Goal: Task Accomplishment & Management: Manage account settings

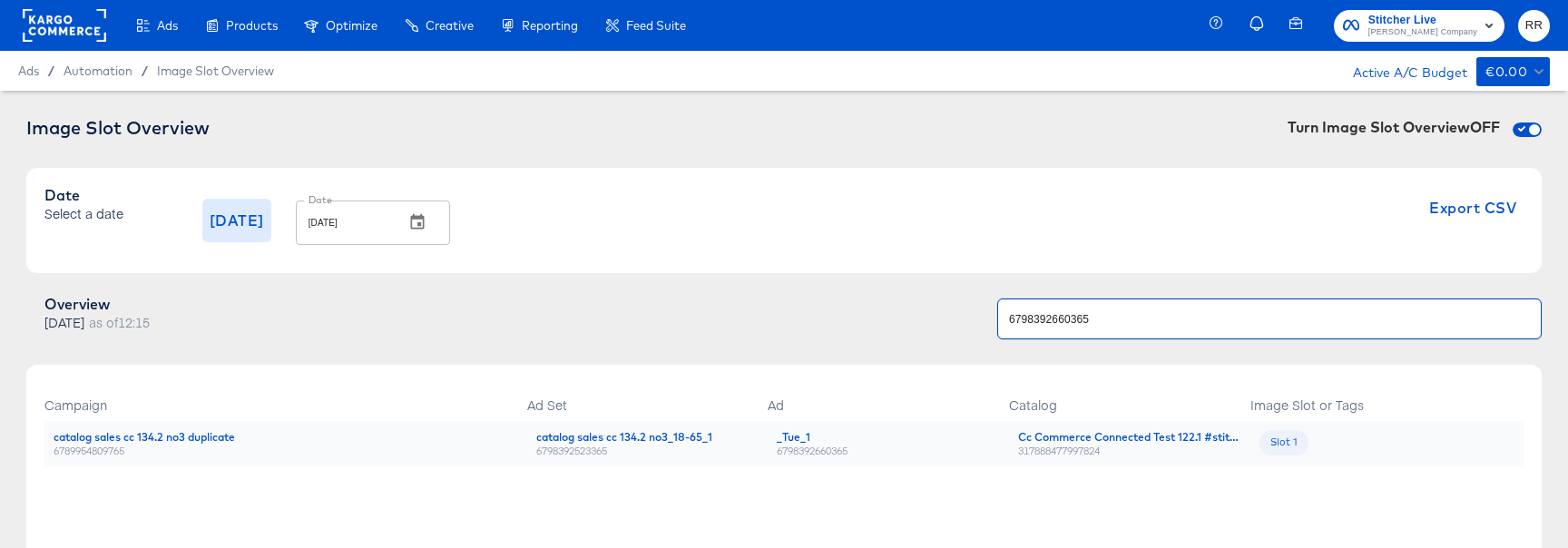
scroll to position [152, 0]
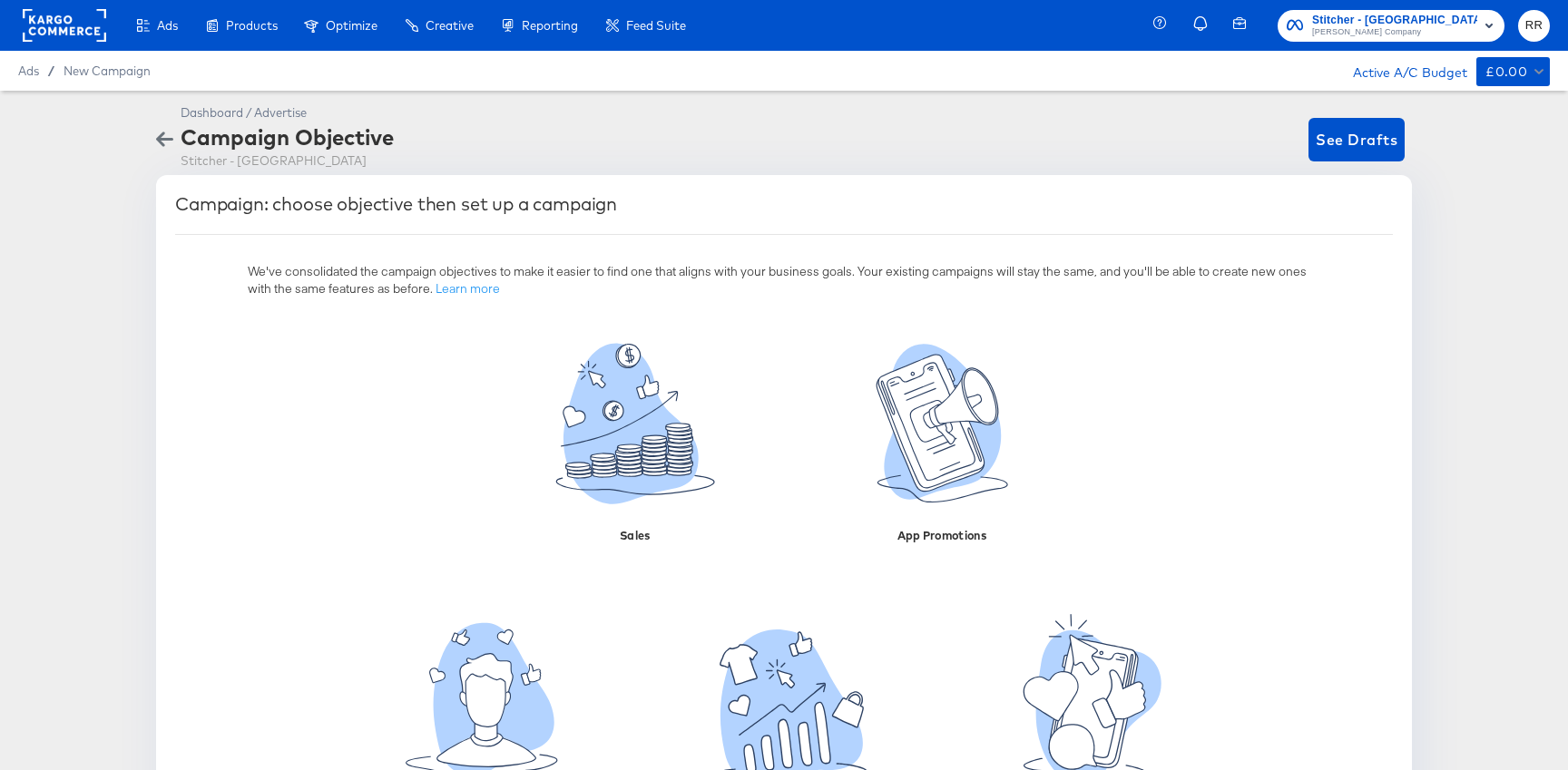
click at [156, 135] on icon "button" at bounding box center [165, 140] width 18 height 18
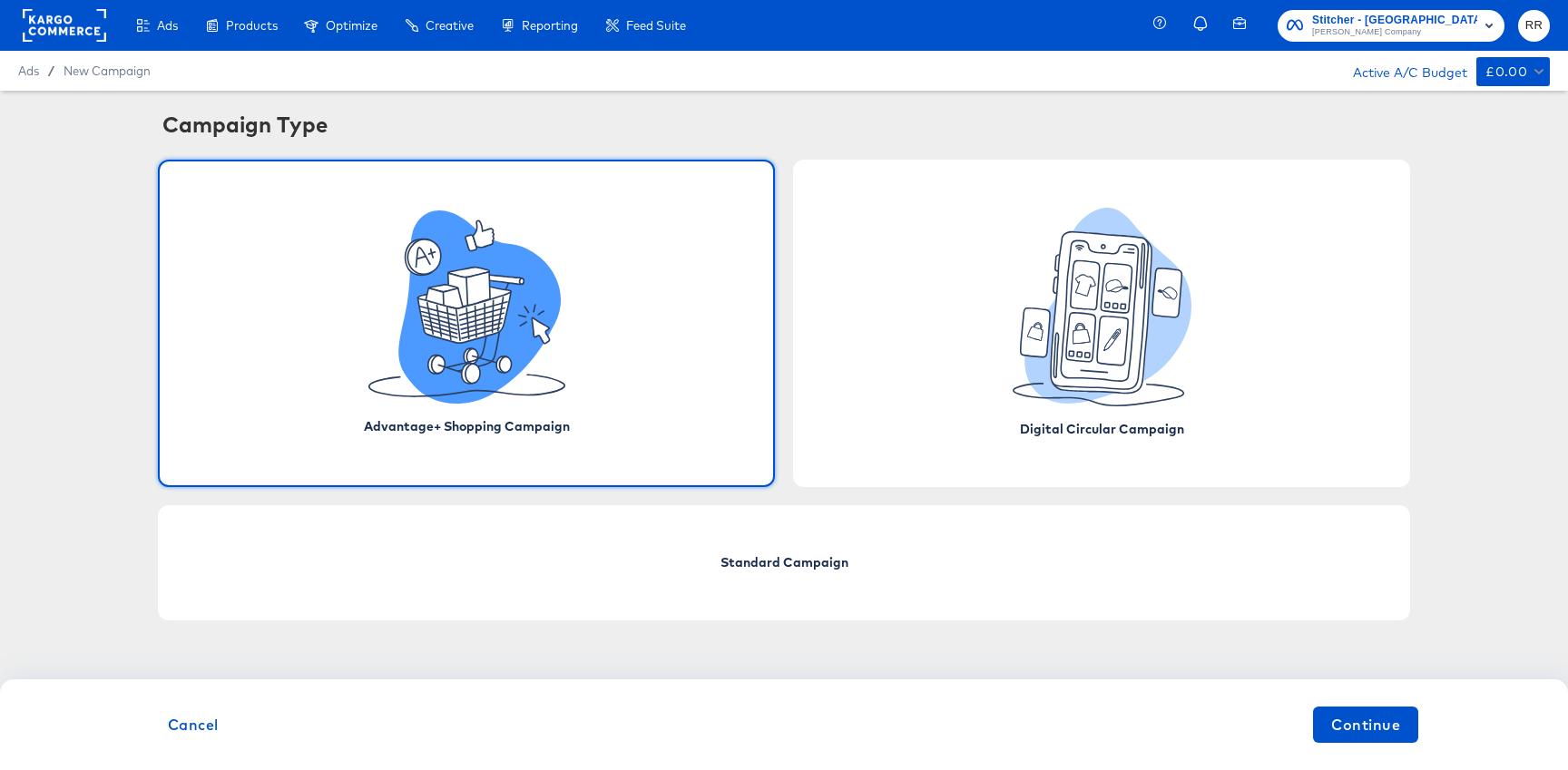
click at [70, 32] on rect at bounding box center [64, 24] width 84 height 32
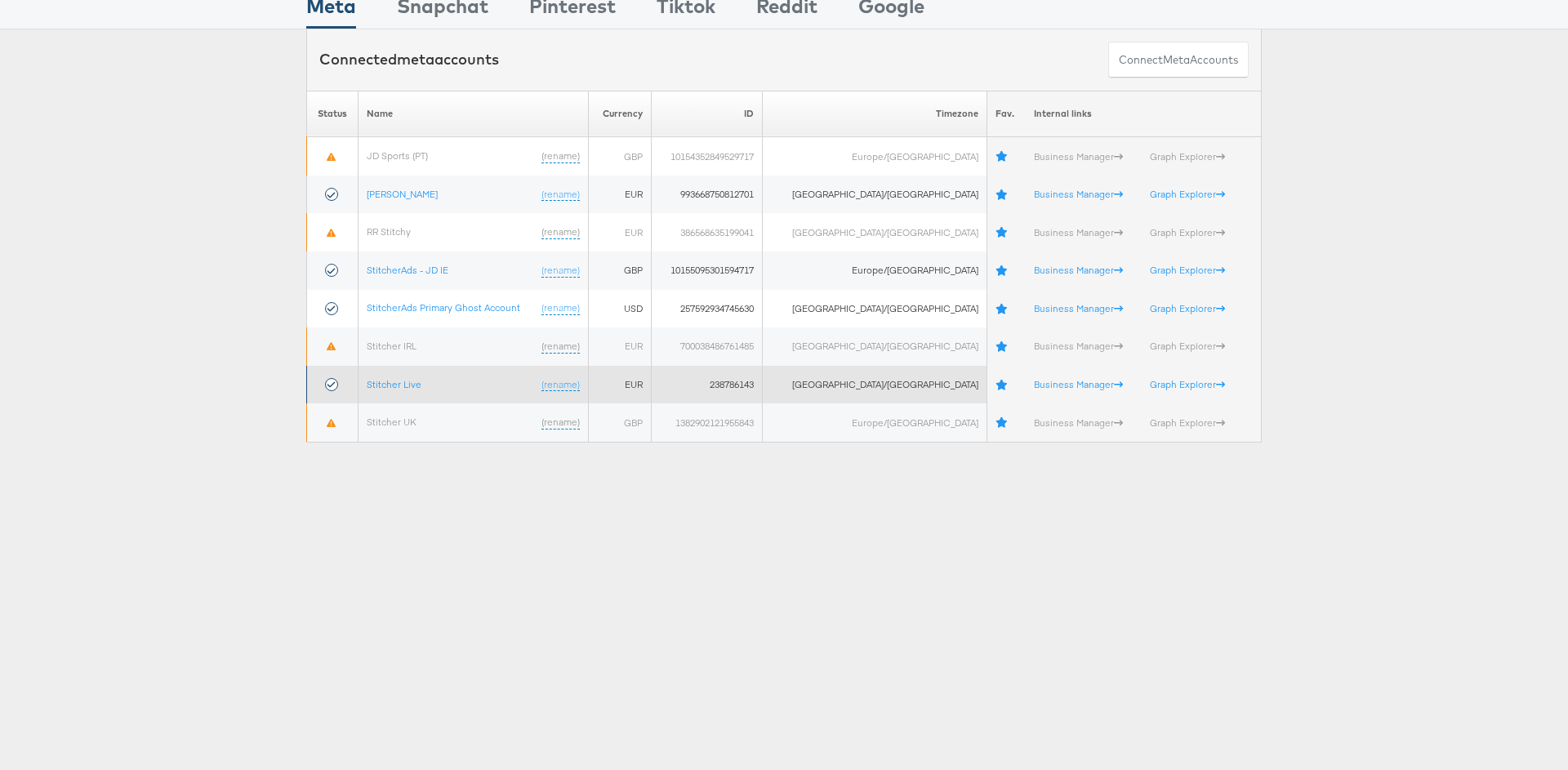
scroll to position [91, 0]
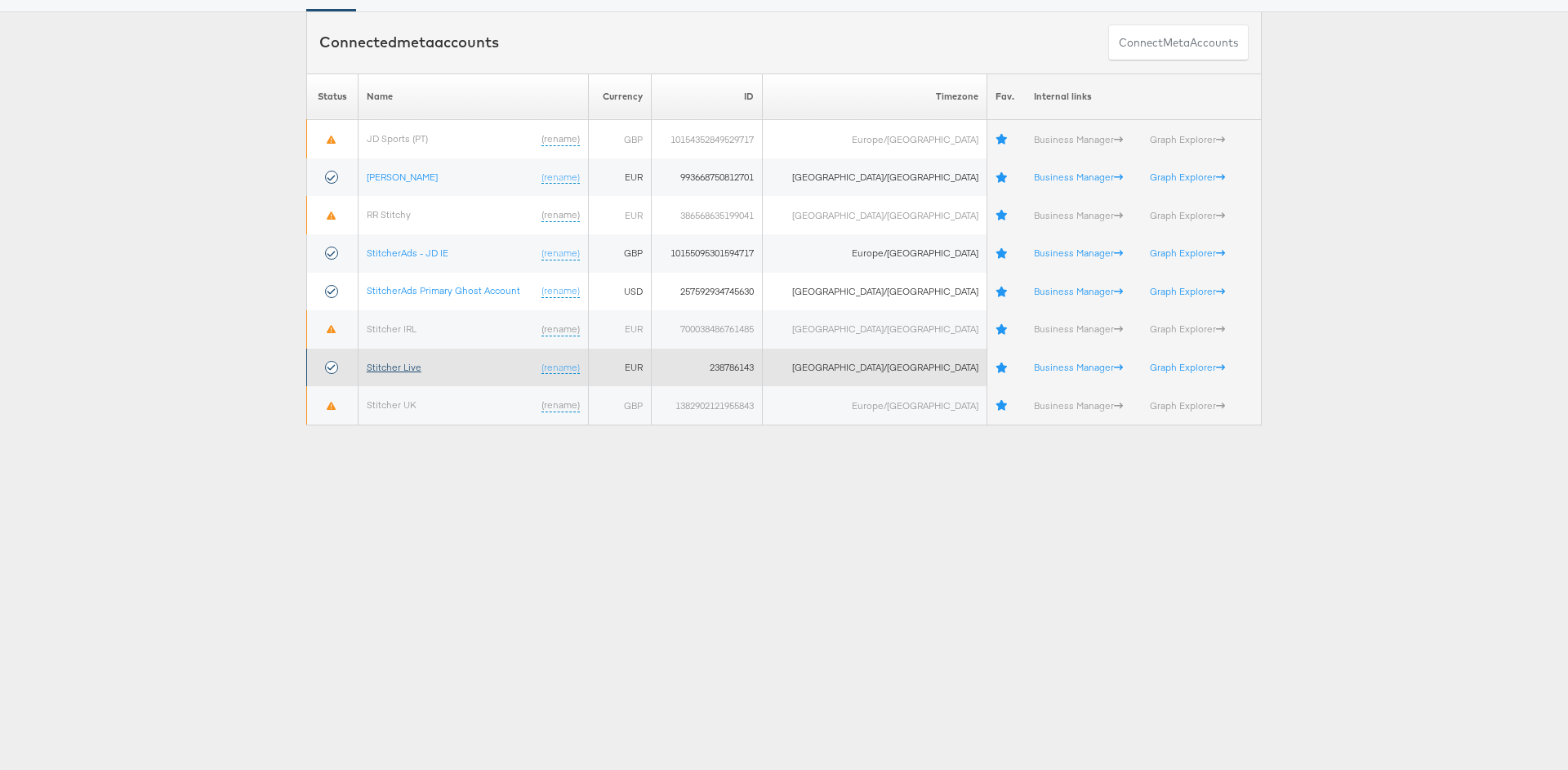
click at [408, 363] on link "Stitcher Live" at bounding box center [394, 367] width 54 height 12
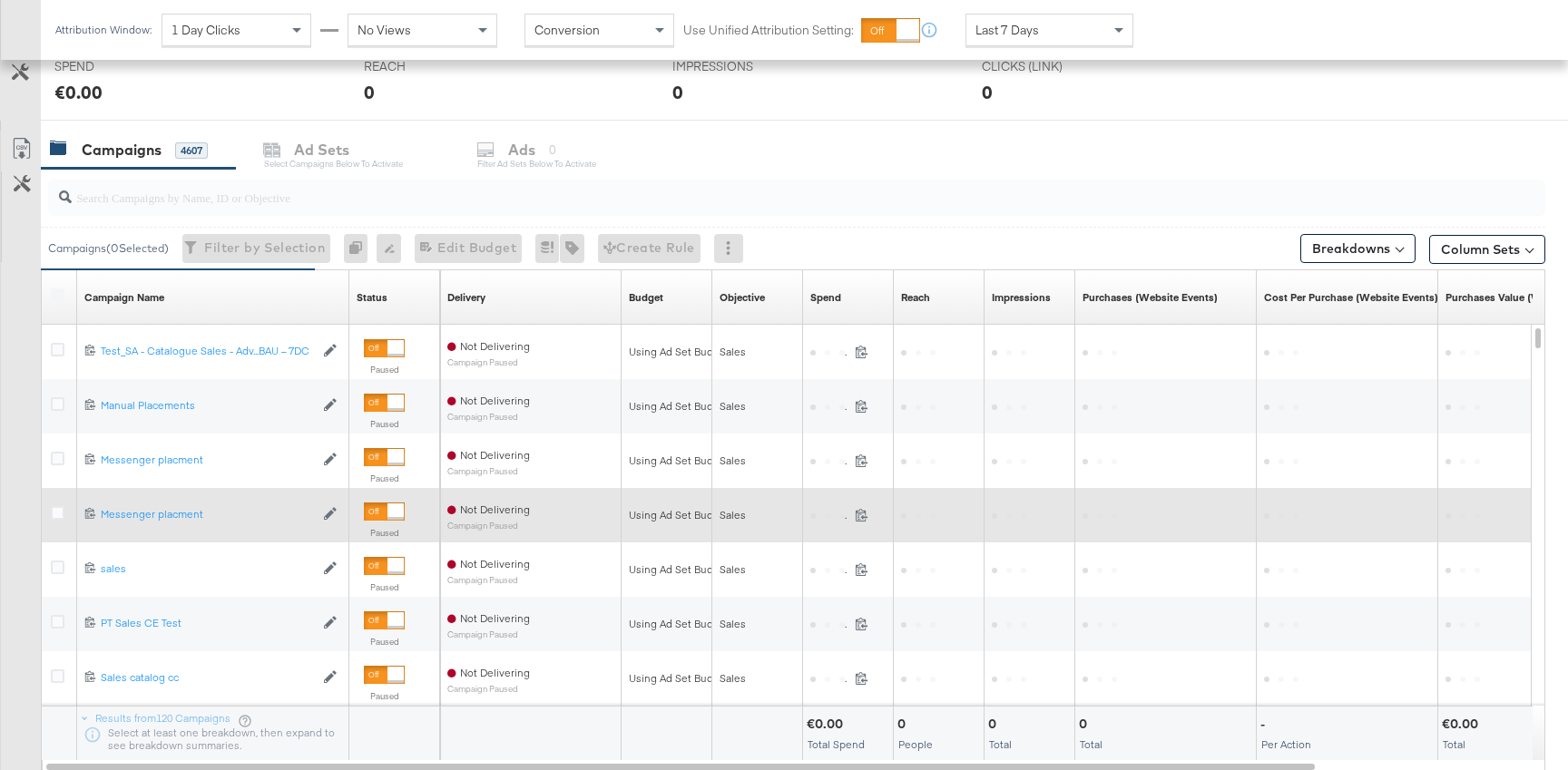
scroll to position [679, 0]
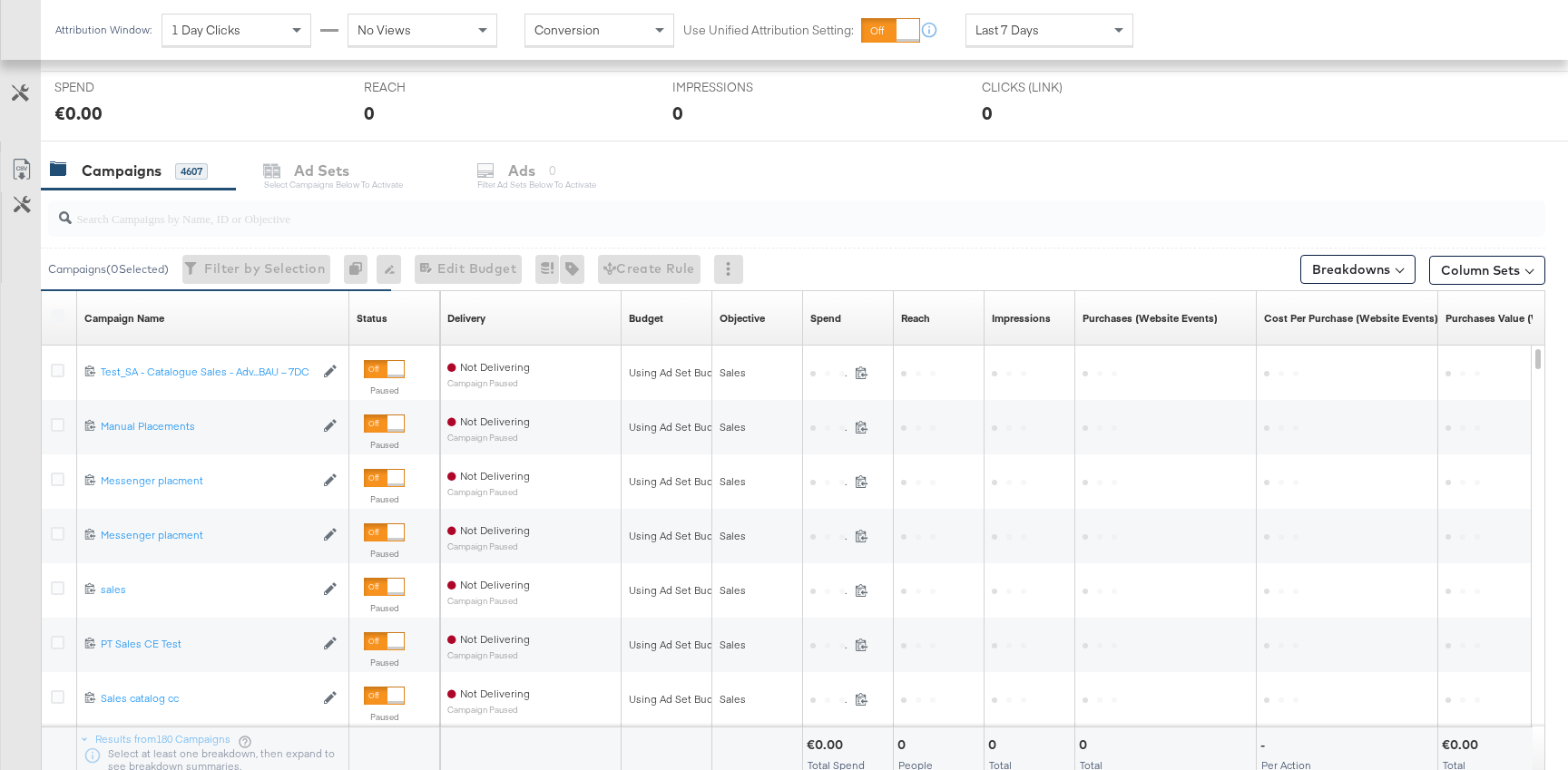
click at [205, 223] on input "search" at bounding box center [740, 211] width 1337 height 35
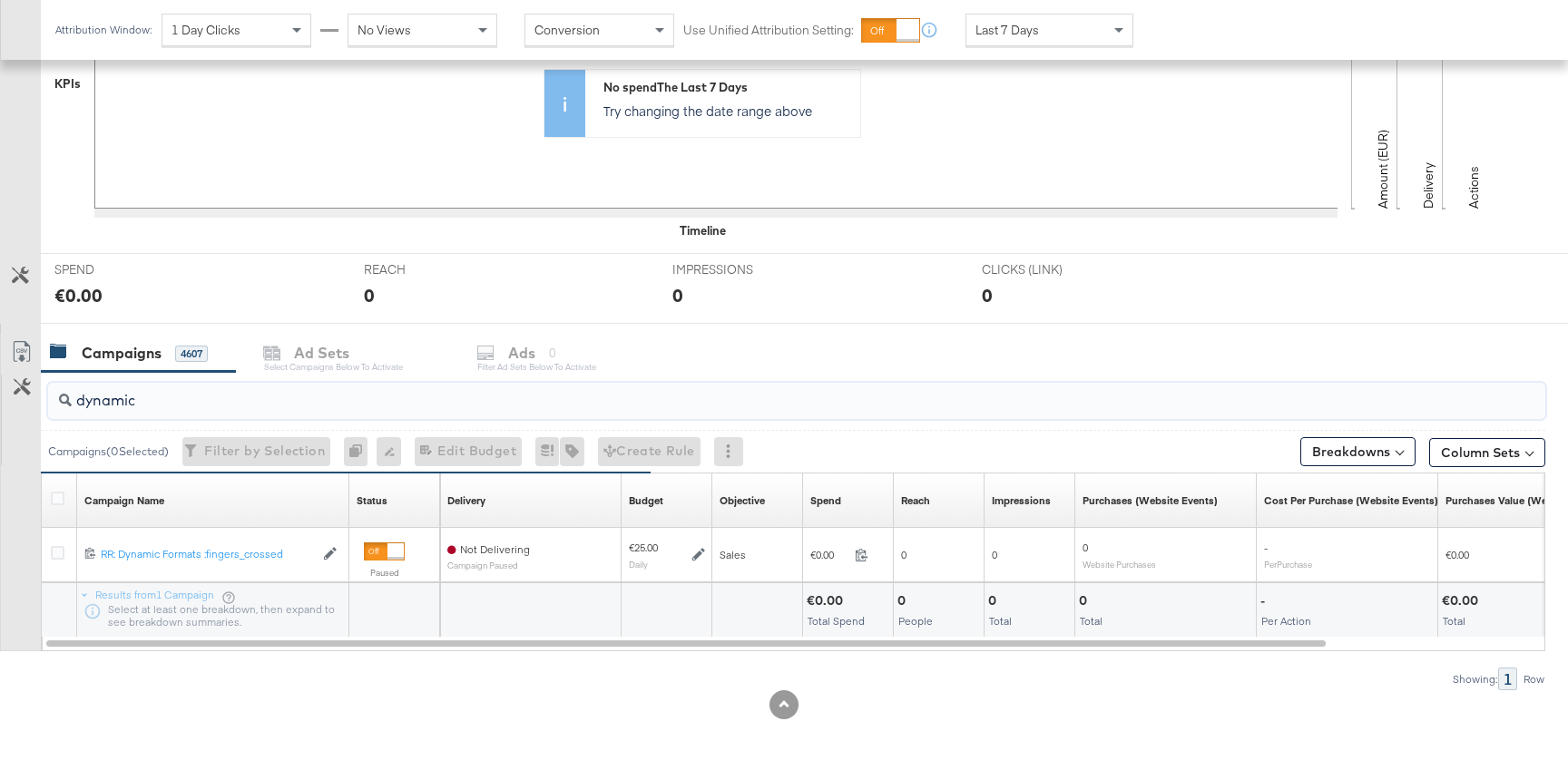
scroll to position [513, 0]
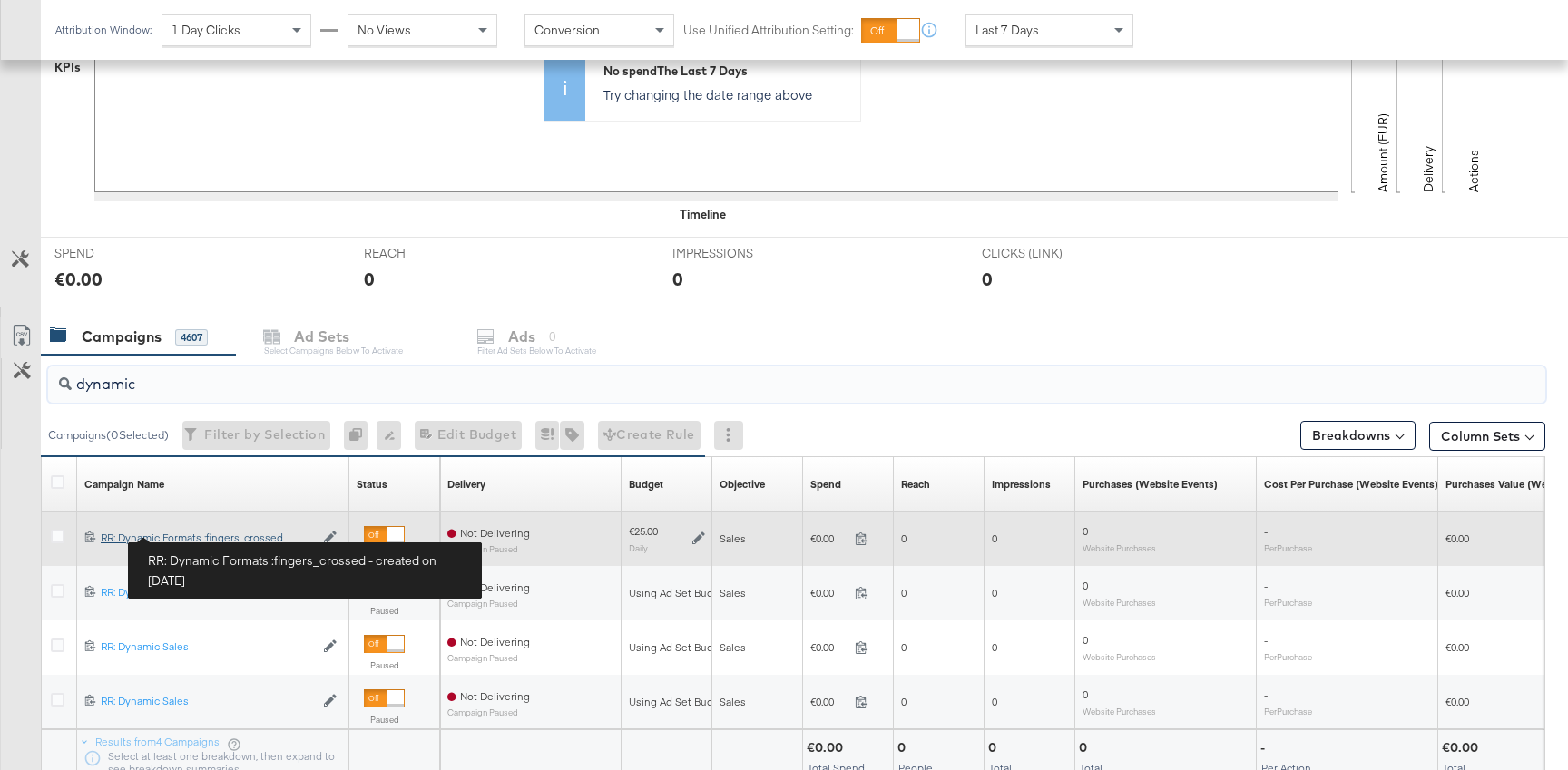
type input "dynamic"
click at [196, 535] on div "RR: Dynamic Formats :fingers_crossed RR: Dynamic Formats :fingers_crossed" at bounding box center [207, 538] width 213 height 15
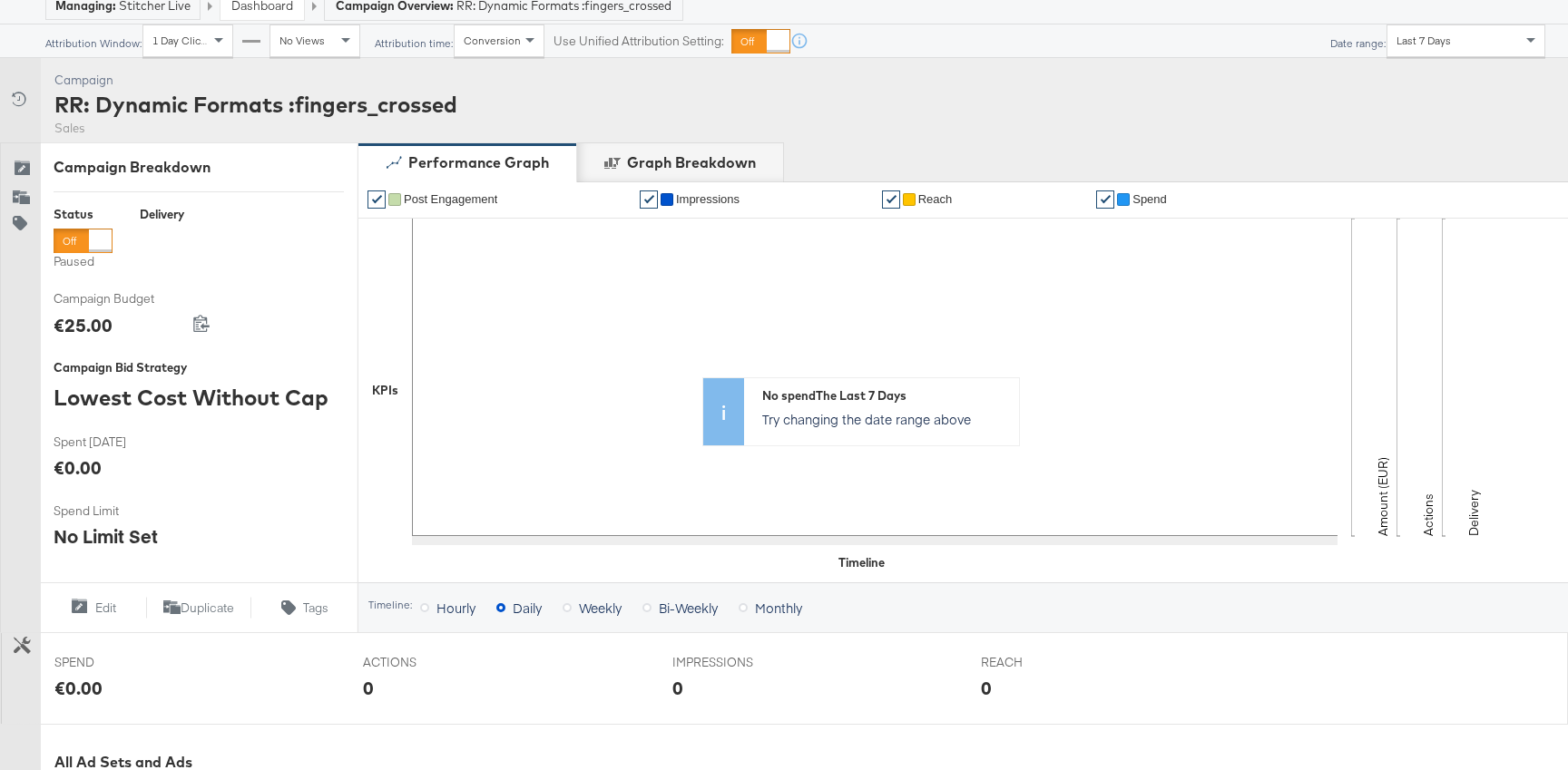
scroll to position [615, 0]
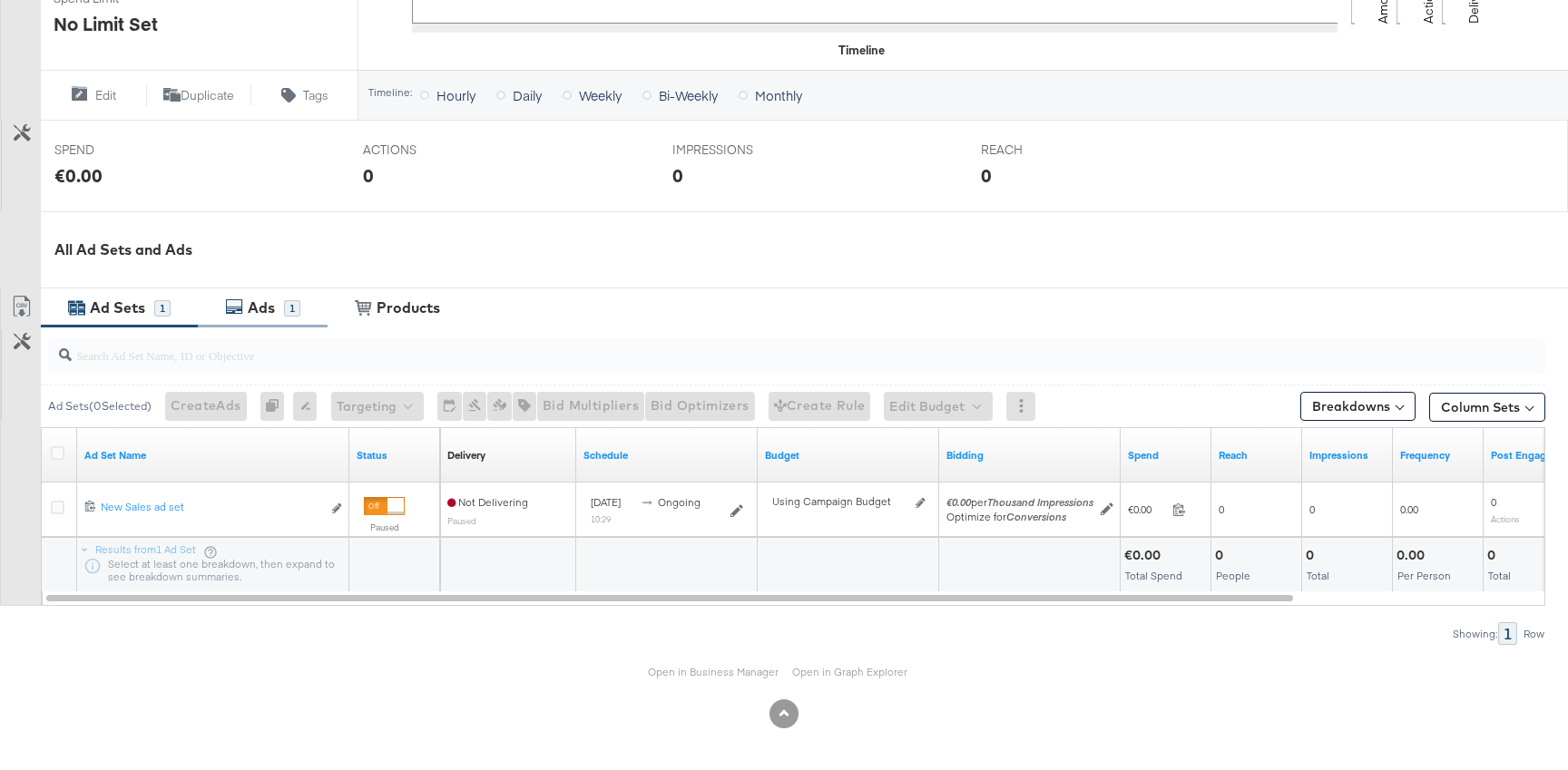
click at [261, 299] on div "Ads" at bounding box center [261, 307] width 27 height 20
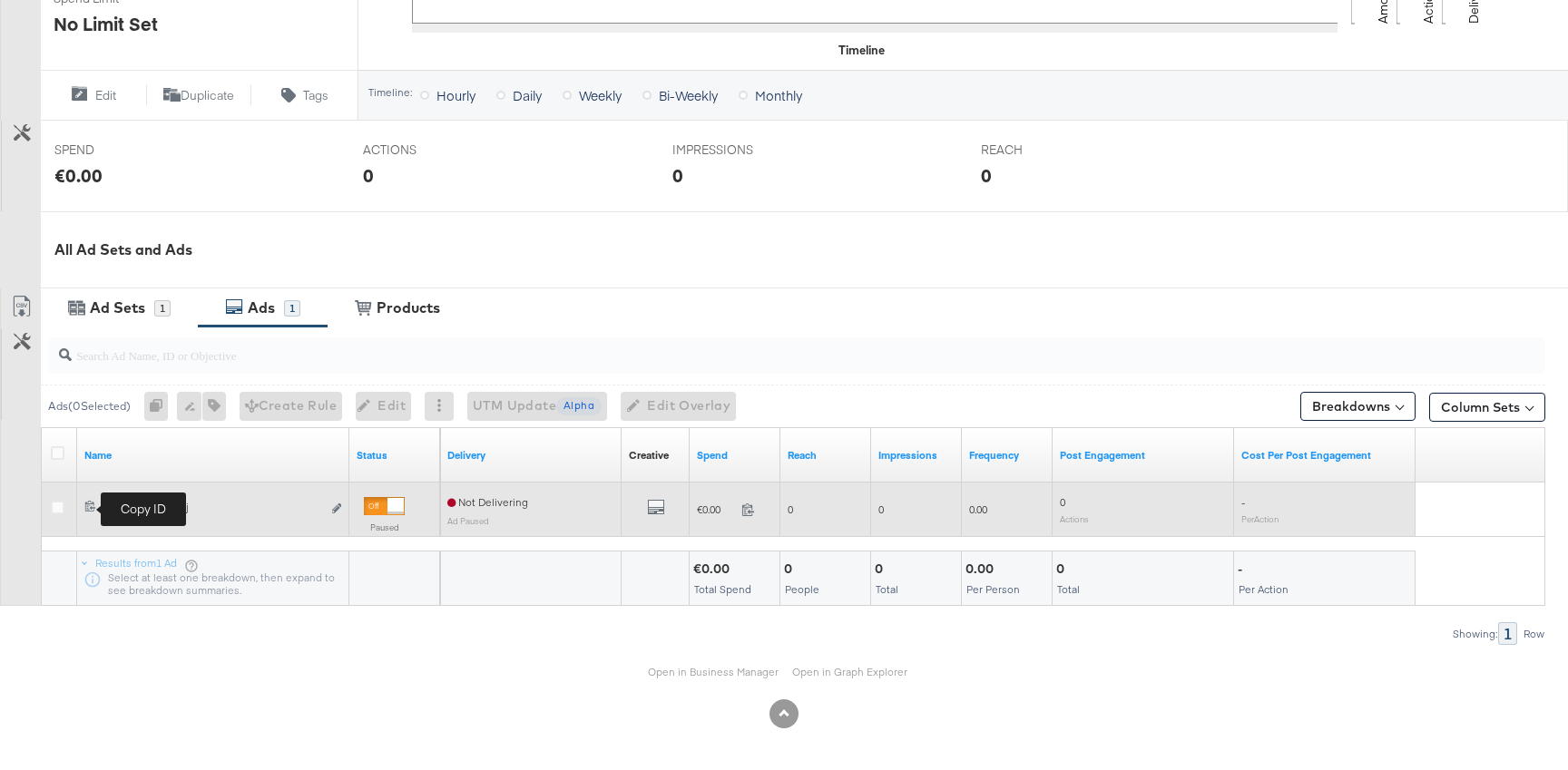
click at [86, 507] on icon at bounding box center [90, 506] width 10 height 11
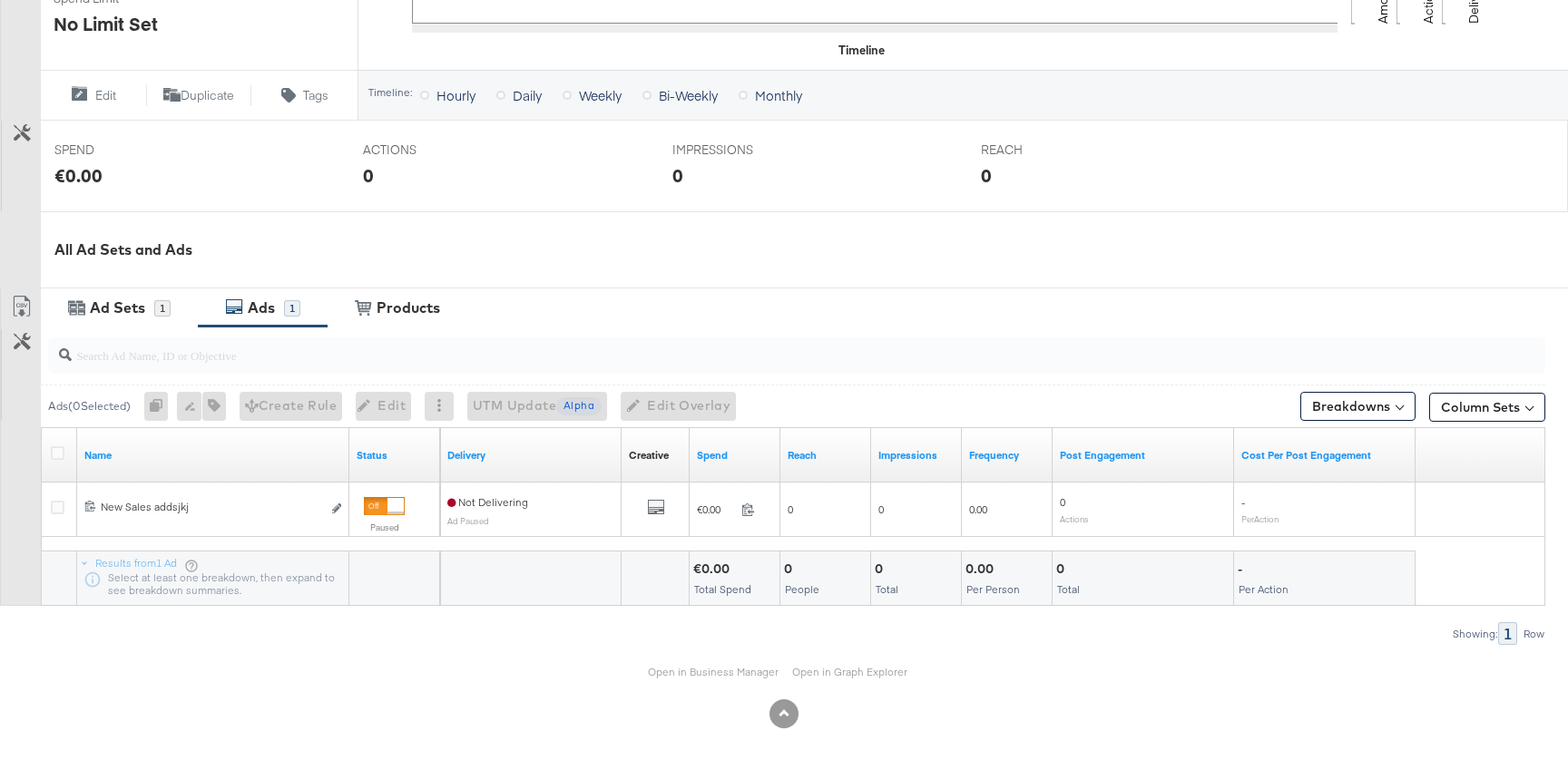
scroll to position [0, 0]
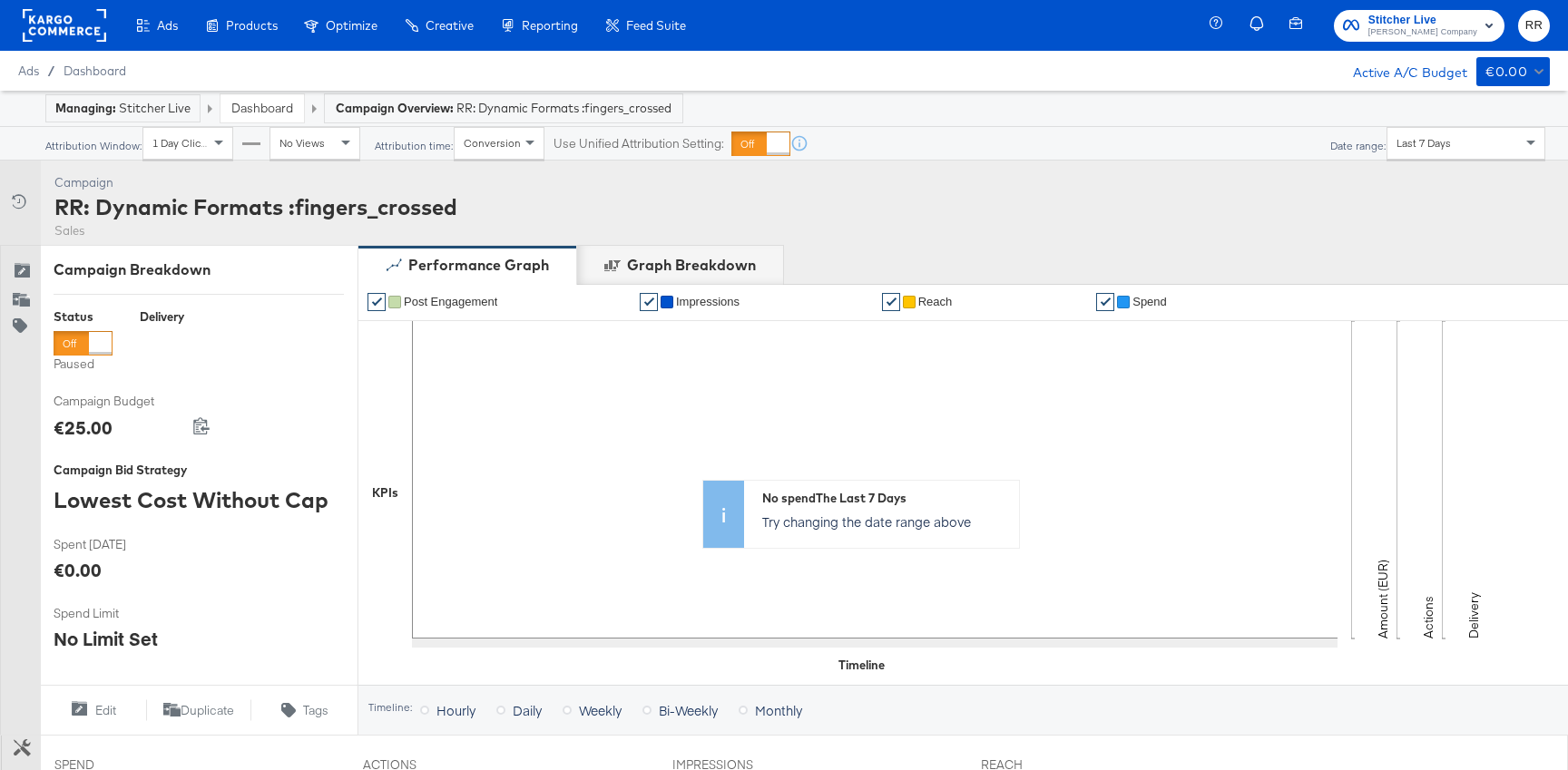
click at [257, 106] on link "Dashboard" at bounding box center [261, 107] width 61 height 17
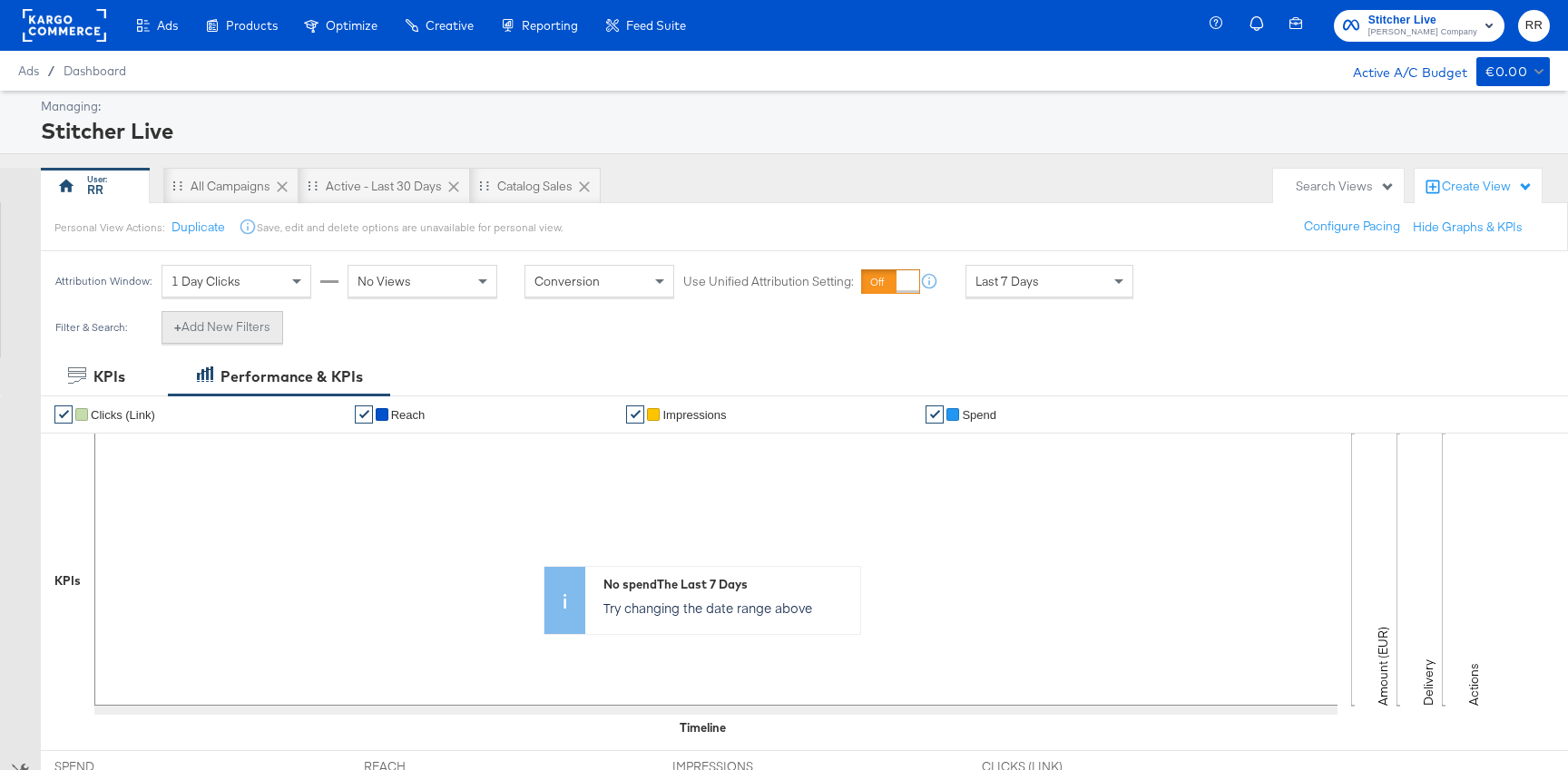
click at [203, 329] on button "+ Add New Filters" at bounding box center [221, 327] width 122 height 32
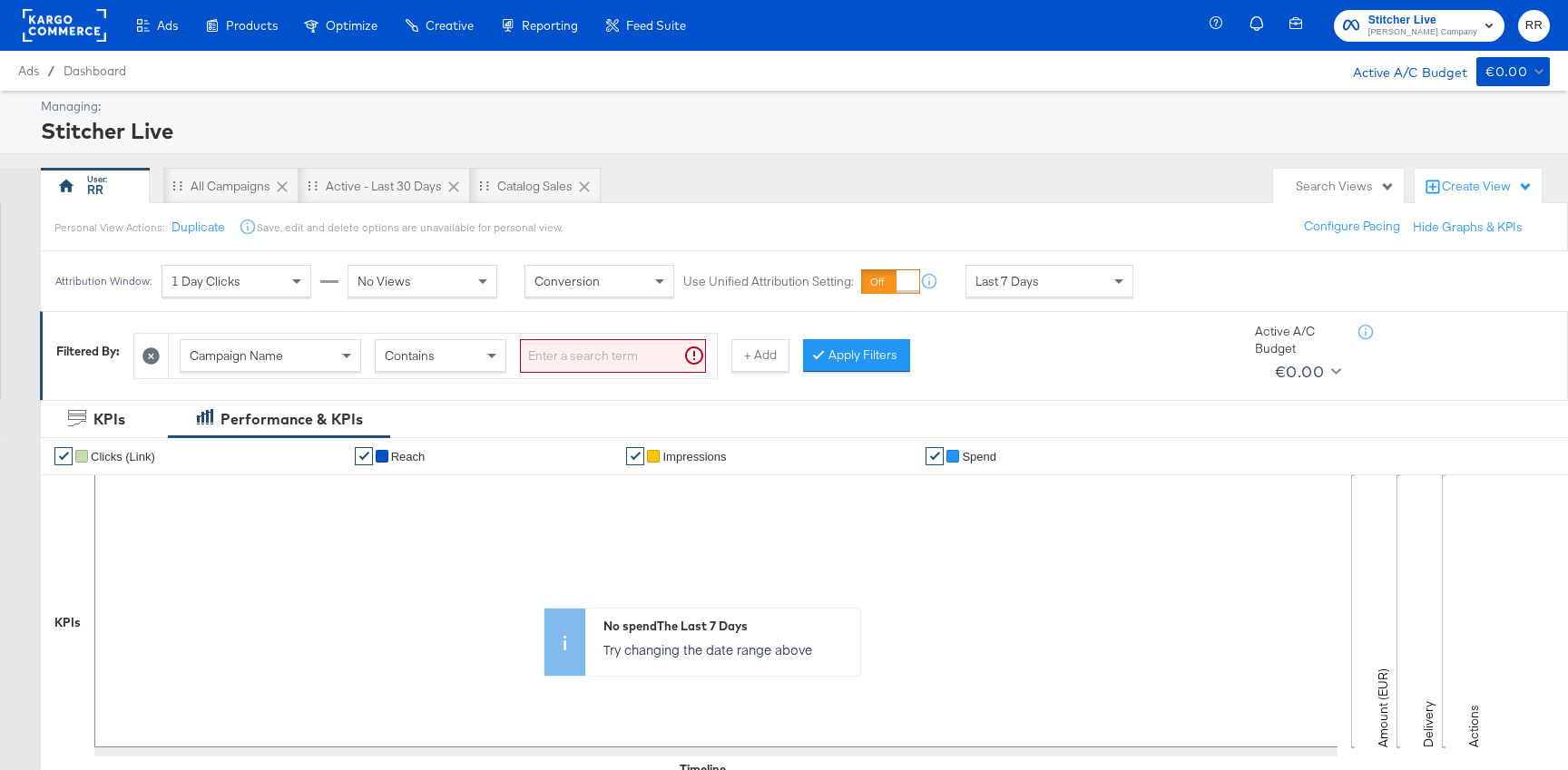
click at [316, 369] on div "Campaign Name" at bounding box center [270, 356] width 180 height 31
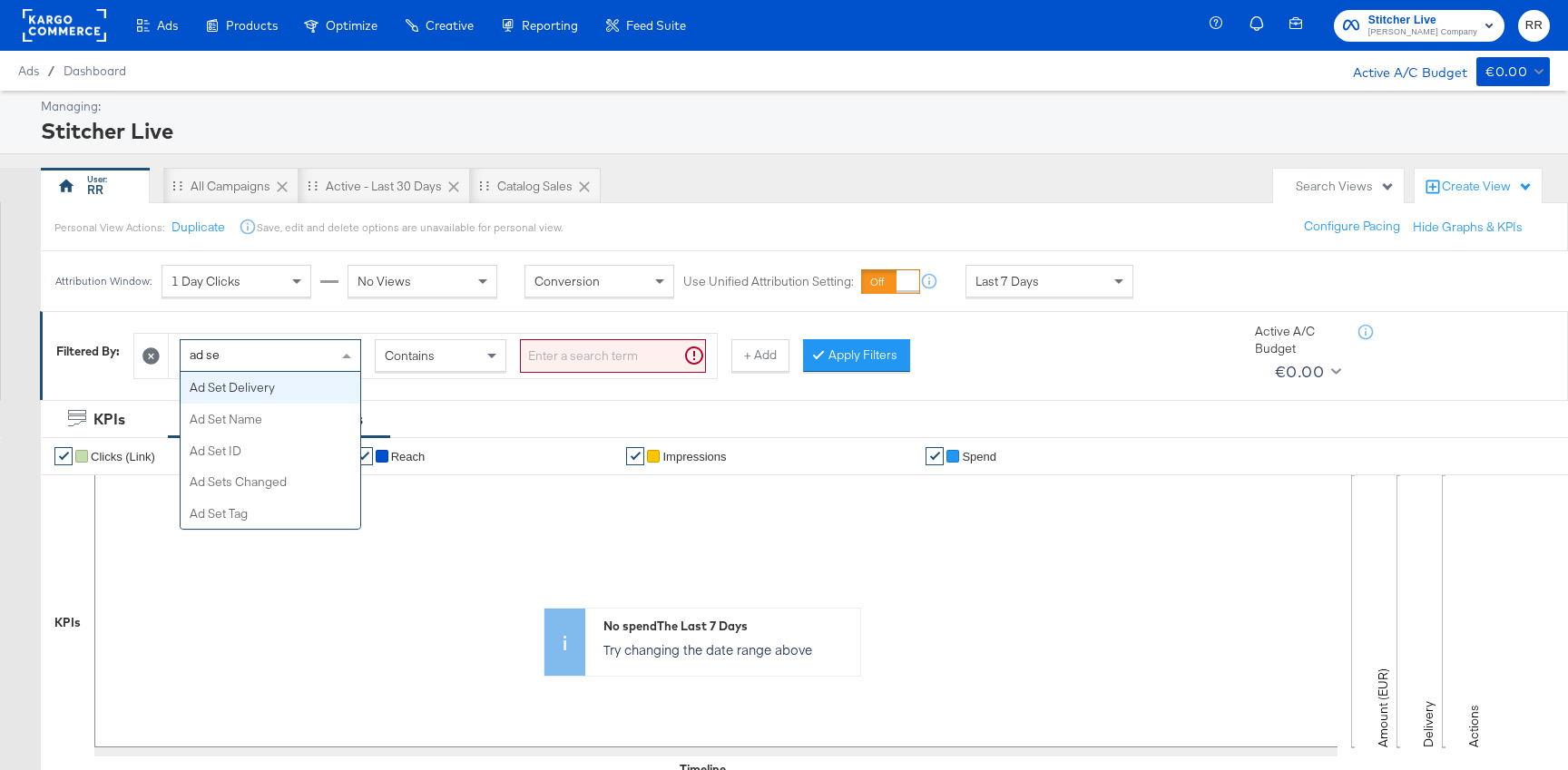
type input "ad set"
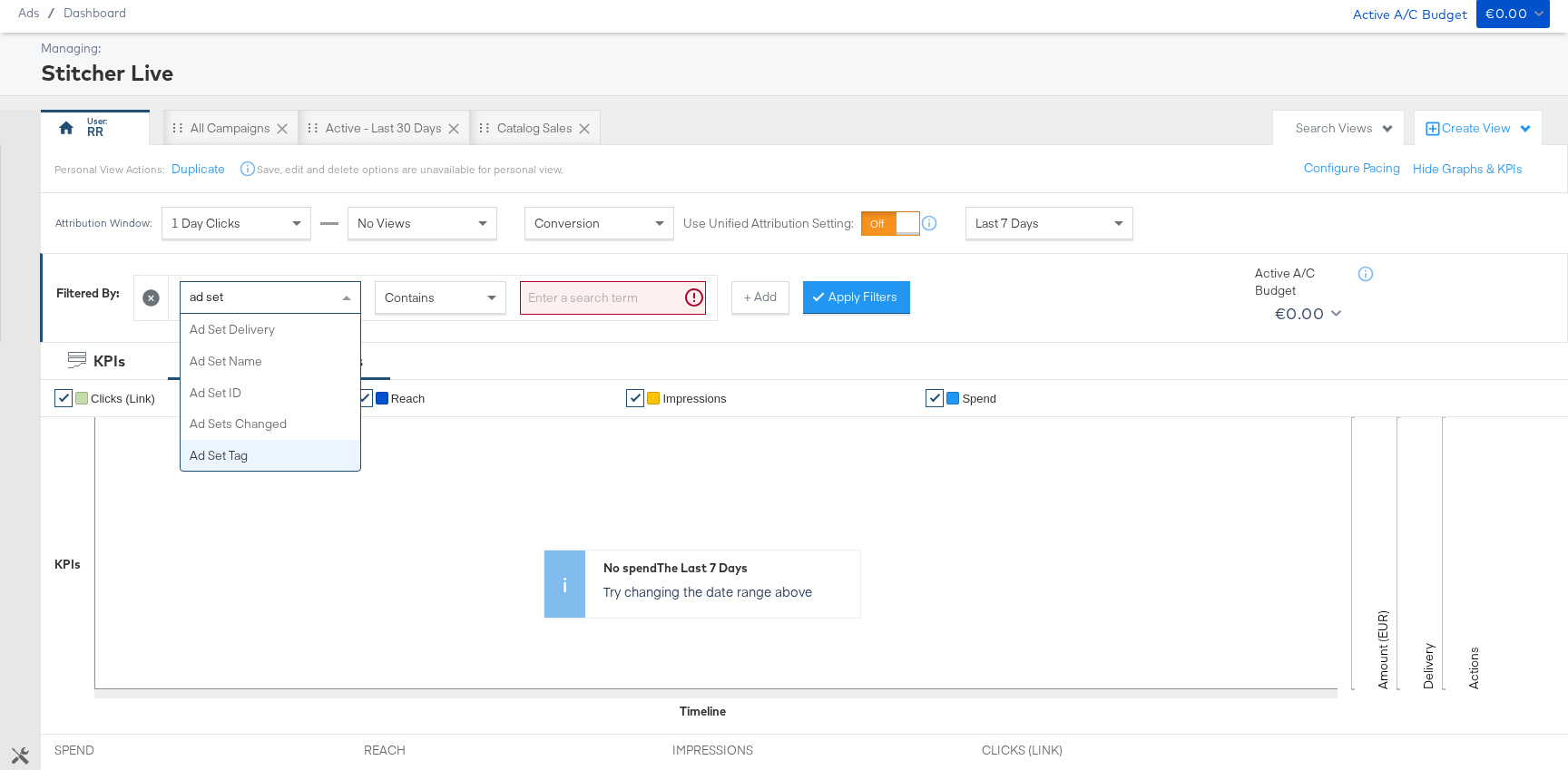
scroll to position [59, 0]
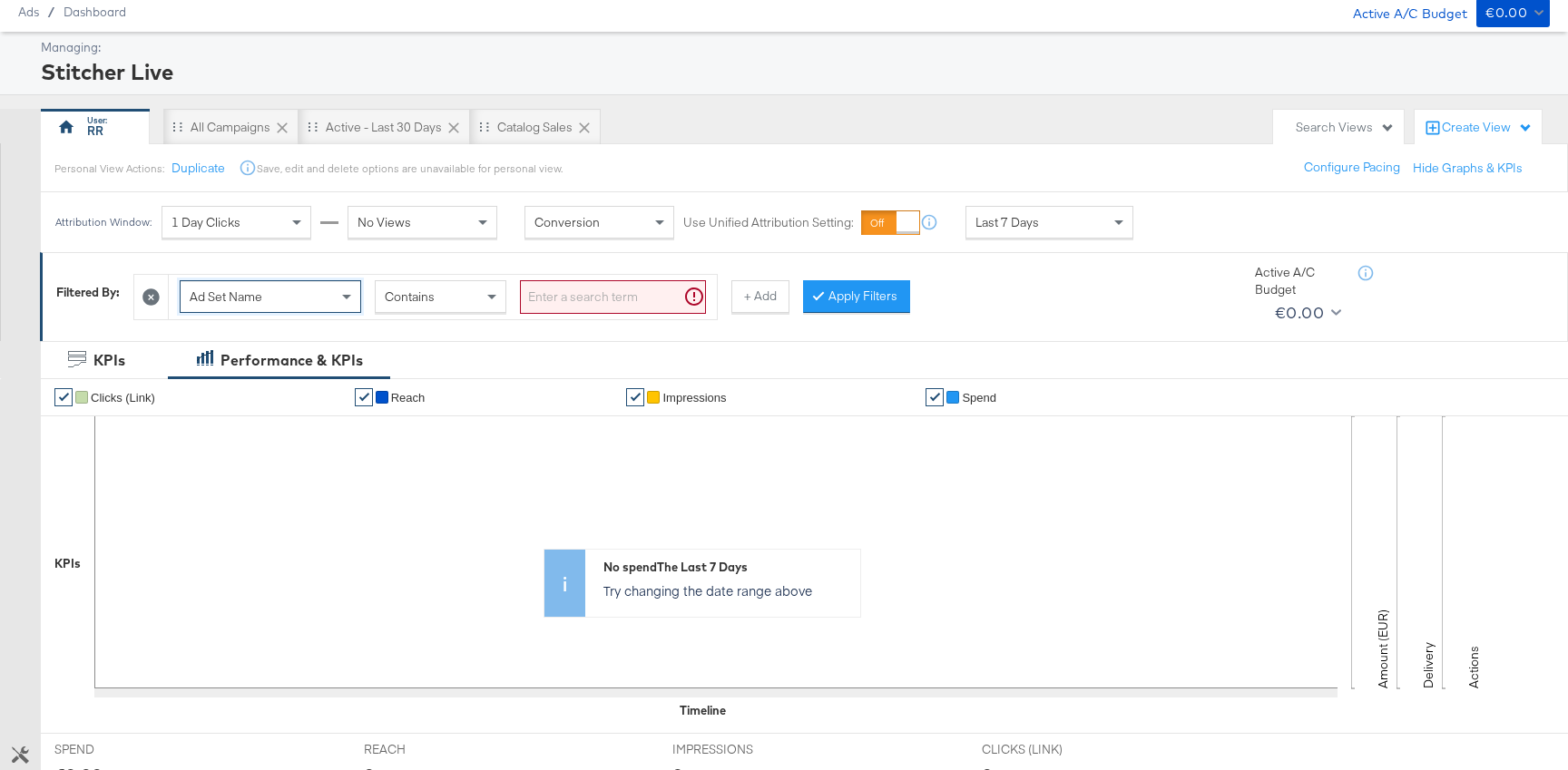
click at [617, 307] on input "search" at bounding box center [613, 297] width 186 height 33
paste input "65 RR: Dynamic Sales"
type input "65 RR: Dynamic Sales"
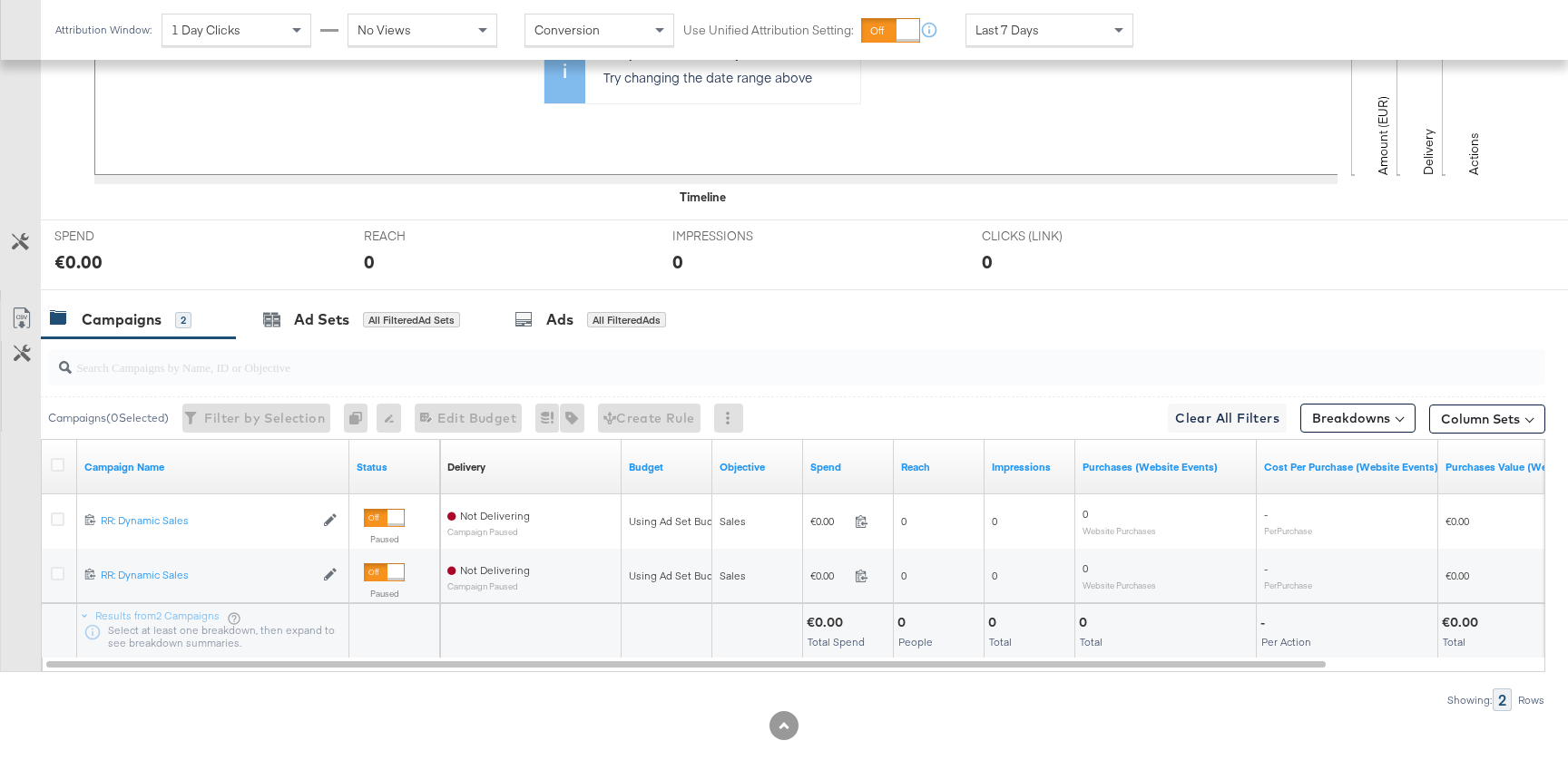
scroll to position [593, 0]
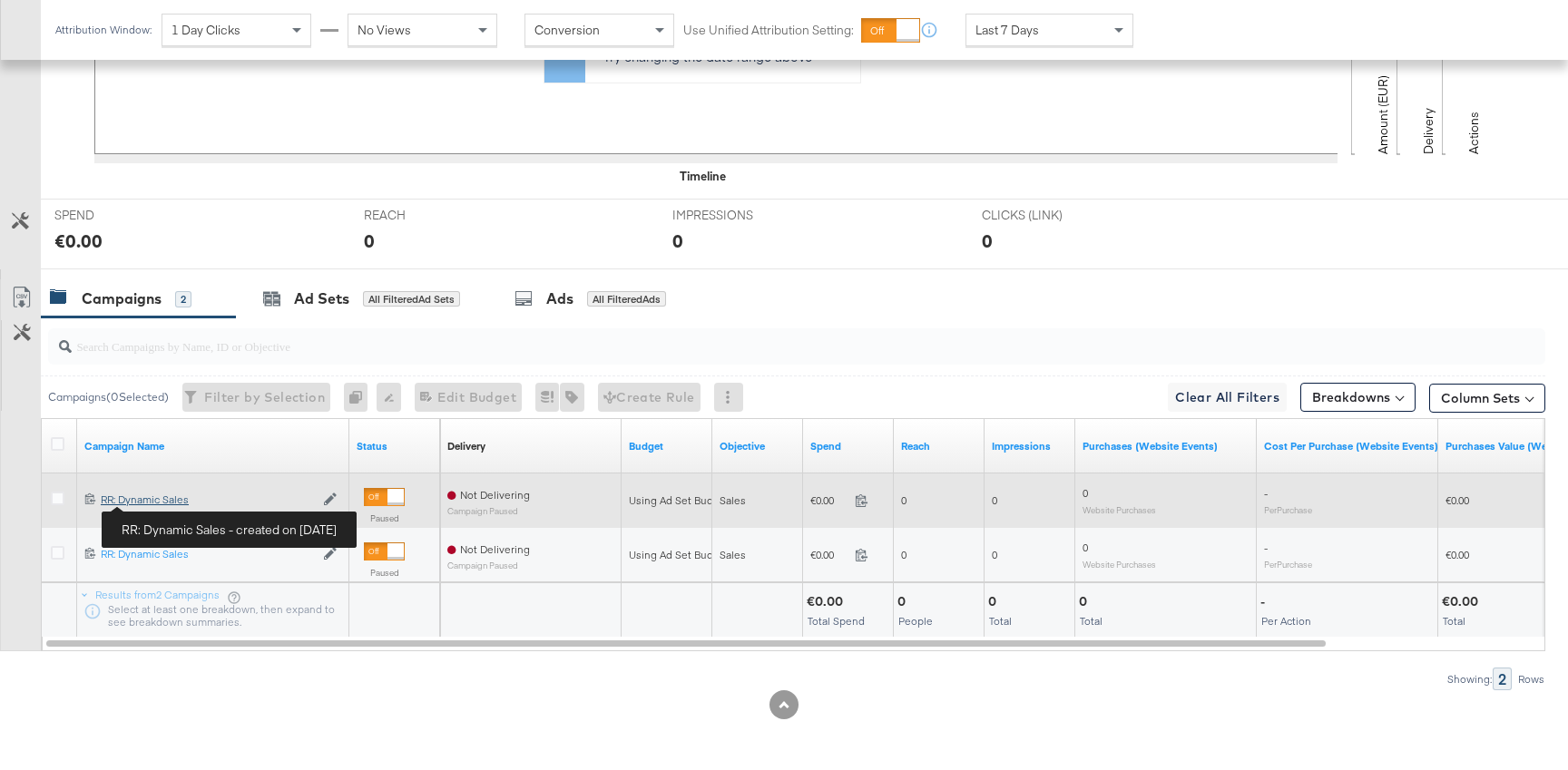
click at [140, 504] on div "RR: Dynamic Sales RR: Dynamic Sales" at bounding box center [207, 500] width 213 height 15
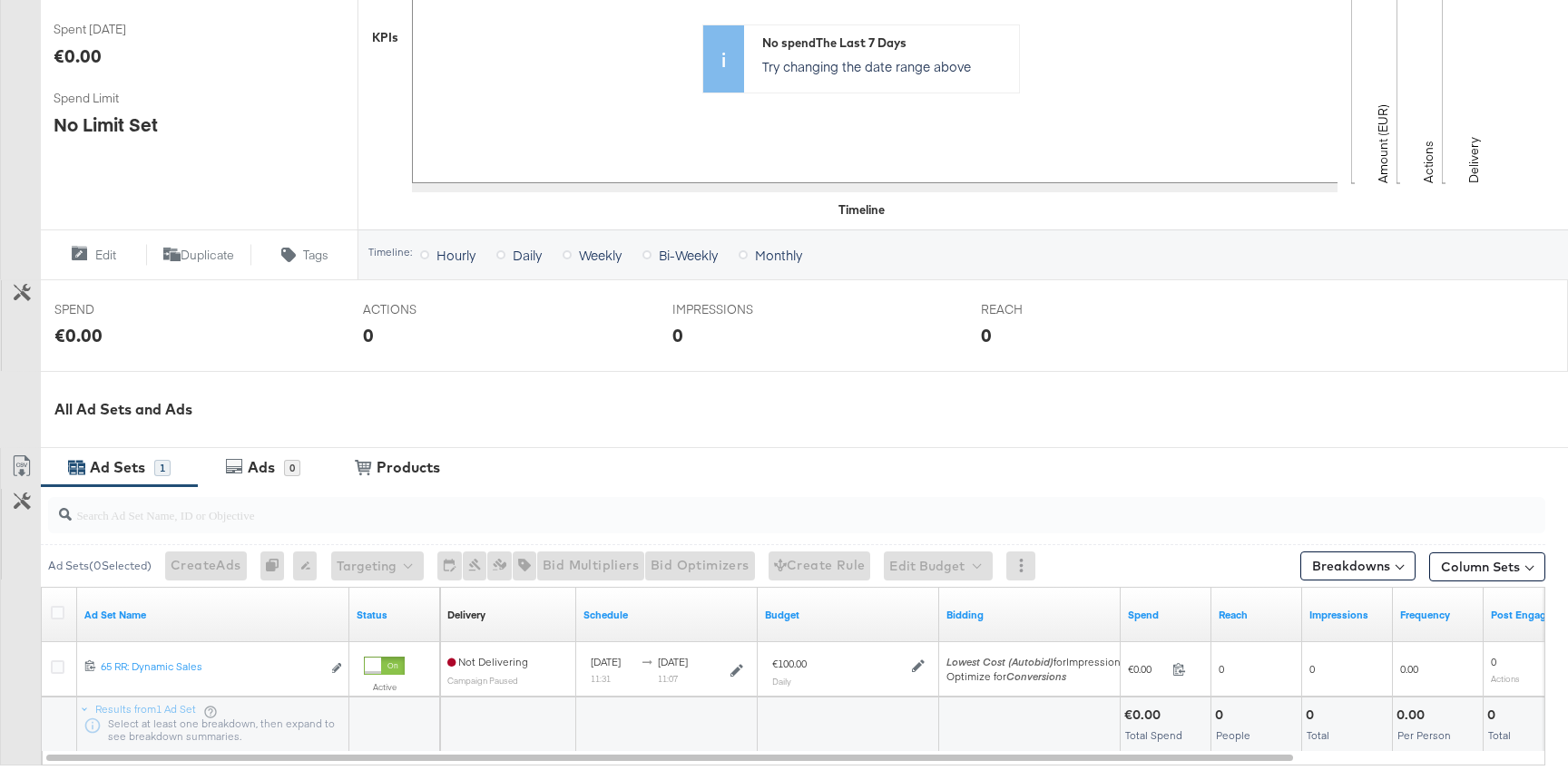
scroll to position [615, 0]
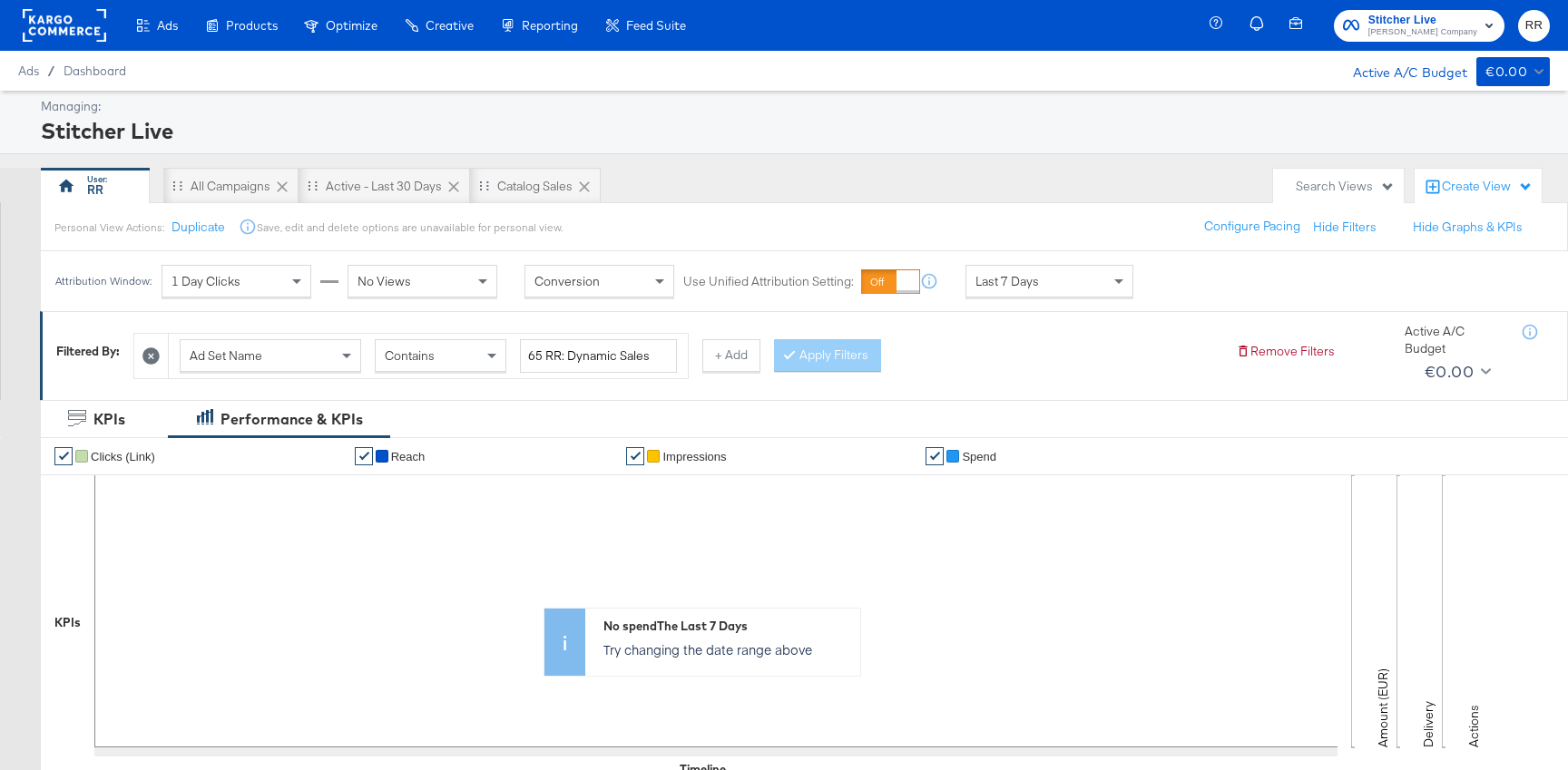
scroll to position [593, 0]
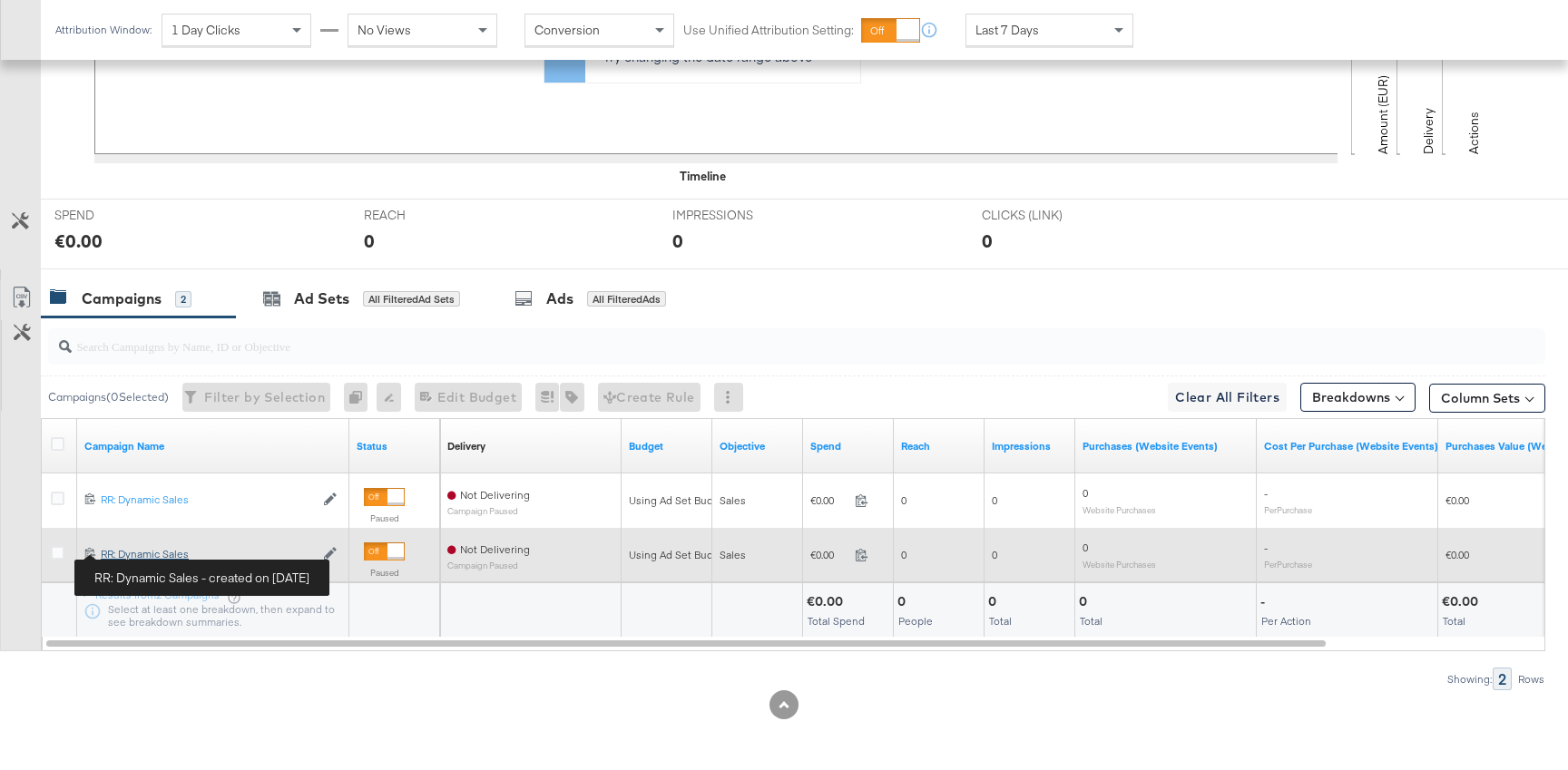
click at [112, 554] on div "RR: Dynamic Sales RR: Dynamic Sales" at bounding box center [207, 554] width 213 height 15
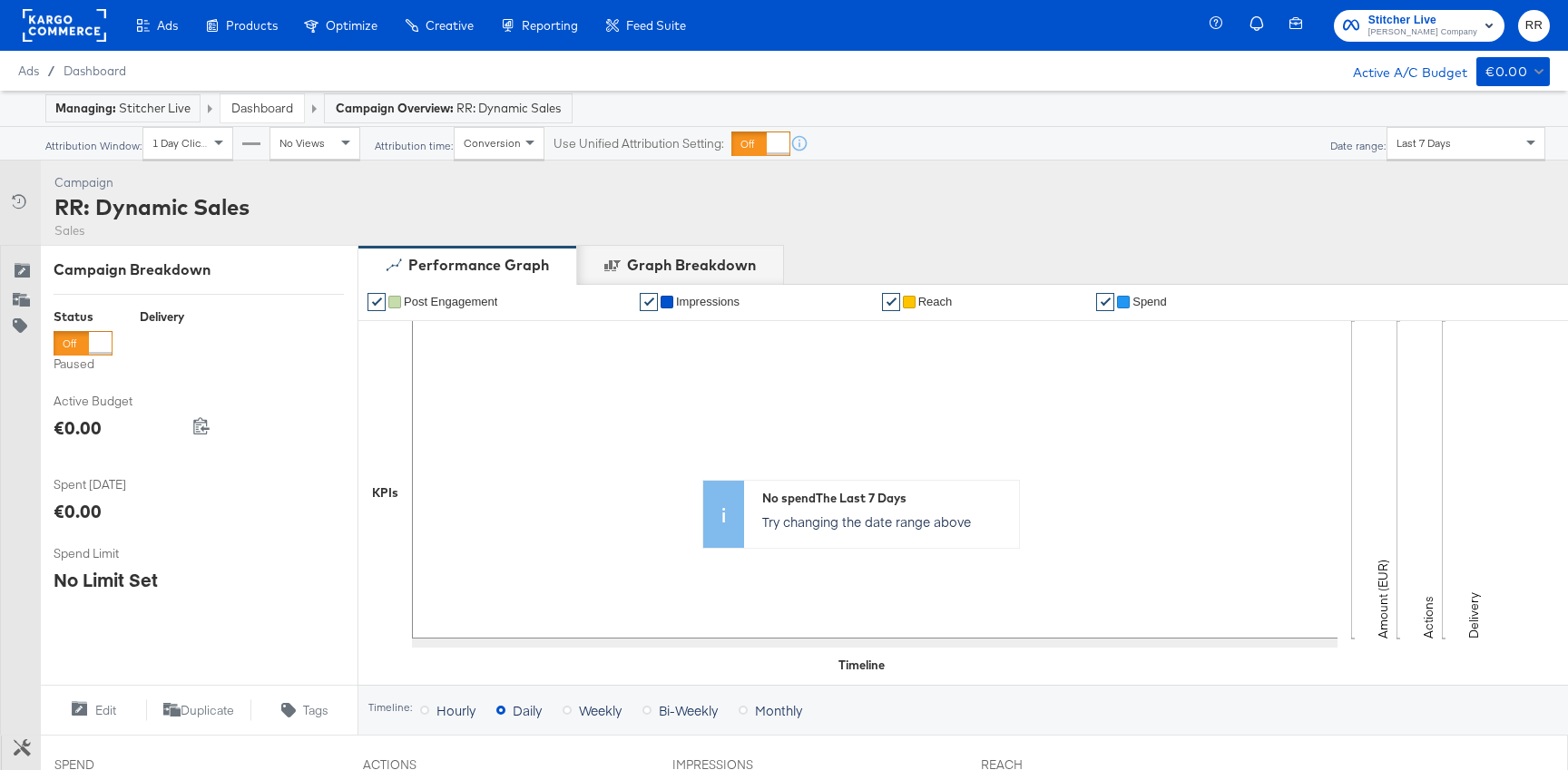
scroll to position [615, 0]
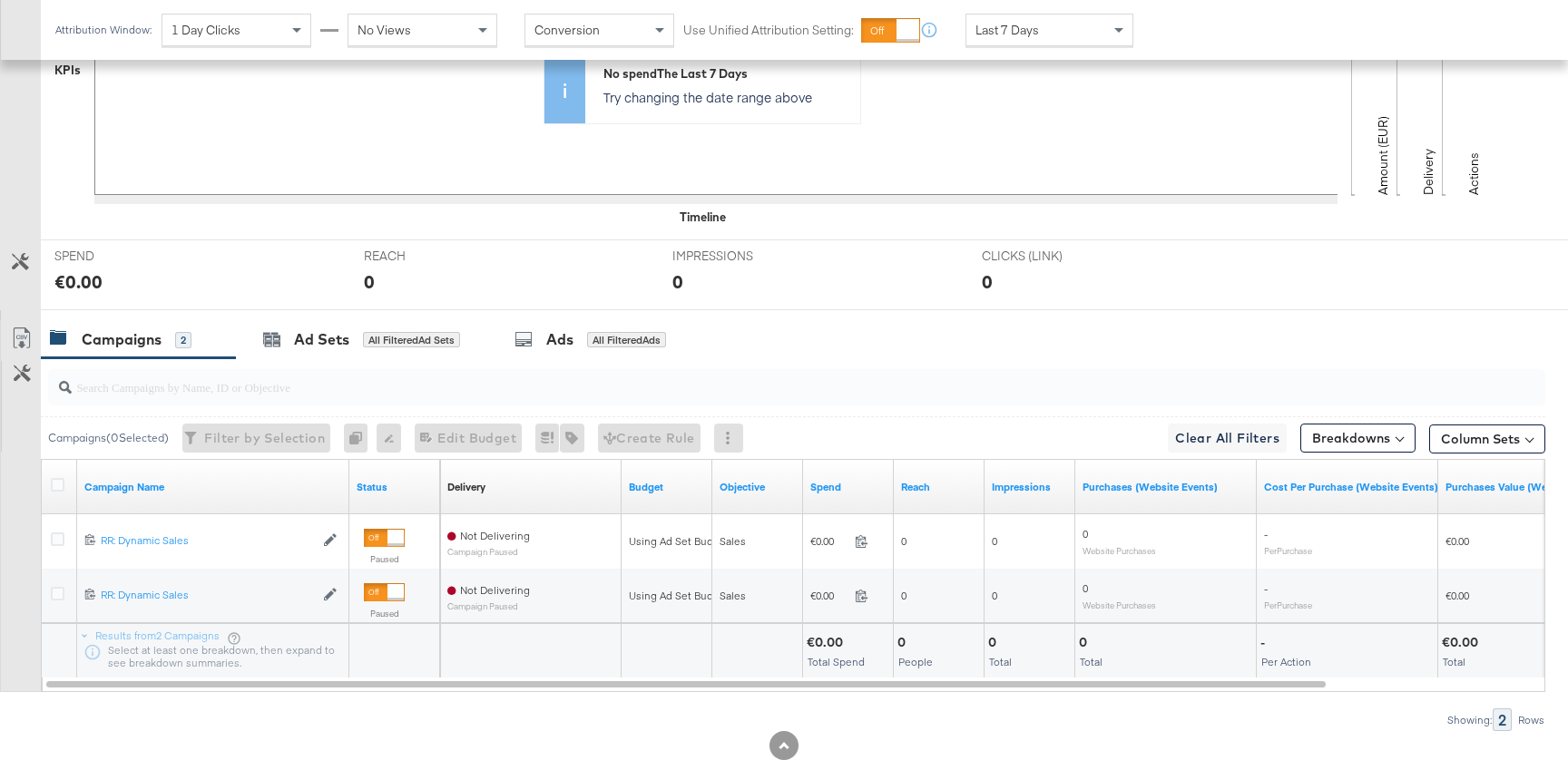
scroll to position [578, 0]
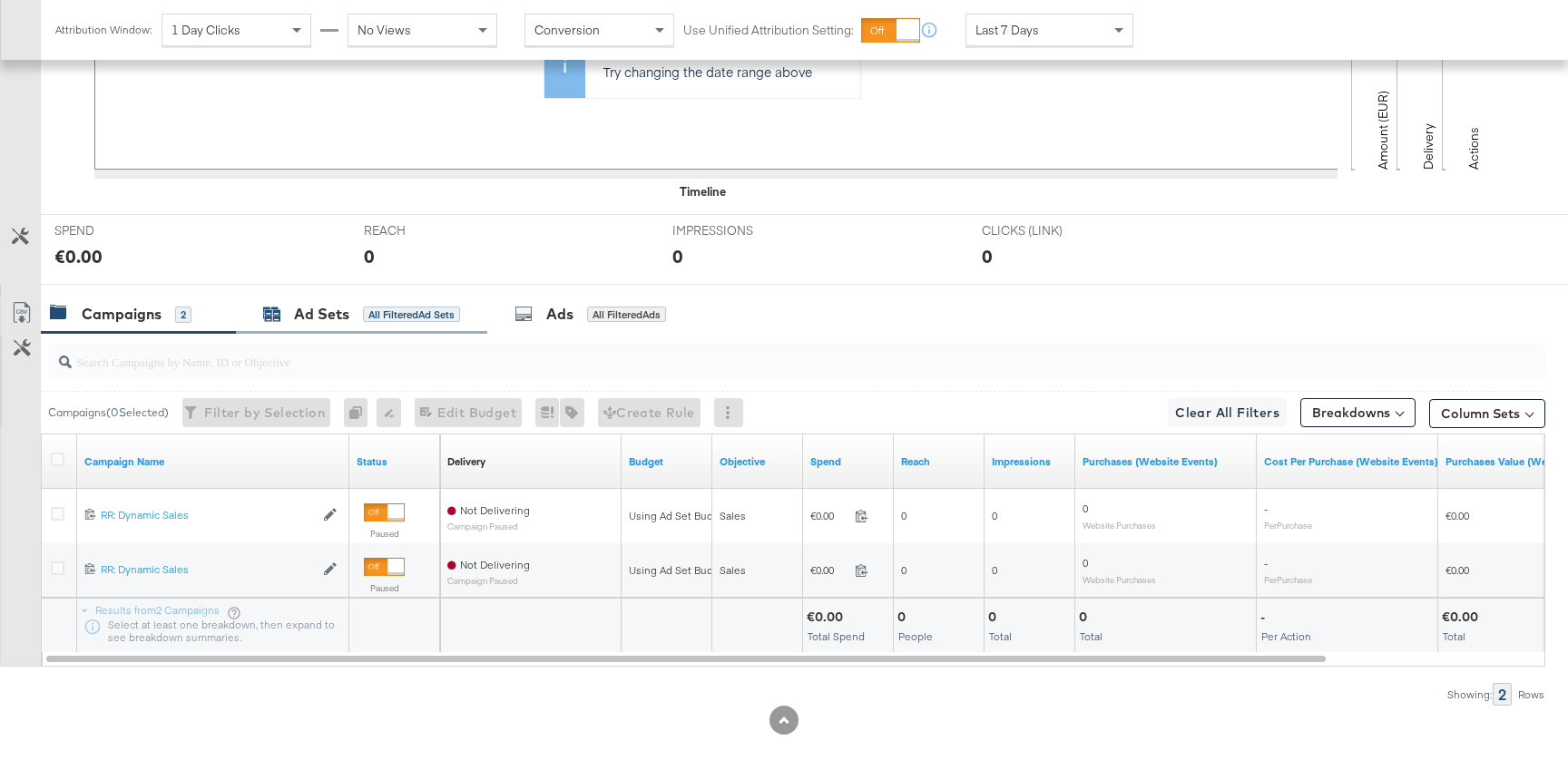
click at [328, 316] on div "Ad Sets" at bounding box center [321, 313] width 56 height 20
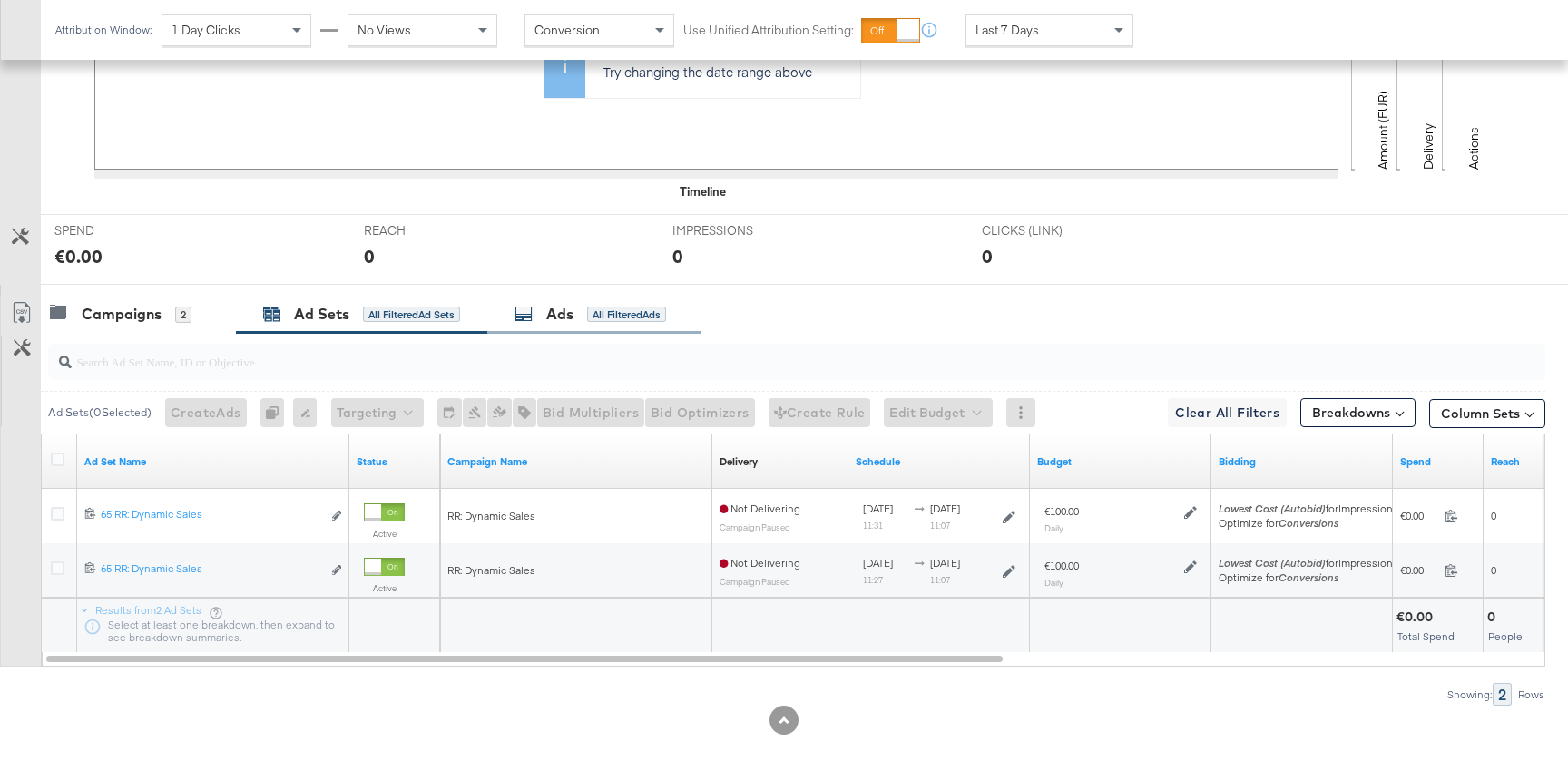
click at [536, 325] on div "Ads All Filtered Ads" at bounding box center [593, 314] width 213 height 39
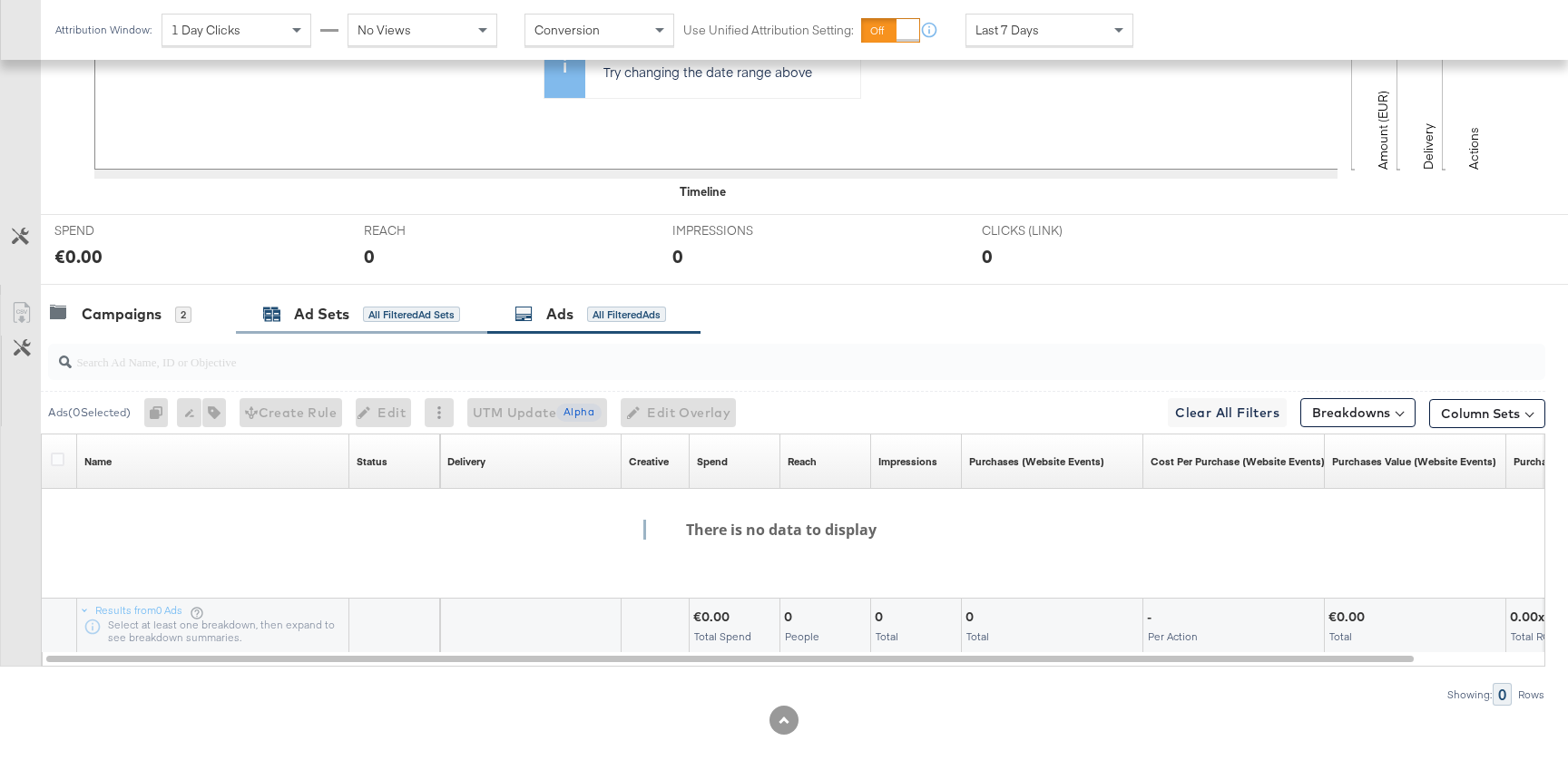
click at [322, 309] on div "Ad Sets" at bounding box center [321, 313] width 56 height 20
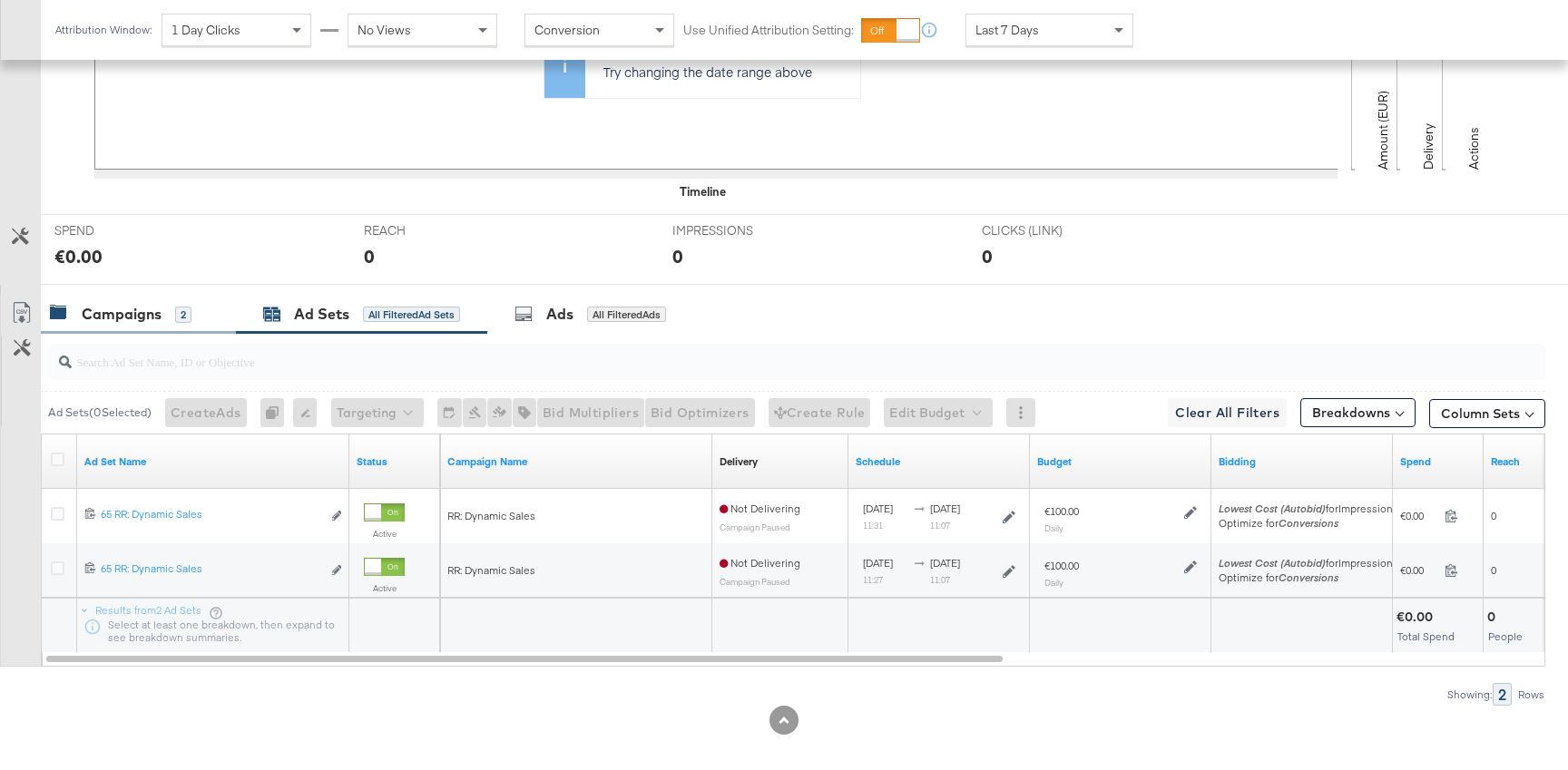
click at [136, 320] on div "Campaigns" at bounding box center [122, 313] width 80 height 20
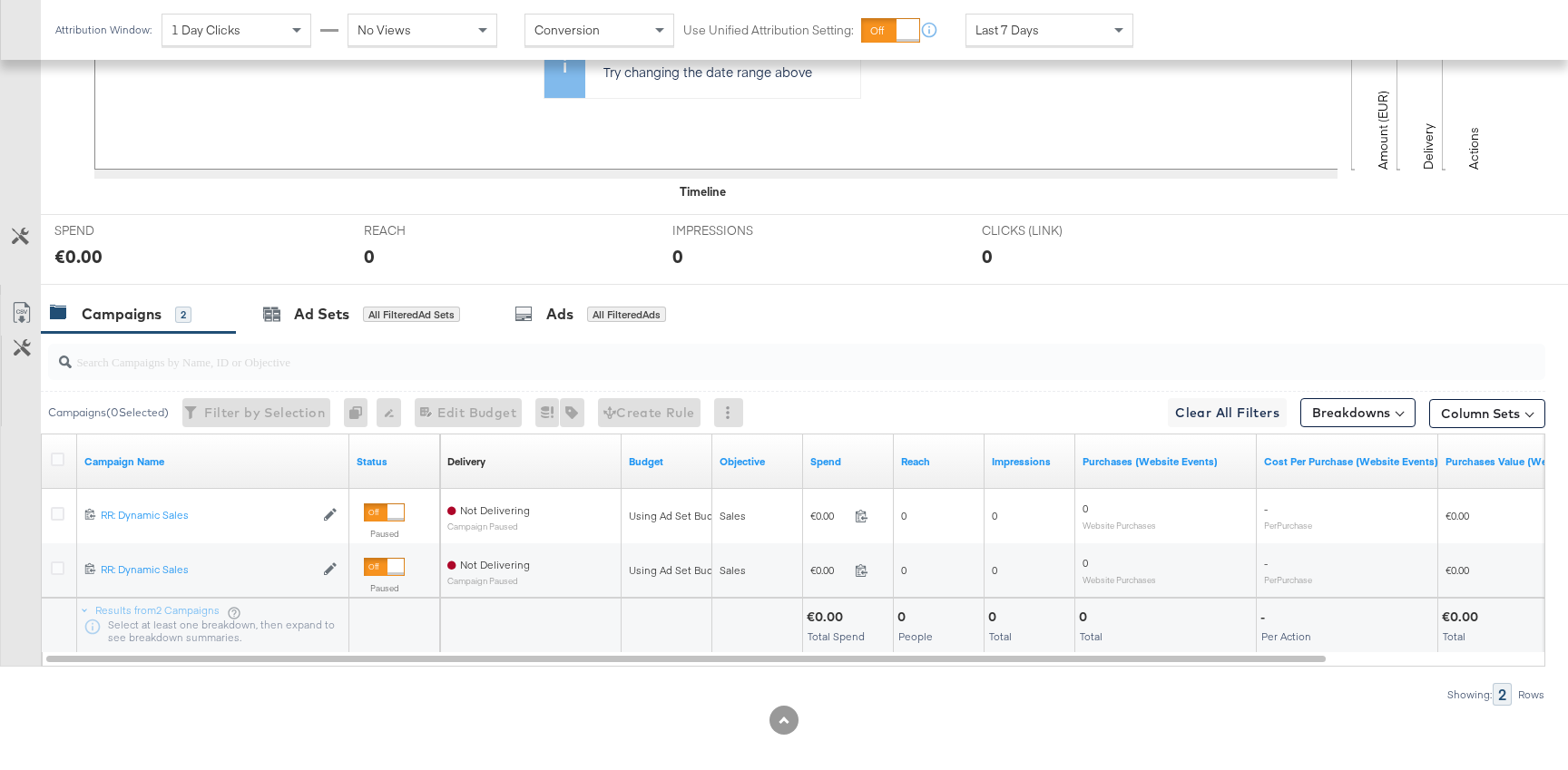
click at [266, 714] on div at bounding box center [784, 720] width 1568 height 29
click at [342, 330] on div "Ad Sets All Filtered Ad Sets" at bounding box center [362, 314] width 252 height 39
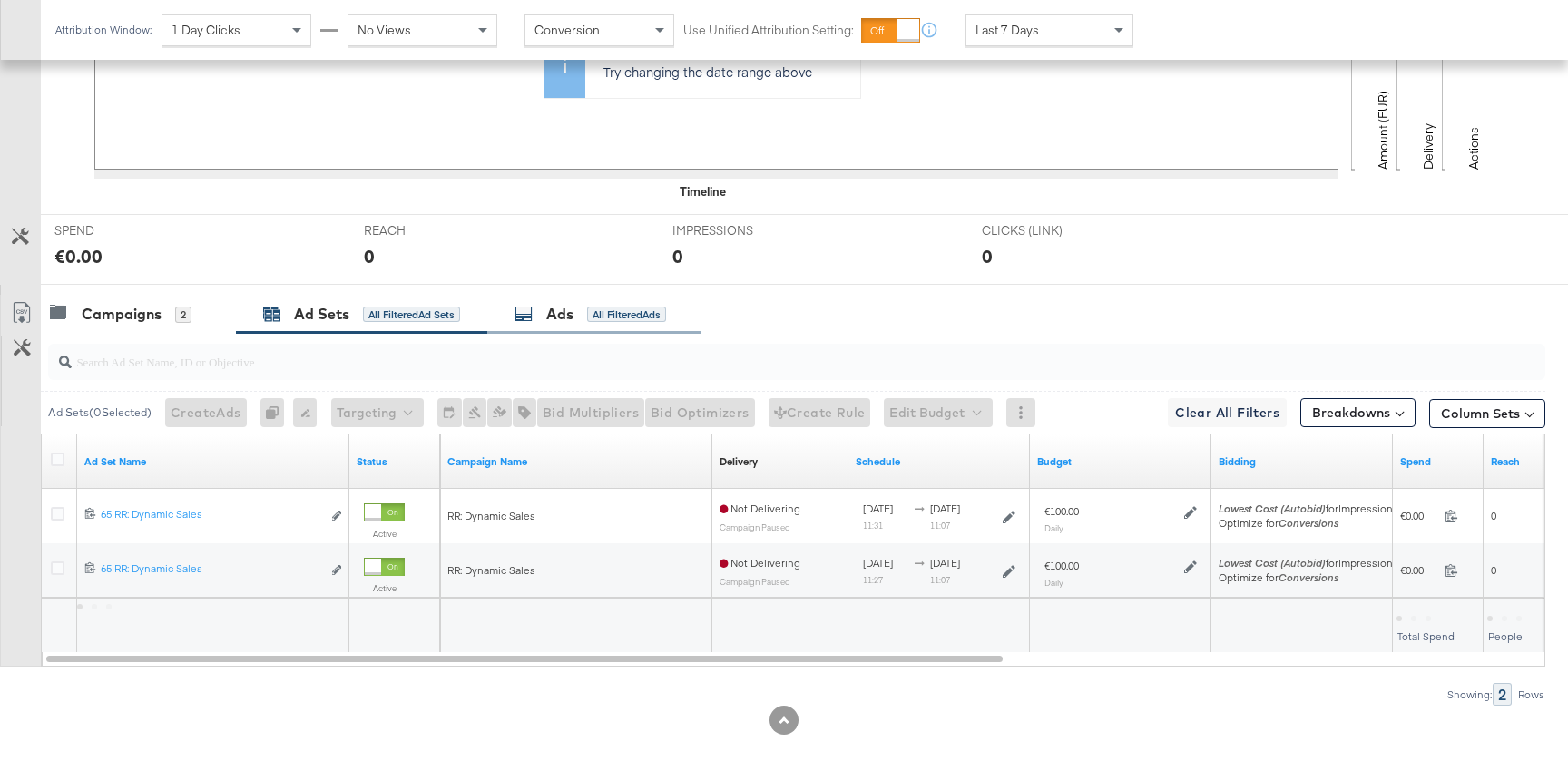
click at [530, 316] on icon at bounding box center [523, 313] width 19 height 19
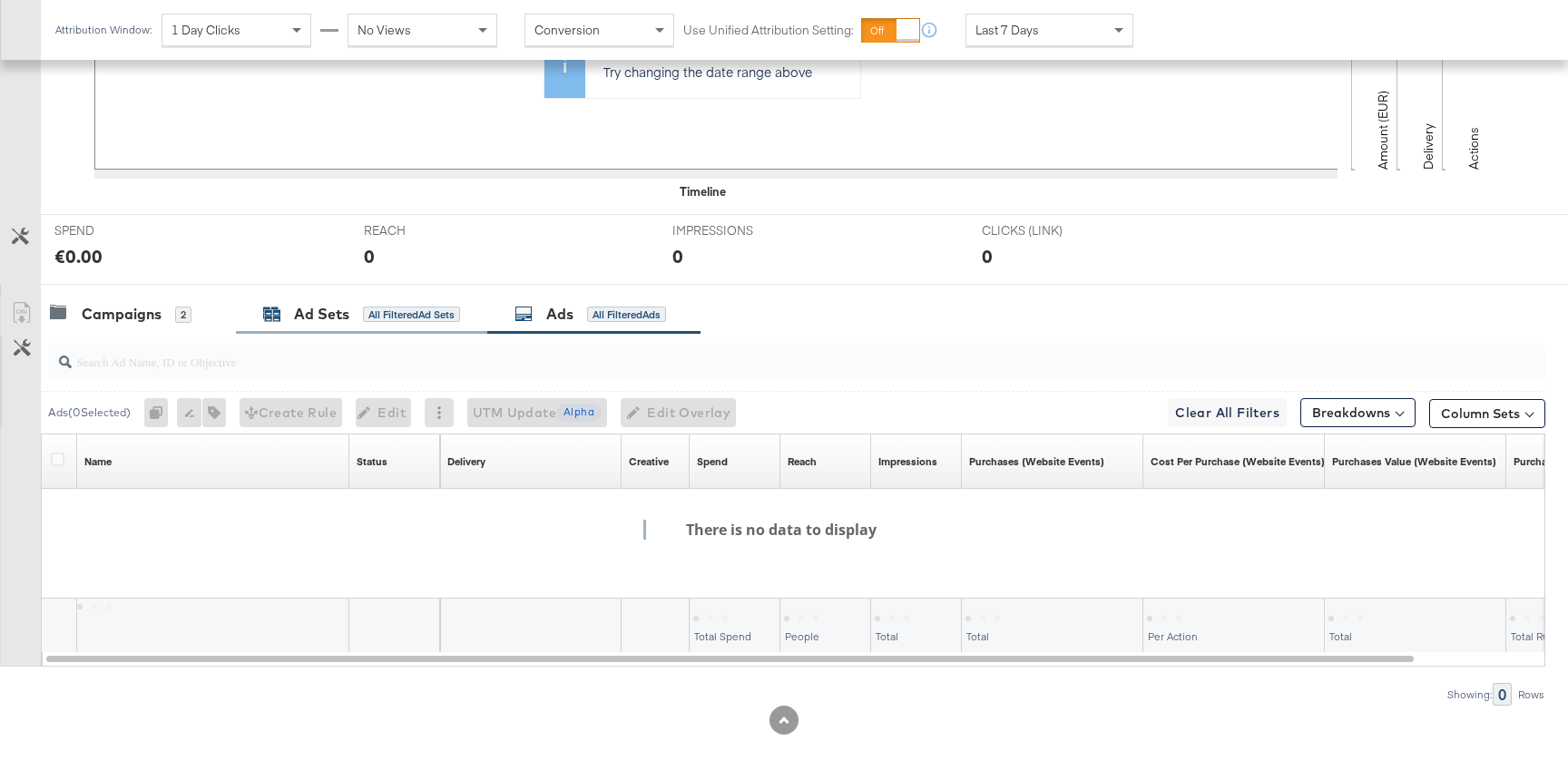
click at [314, 316] on div "Ad Sets" at bounding box center [321, 313] width 56 height 20
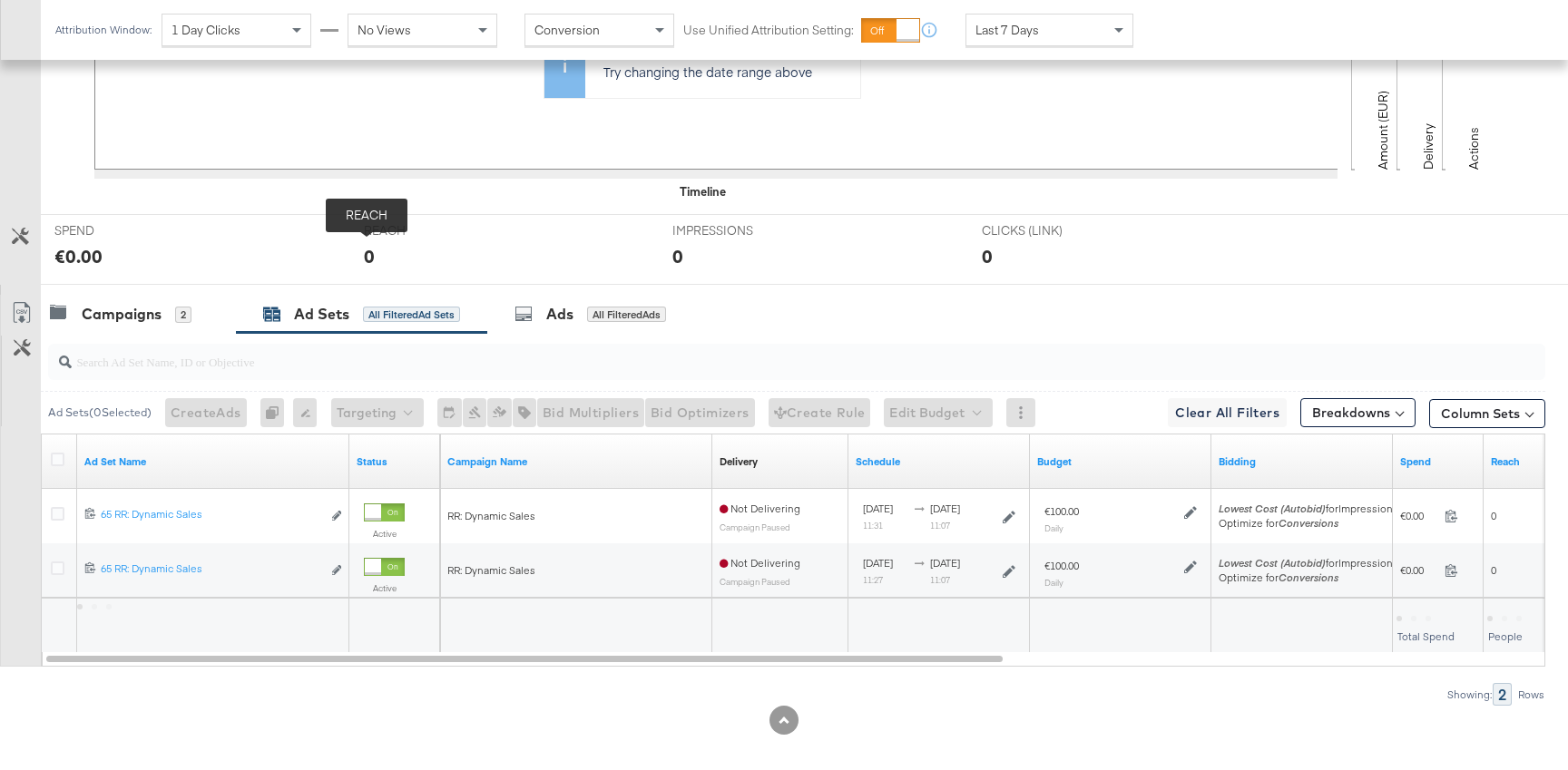
scroll to position [0, 0]
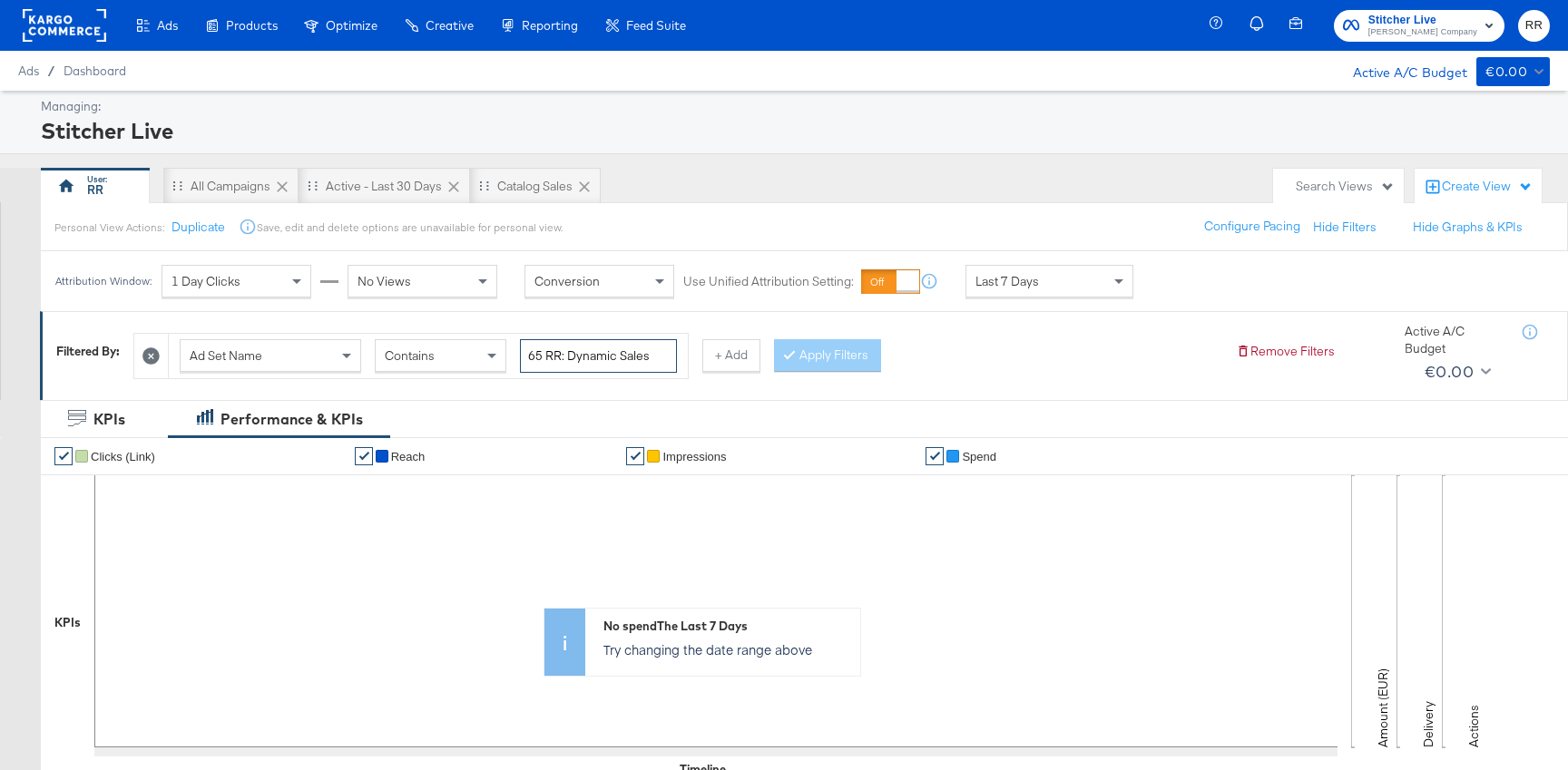
drag, startPoint x: 570, startPoint y: 359, endPoint x: 394, endPoint y: 333, distance: 177.9
click at [394, 333] on div "Ad Set Name Contains 65 RR: Dynamic Sales" at bounding box center [411, 355] width 555 height 46
type input "Dynamic Sales"
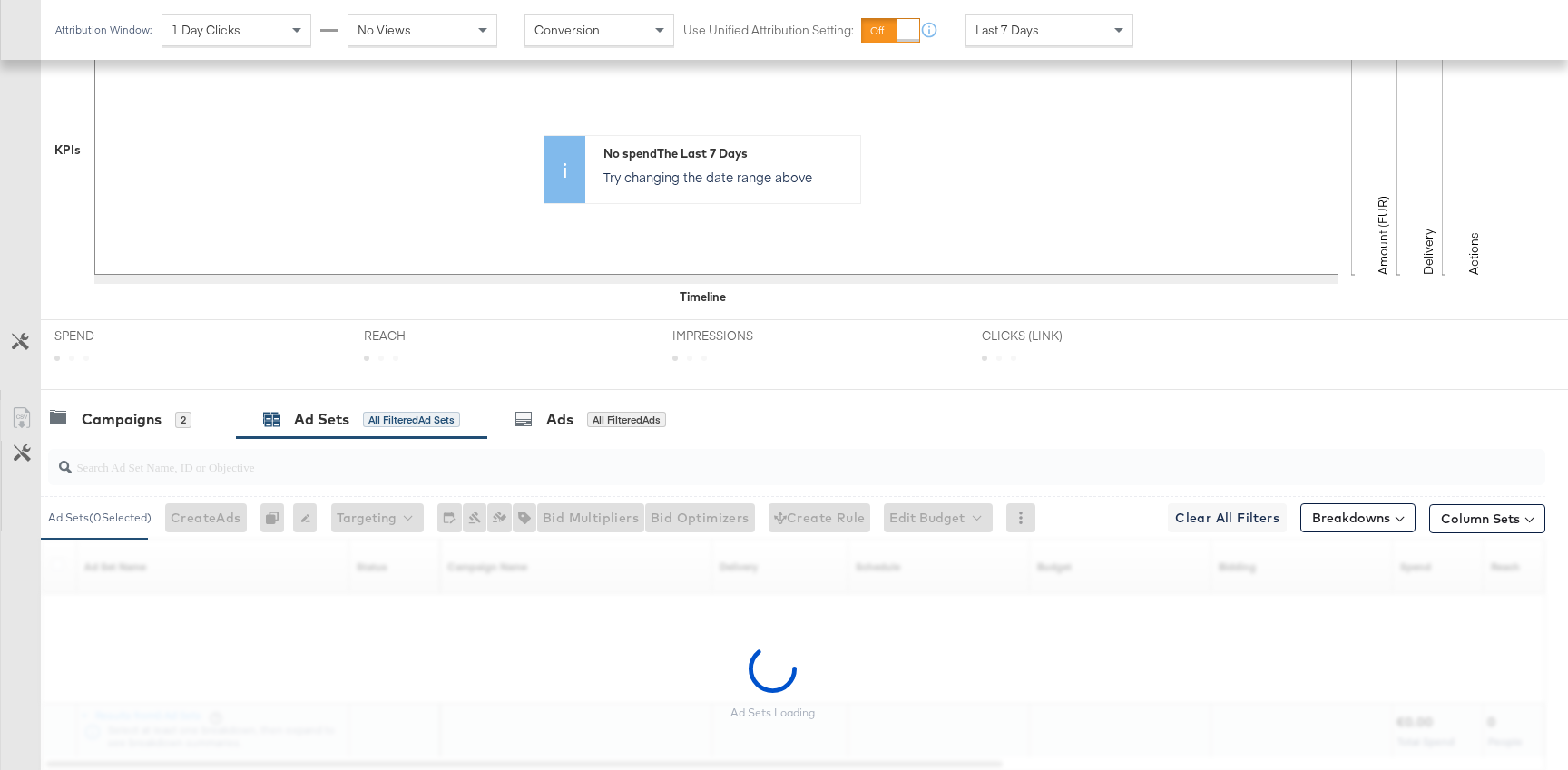
scroll to position [481, 0]
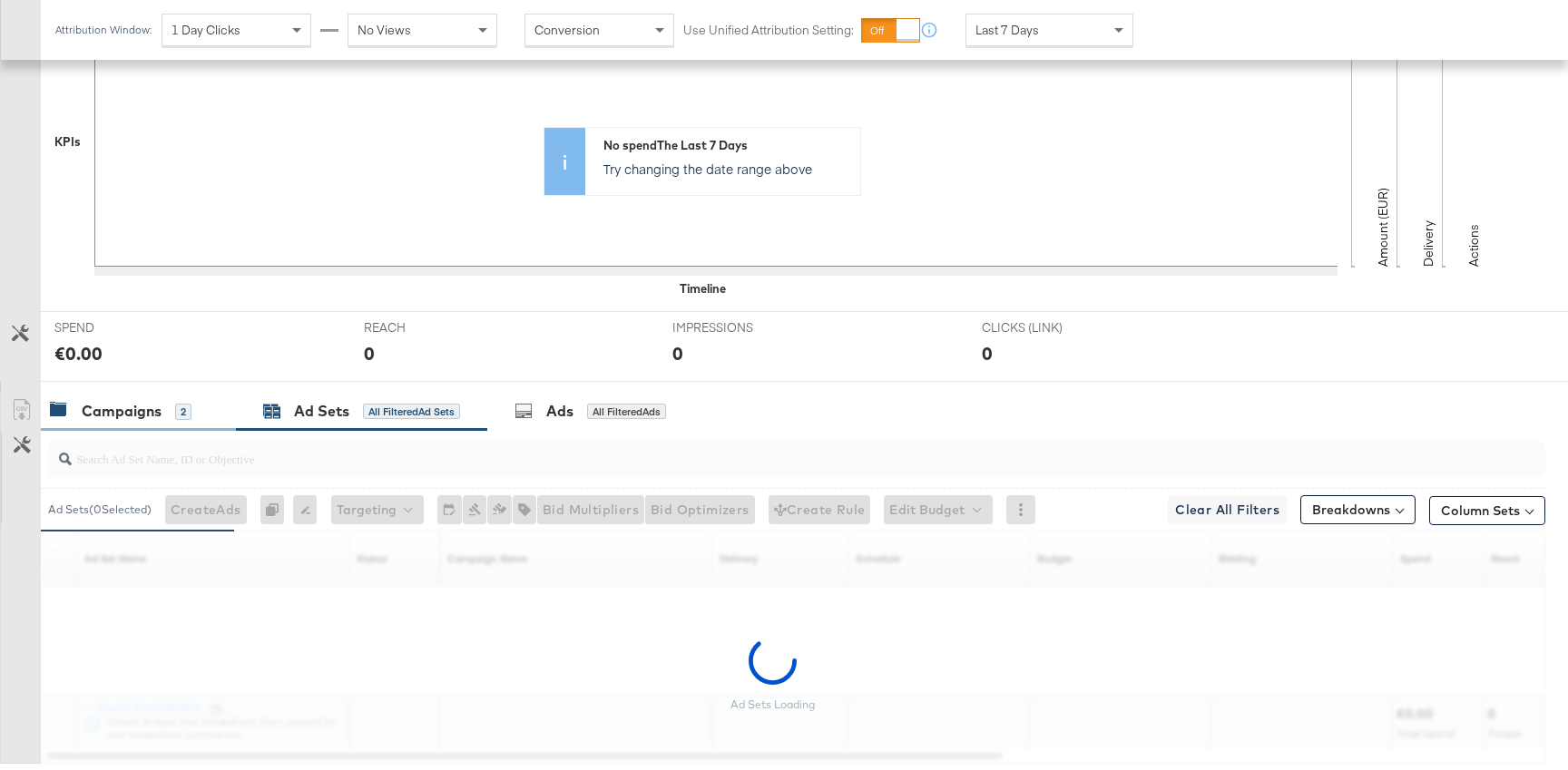
click at [133, 407] on div "Campaigns" at bounding box center [122, 411] width 80 height 20
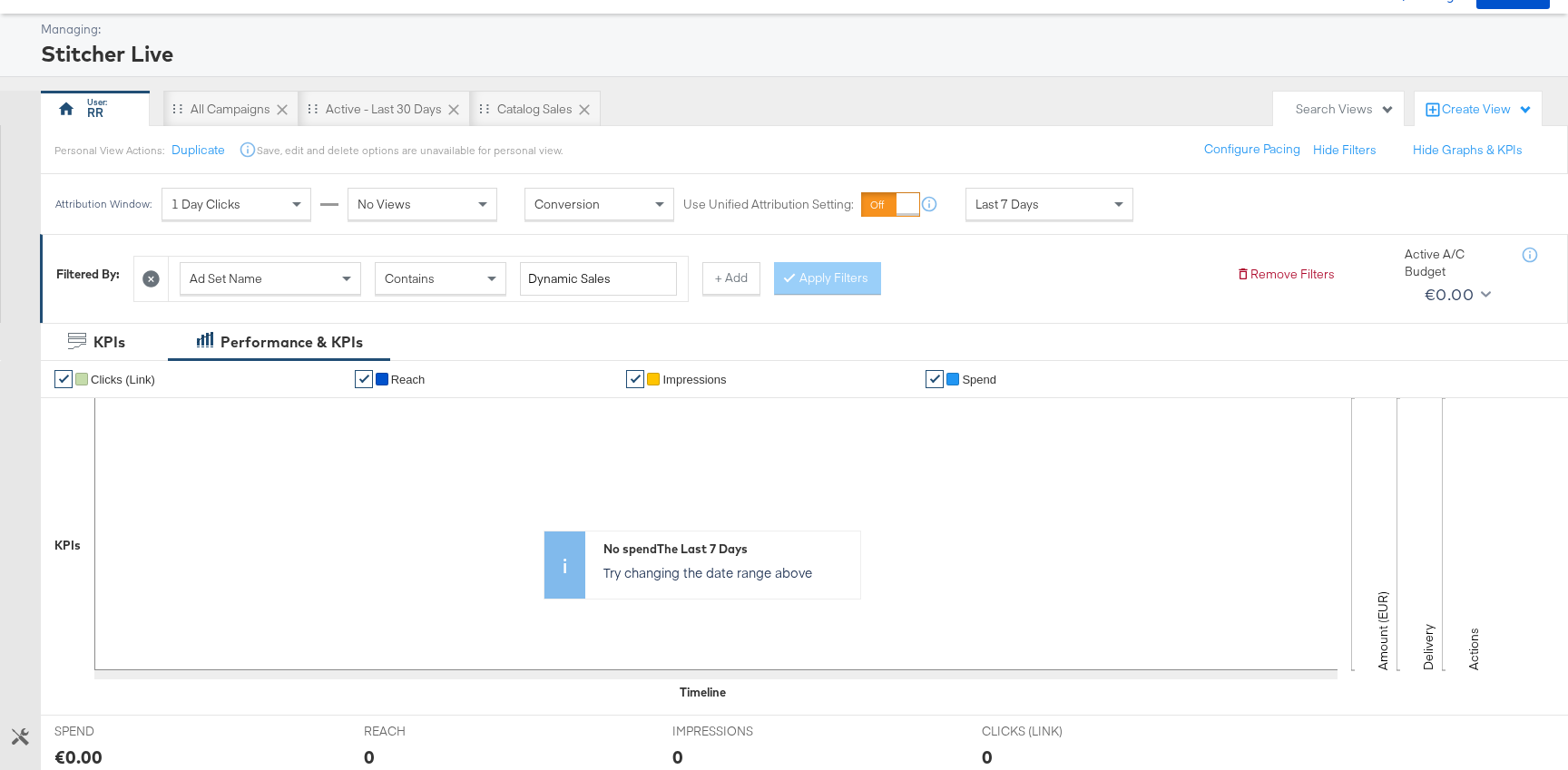
scroll to position [0, 0]
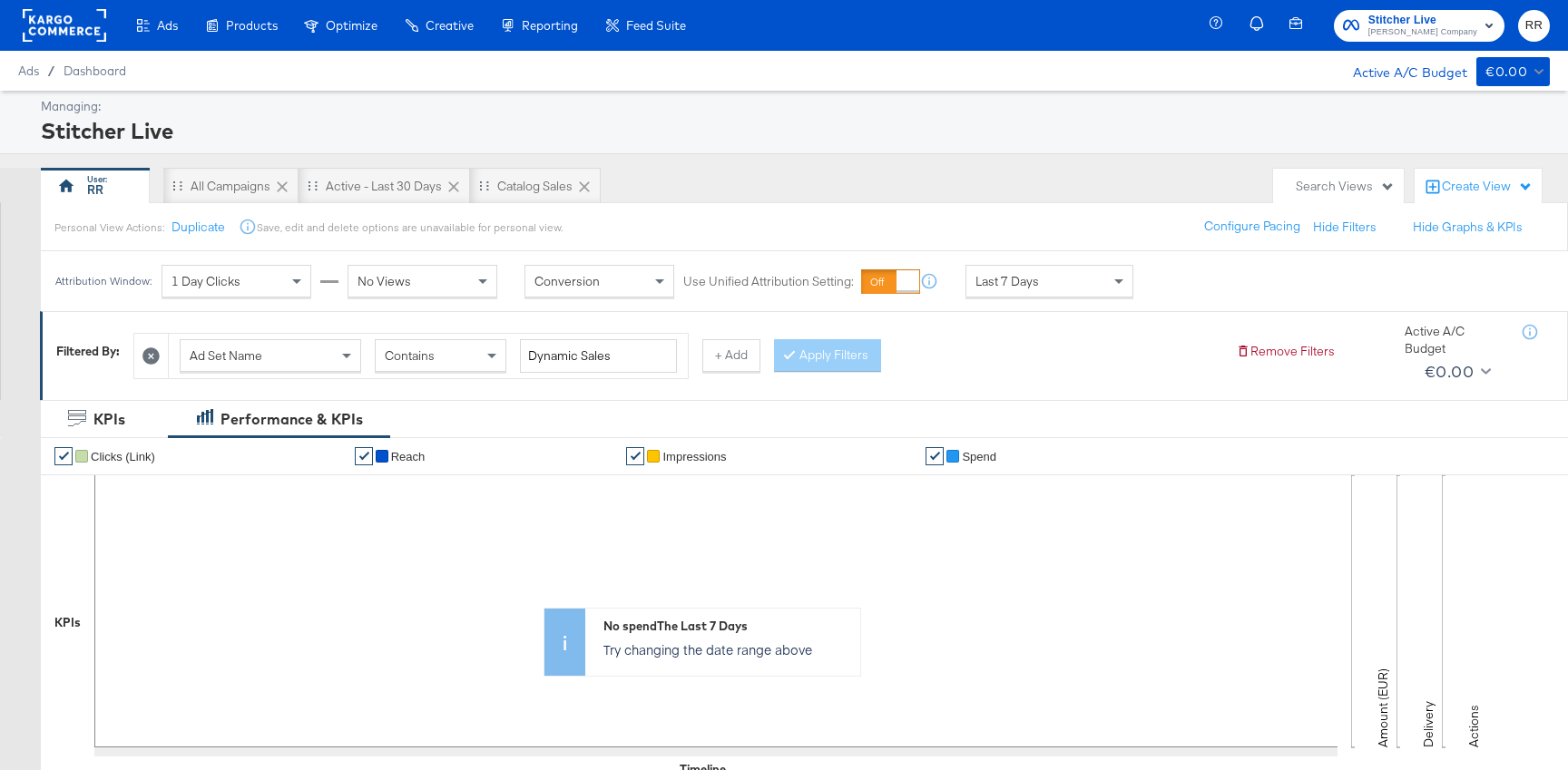
click at [272, 349] on div "Ad Set Name" at bounding box center [270, 356] width 180 height 31
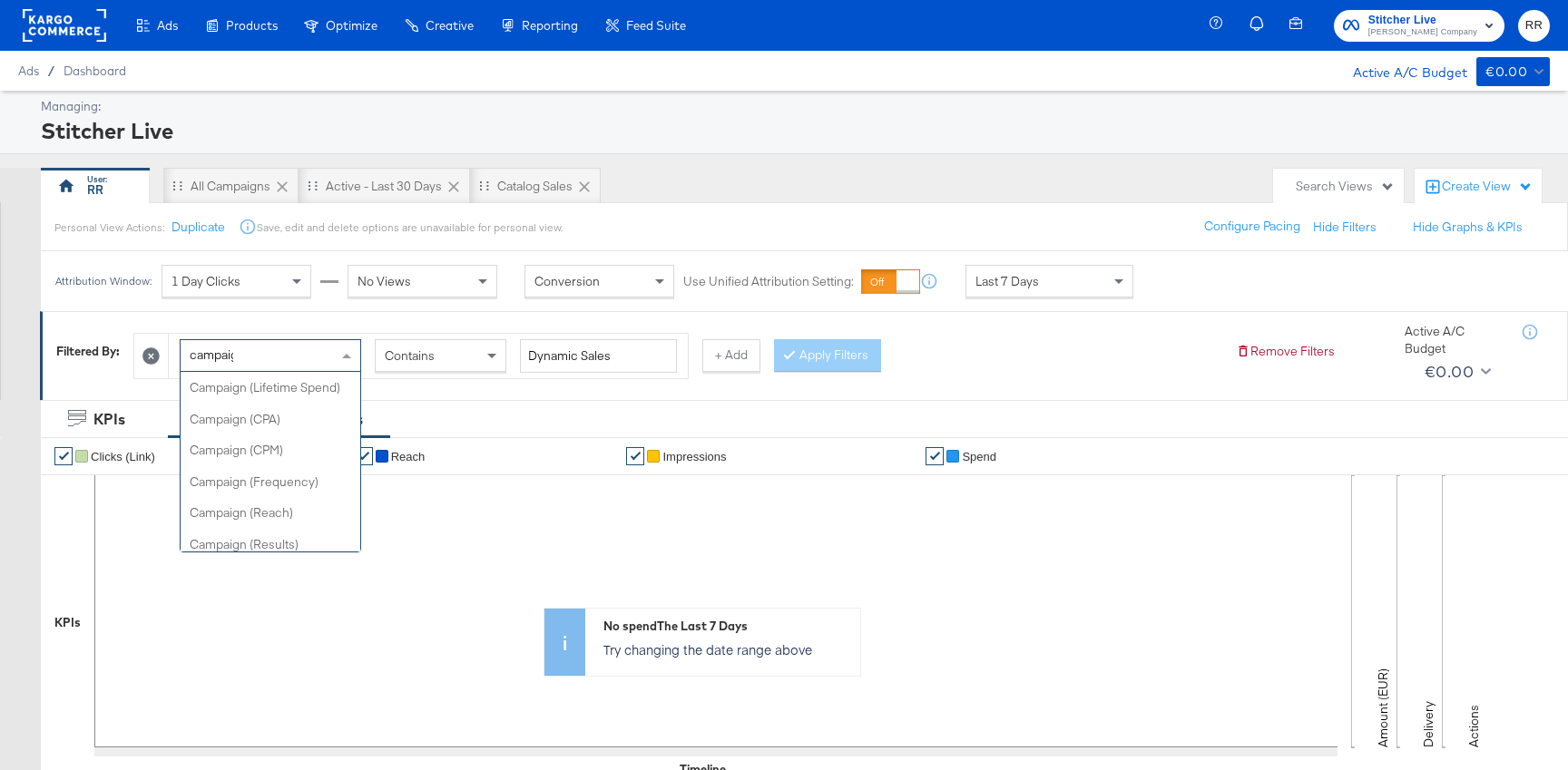
type input "campaign"
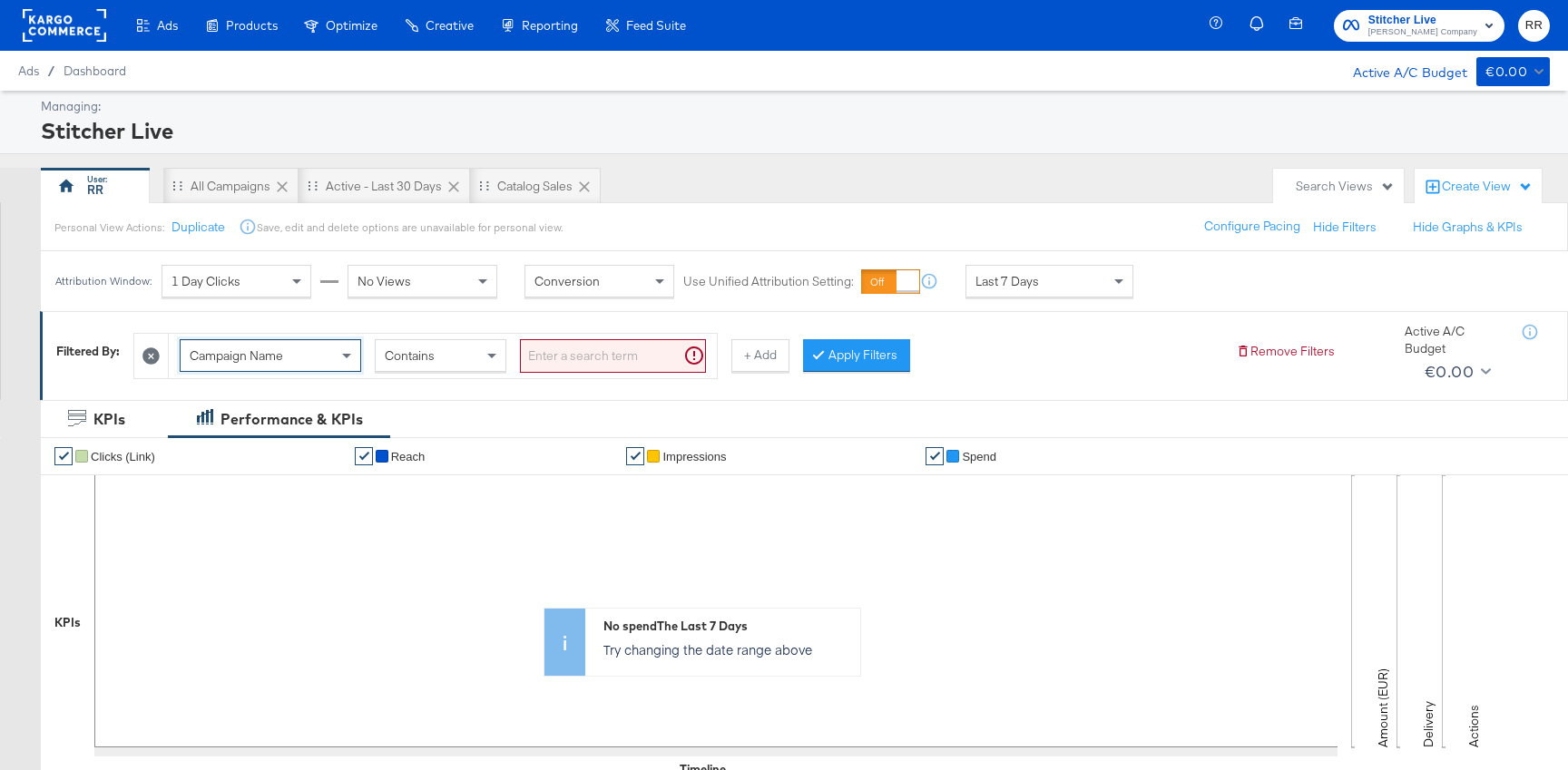
click at [533, 365] on input "search" at bounding box center [613, 356] width 186 height 33
paste input "65 RR: Dynamic Sales"
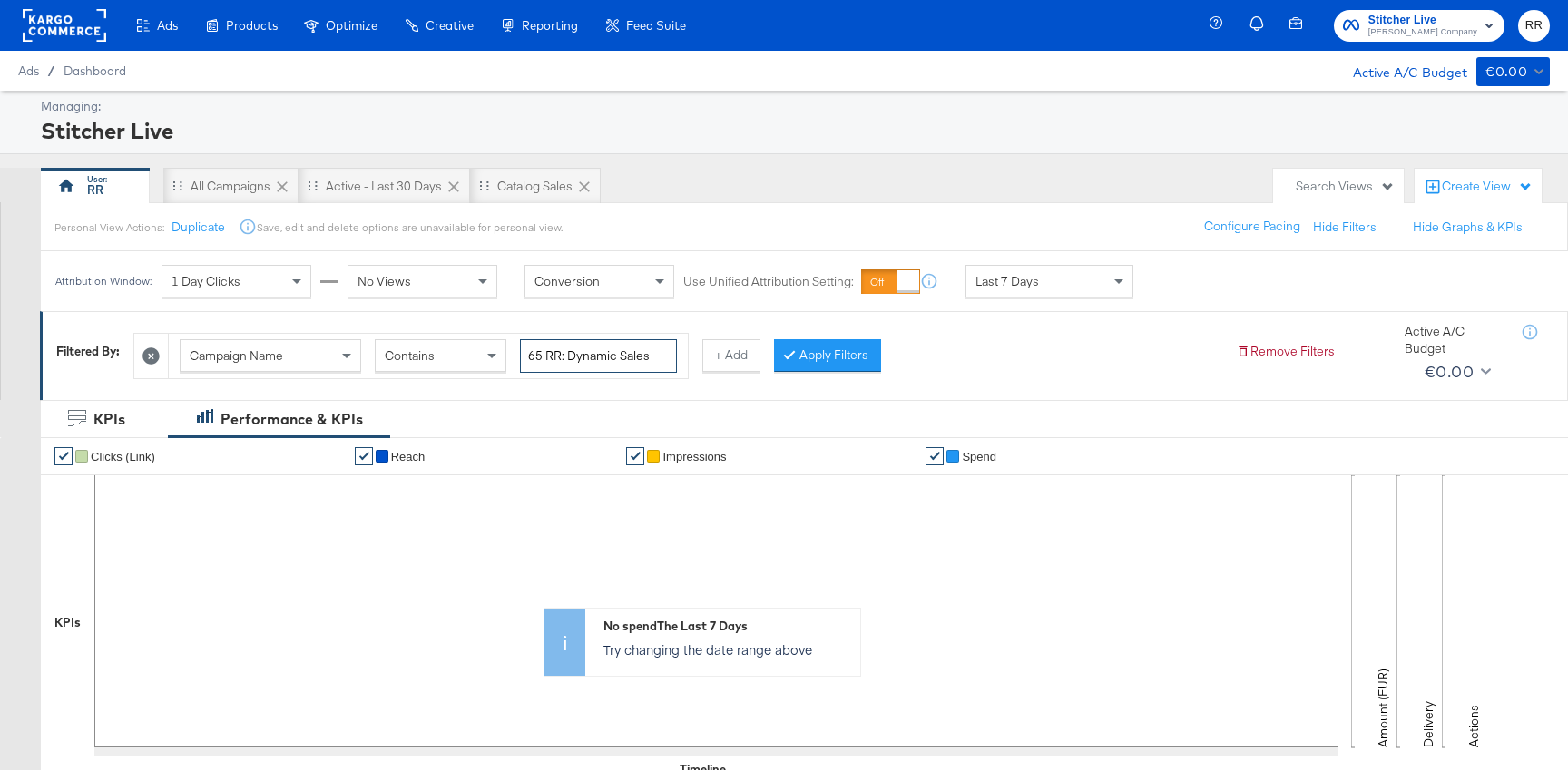
drag, startPoint x: 566, startPoint y: 355, endPoint x: 414, endPoint y: 350, distance: 152.1
click at [414, 350] on div "Campaign Name Contains 65 RR: Dynamic Sales" at bounding box center [428, 356] width 498 height 33
type input "Dynamic Sales"
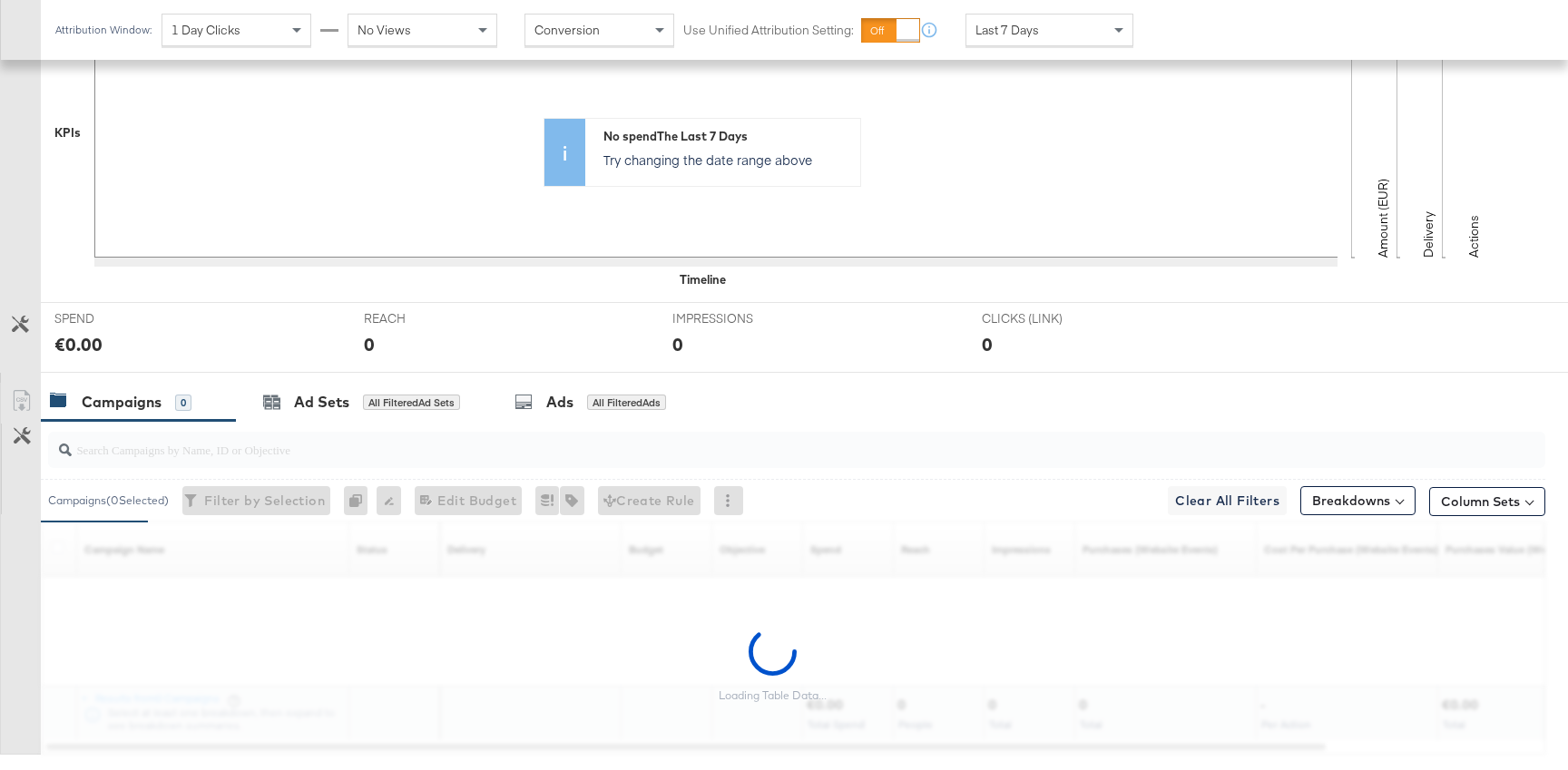
scroll to position [593, 0]
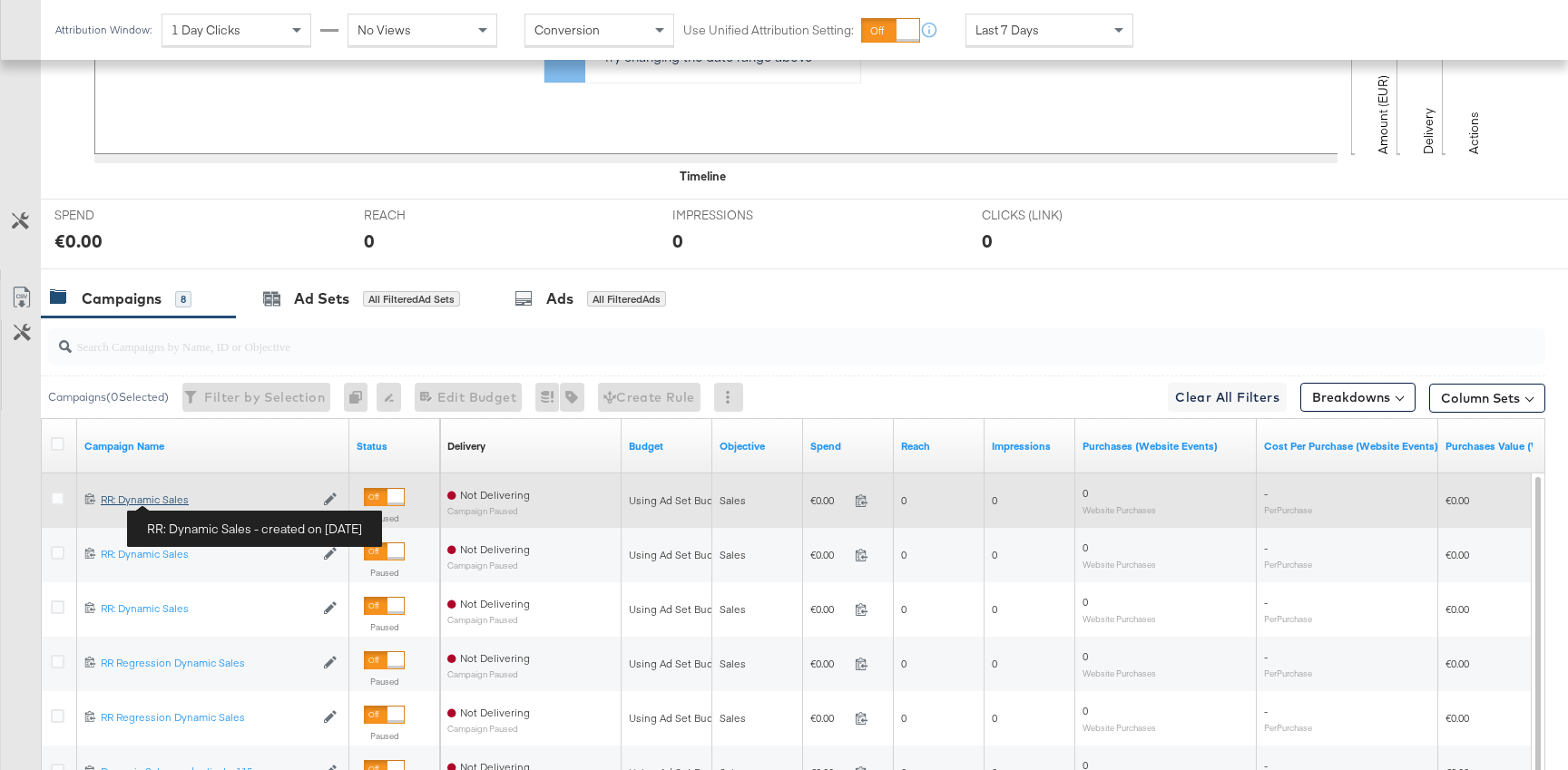
click at [165, 503] on div "RR: Dynamic Sales RR: Dynamic Sales" at bounding box center [207, 500] width 213 height 15
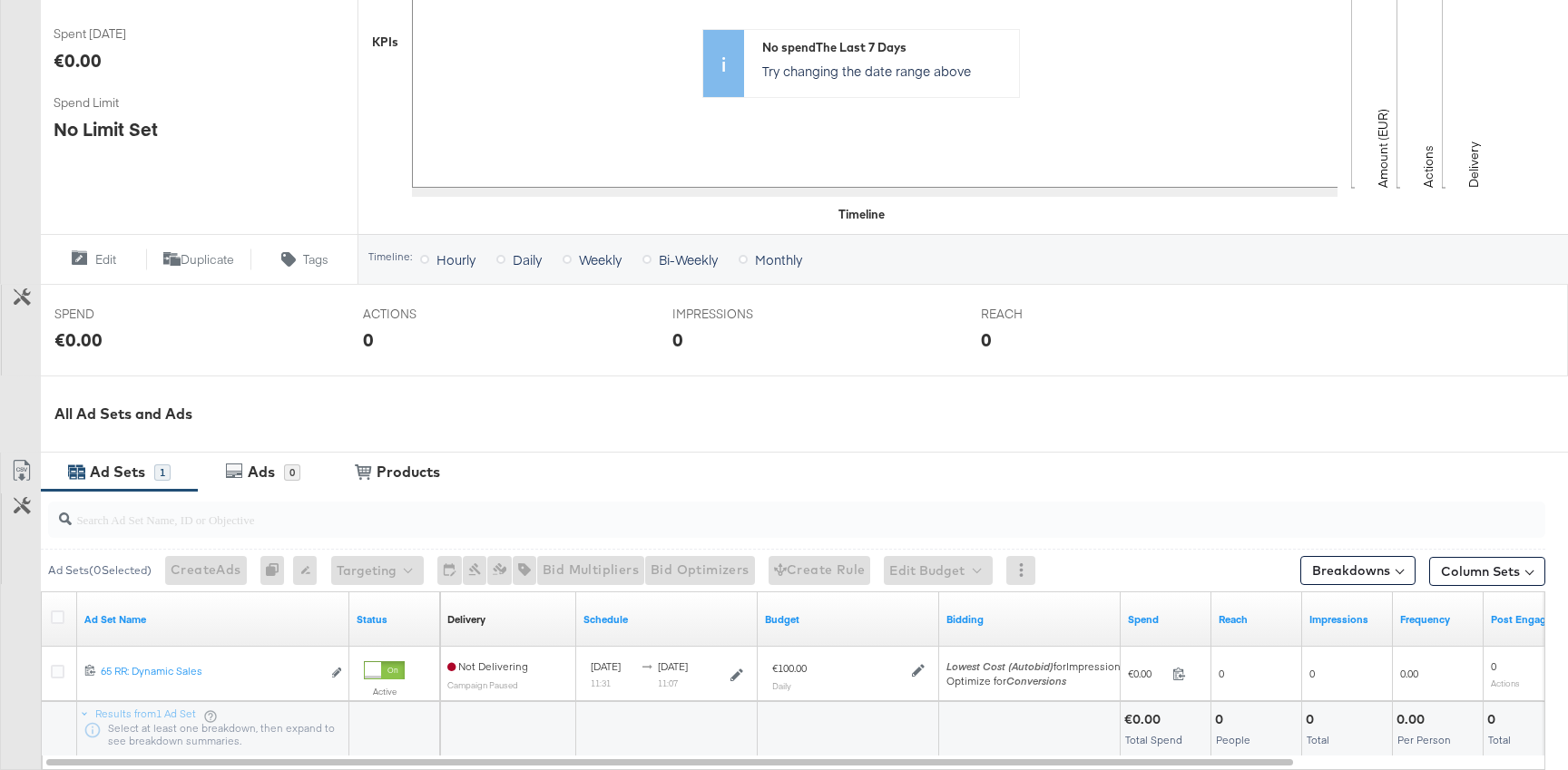
scroll to position [615, 0]
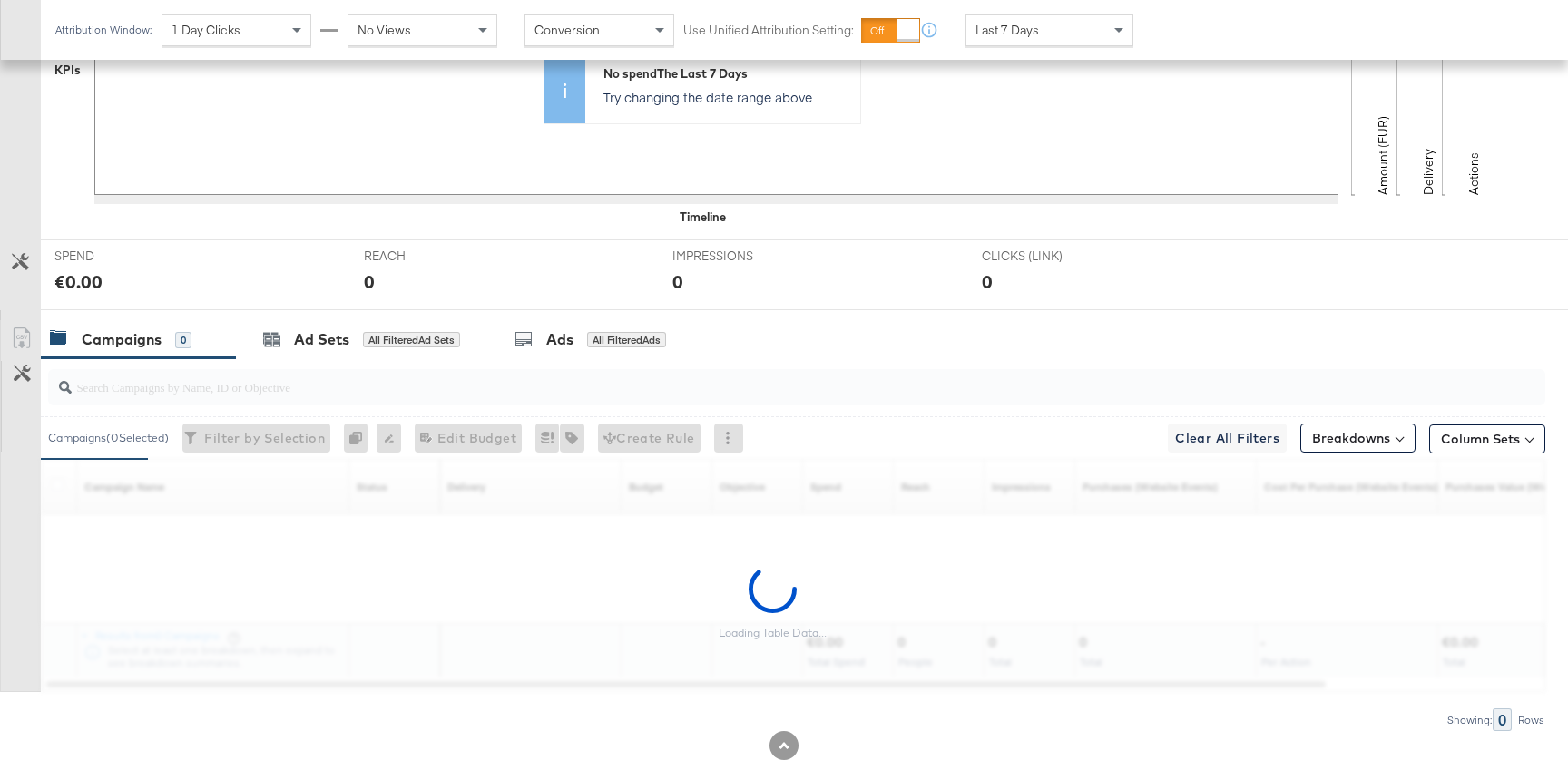
scroll to position [593, 0]
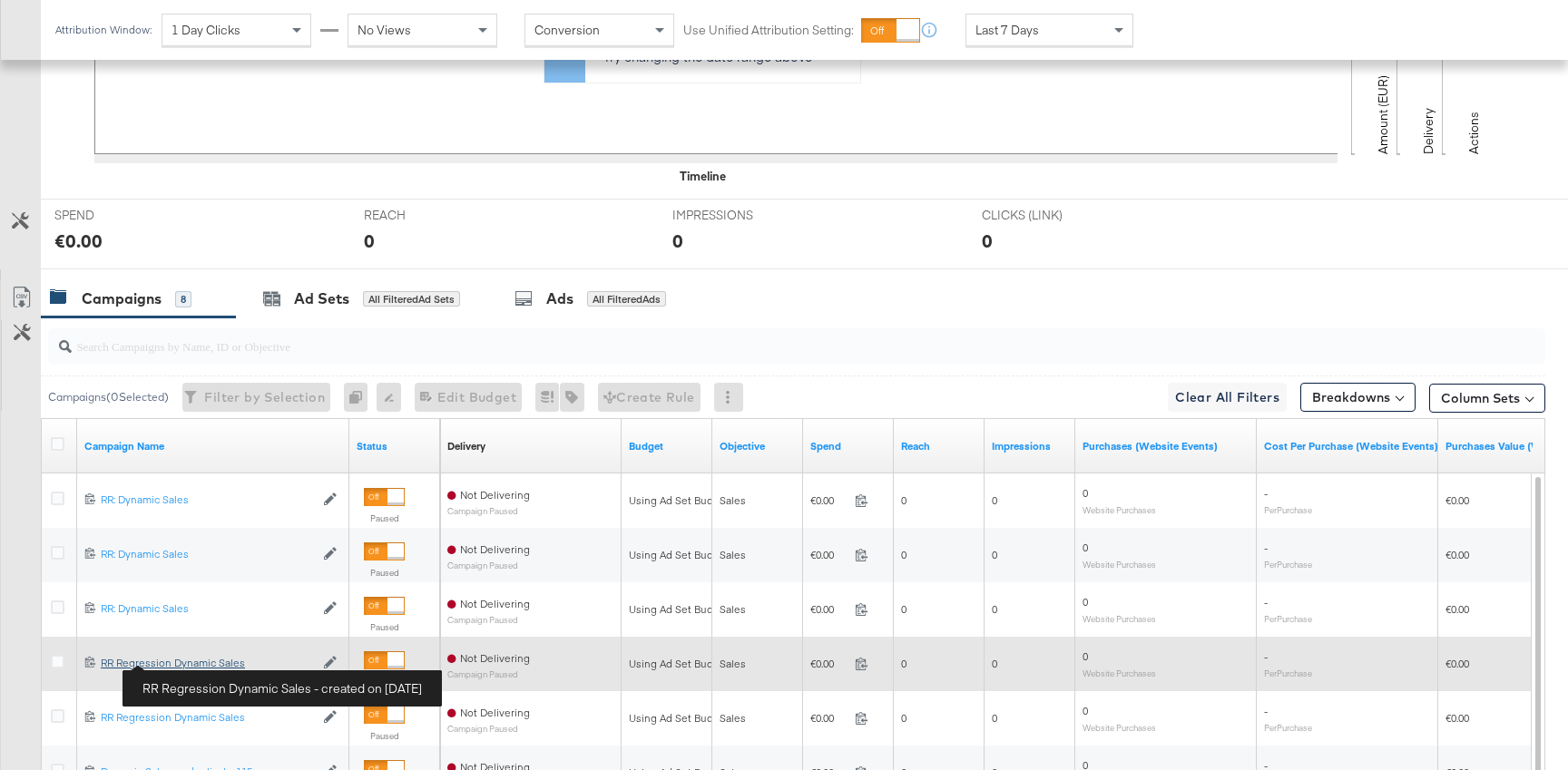
click at [190, 663] on div "RR Regression Dynamic Sales RR Regression Dynamic Sales" at bounding box center [207, 663] width 213 height 15
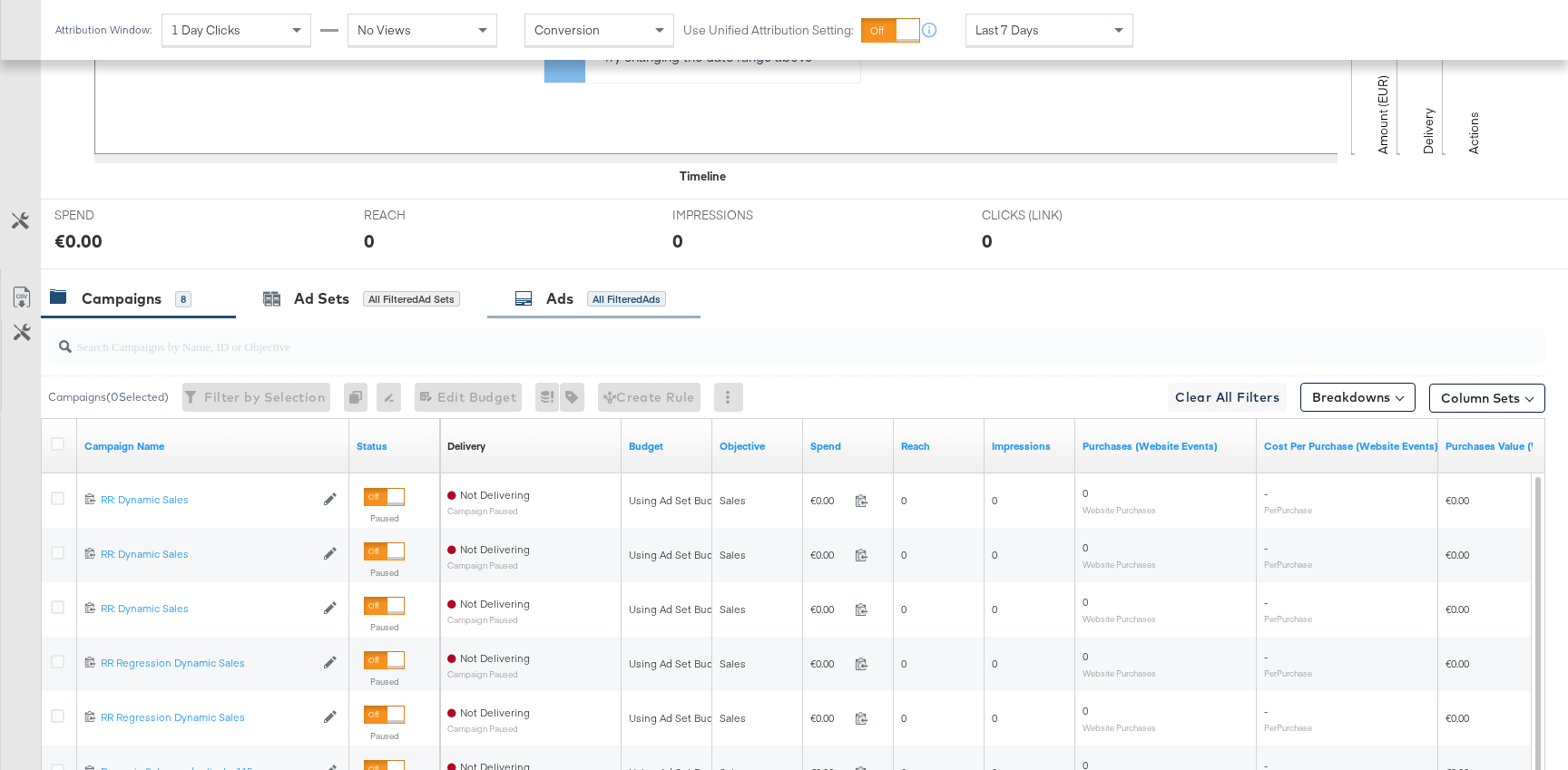
click at [560, 293] on div "Ads" at bounding box center [560, 299] width 27 height 20
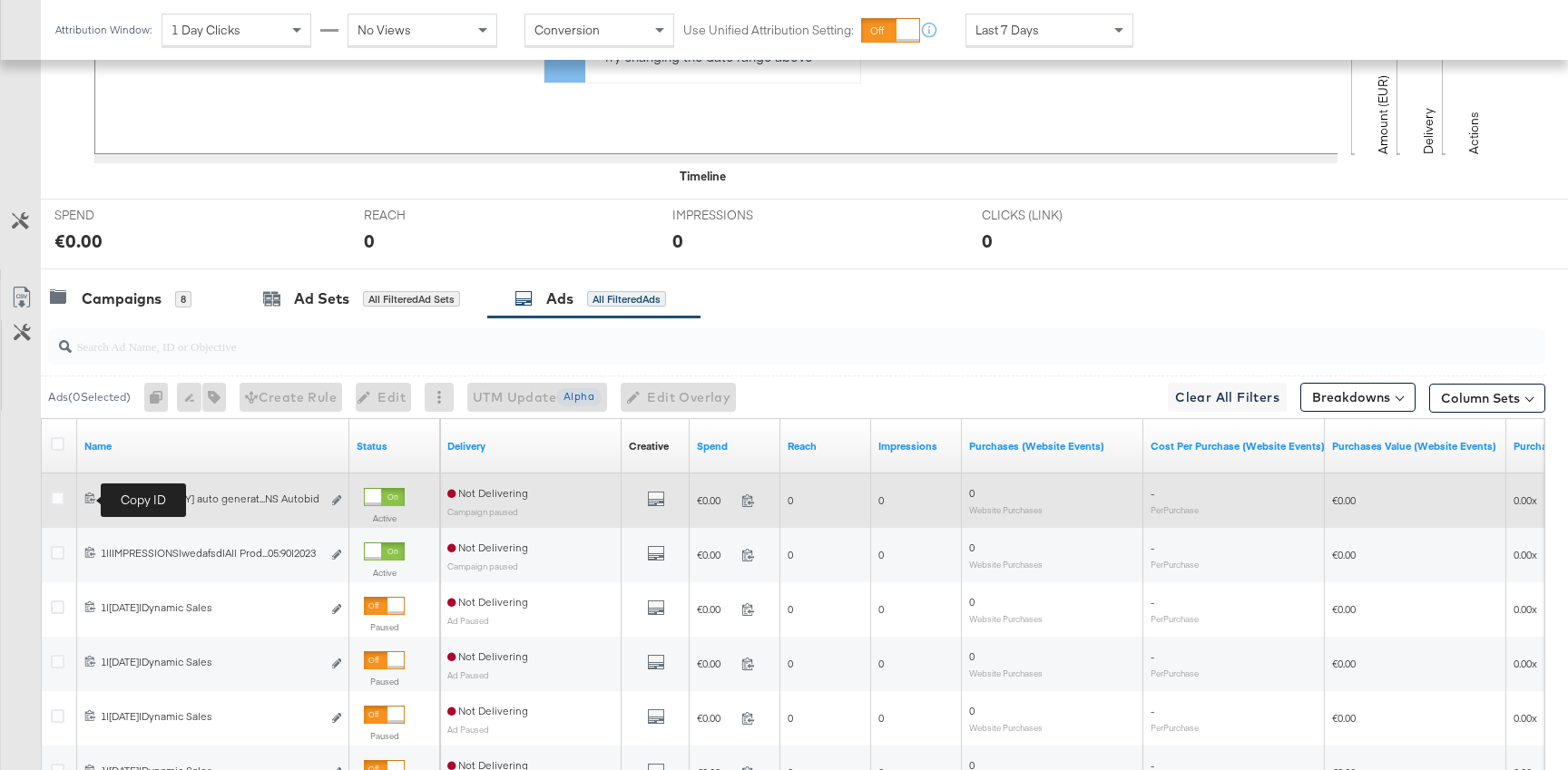
click at [84, 493] on span at bounding box center [92, 500] width 17 height 14
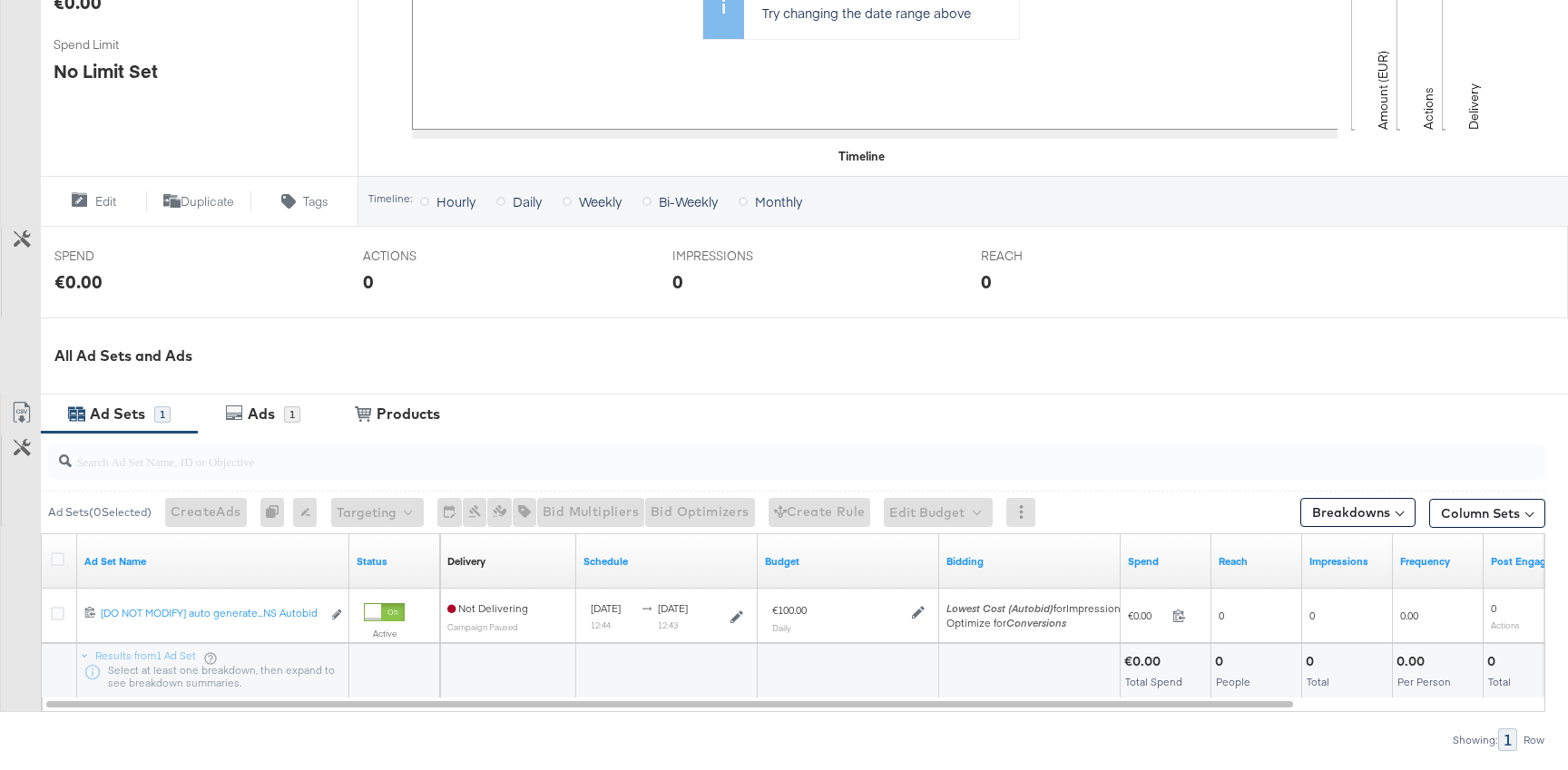
scroll to position [523, 0]
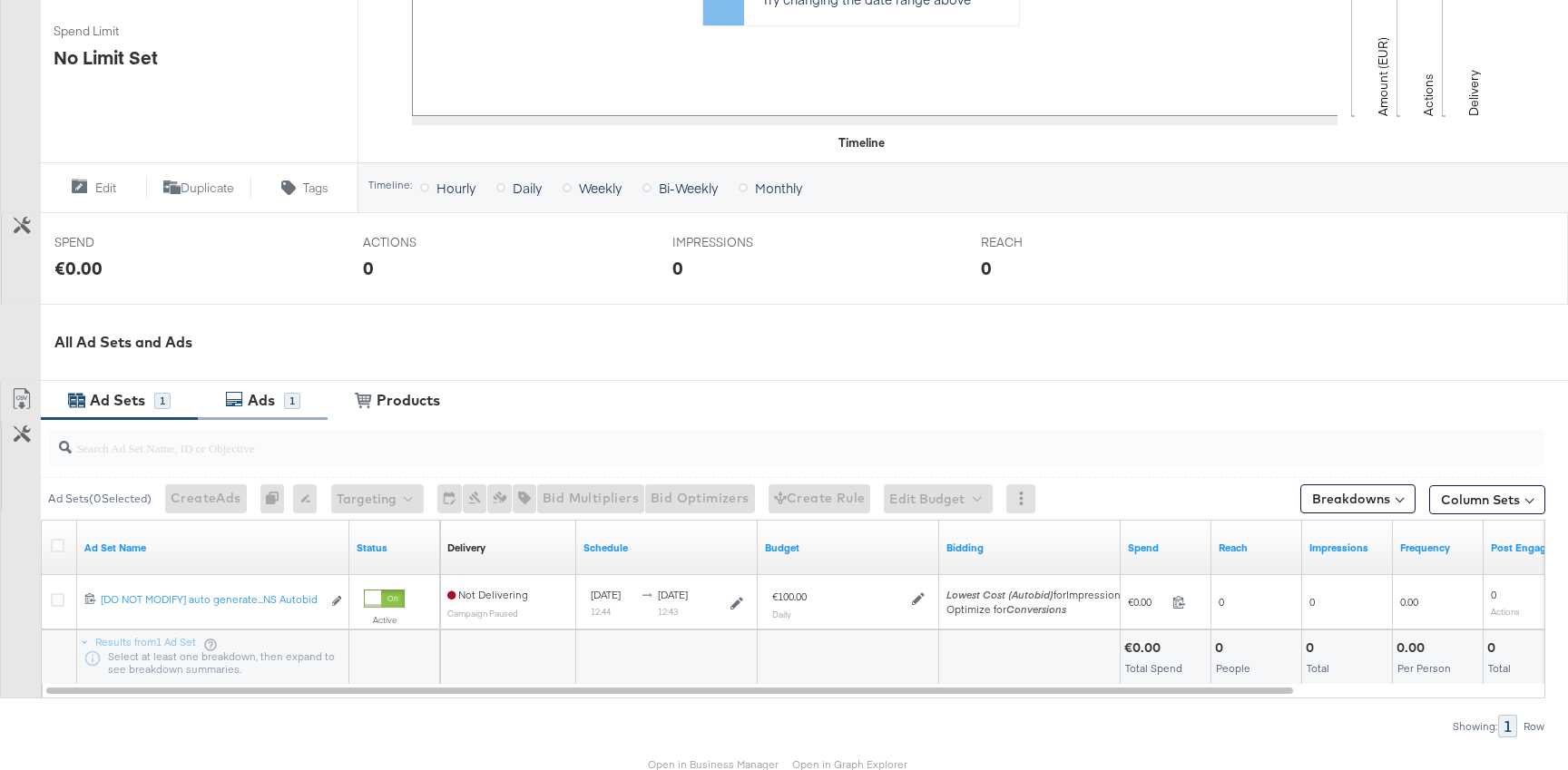
click at [258, 401] on div "Ads" at bounding box center [261, 400] width 27 height 20
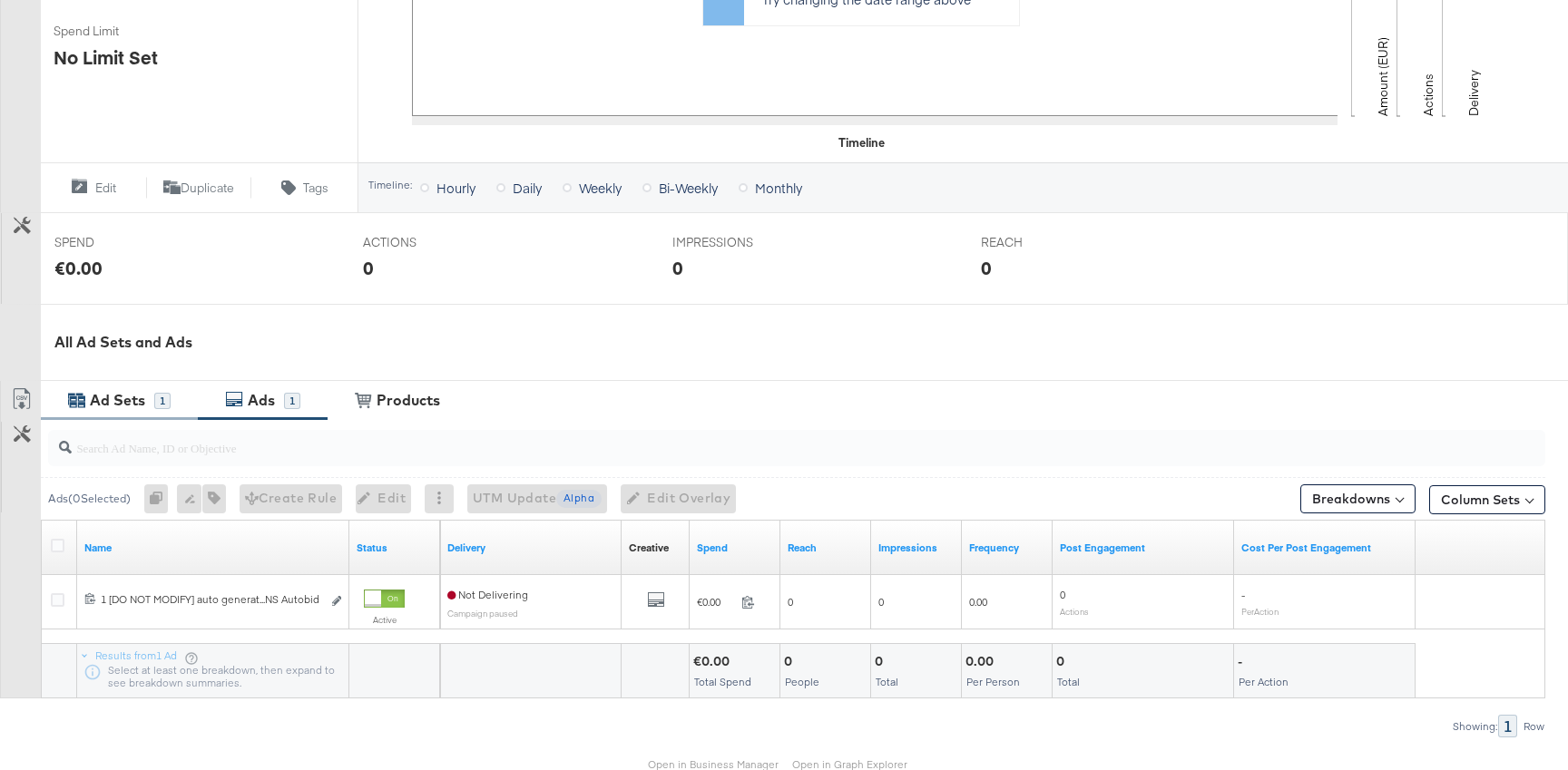
click at [130, 394] on div "Ad Sets" at bounding box center [117, 400] width 56 height 20
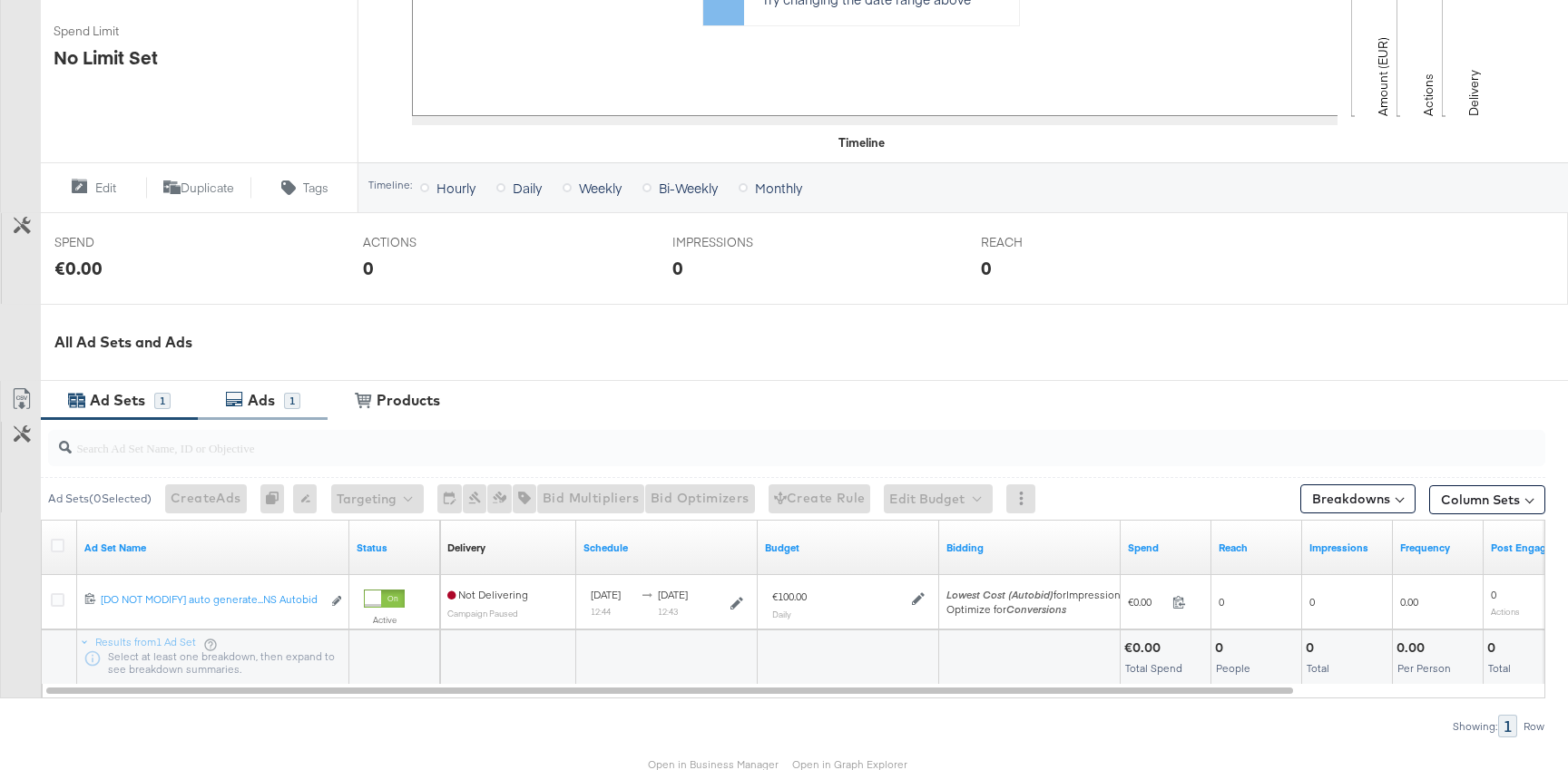
click at [247, 409] on div "Ads" at bounding box center [263, 400] width 41 height 20
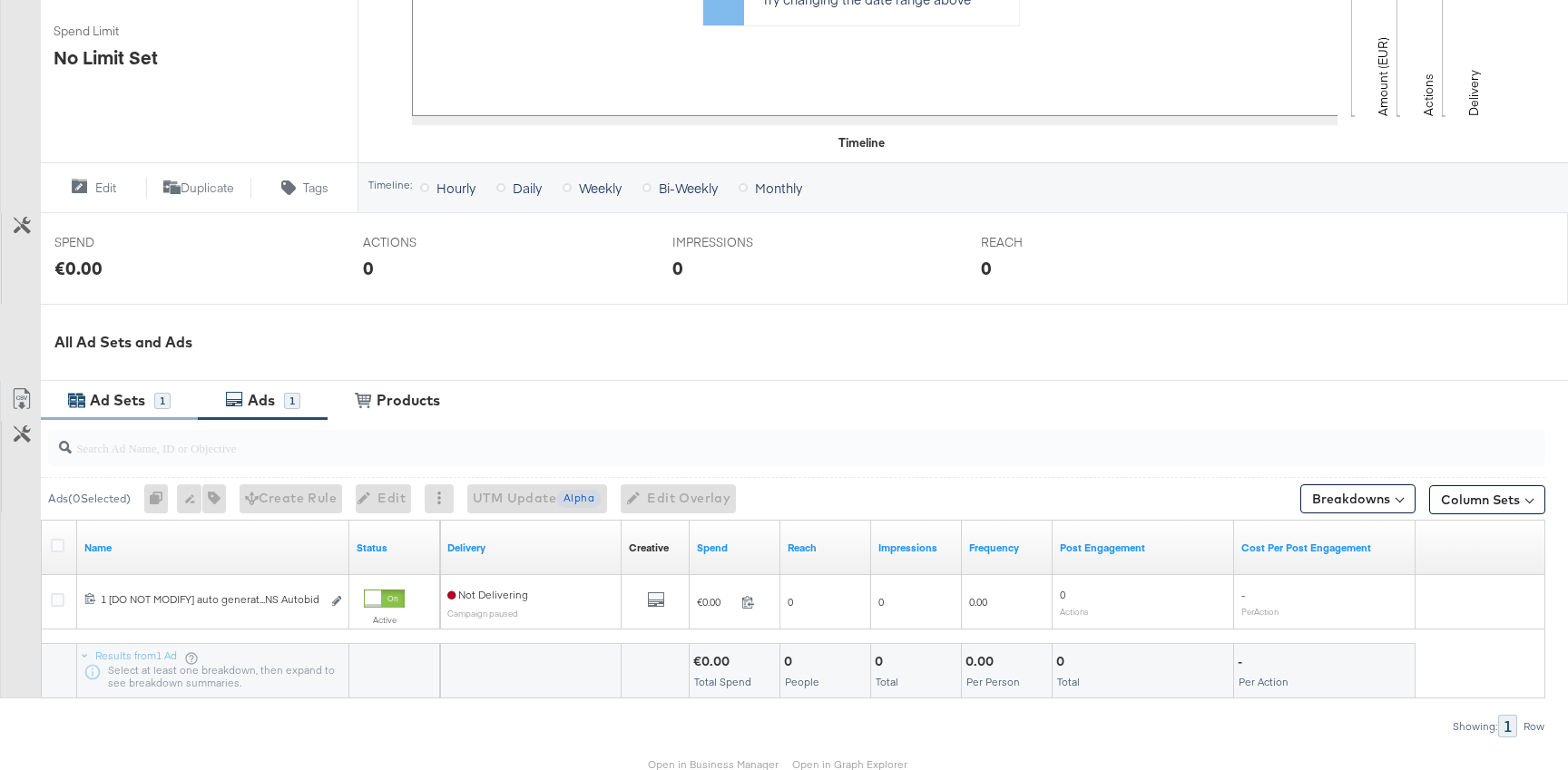
click at [129, 417] on div "Ad Sets 1" at bounding box center [119, 400] width 157 height 39
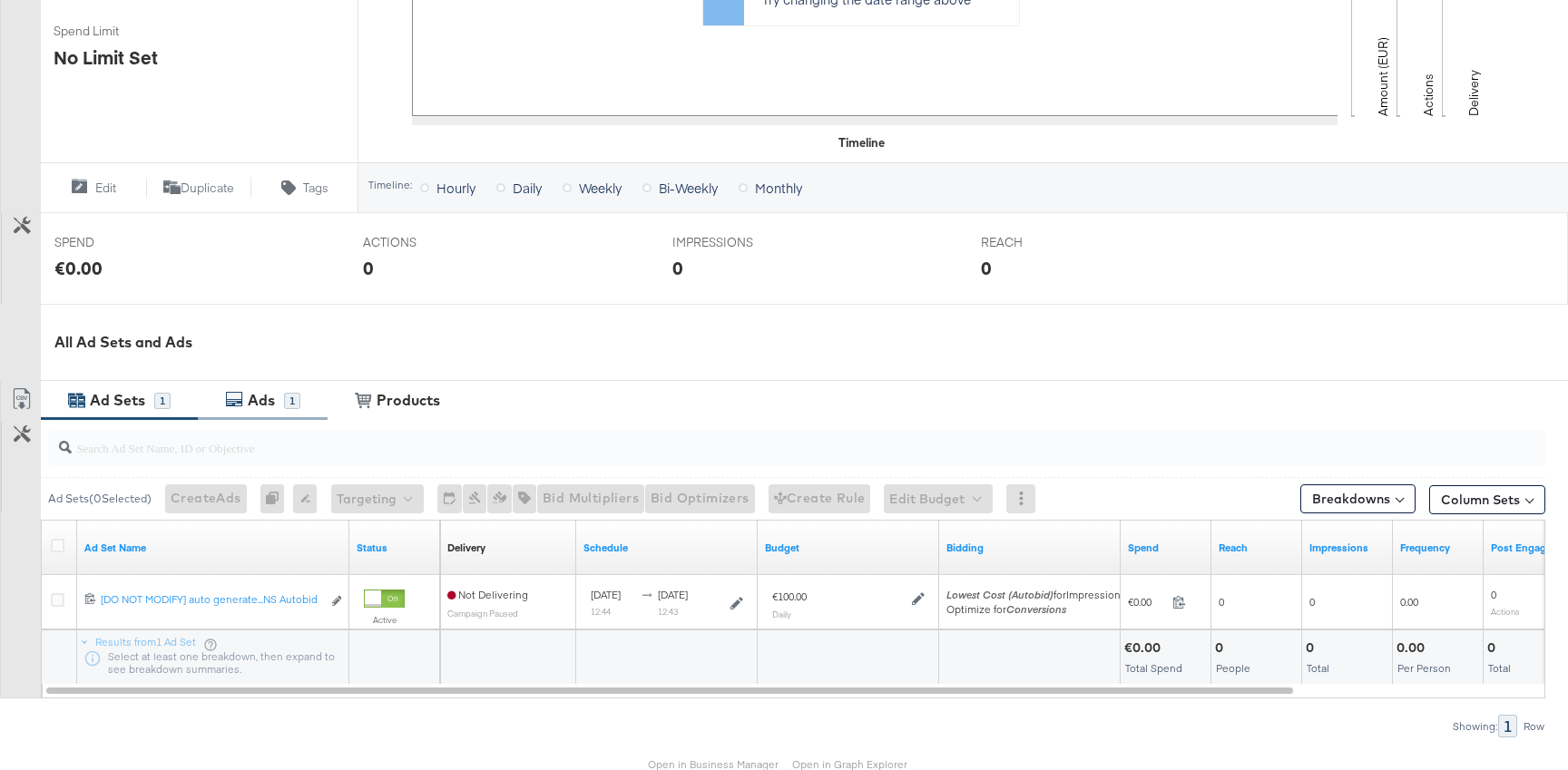
click at [251, 395] on div "Ads" at bounding box center [261, 400] width 27 height 20
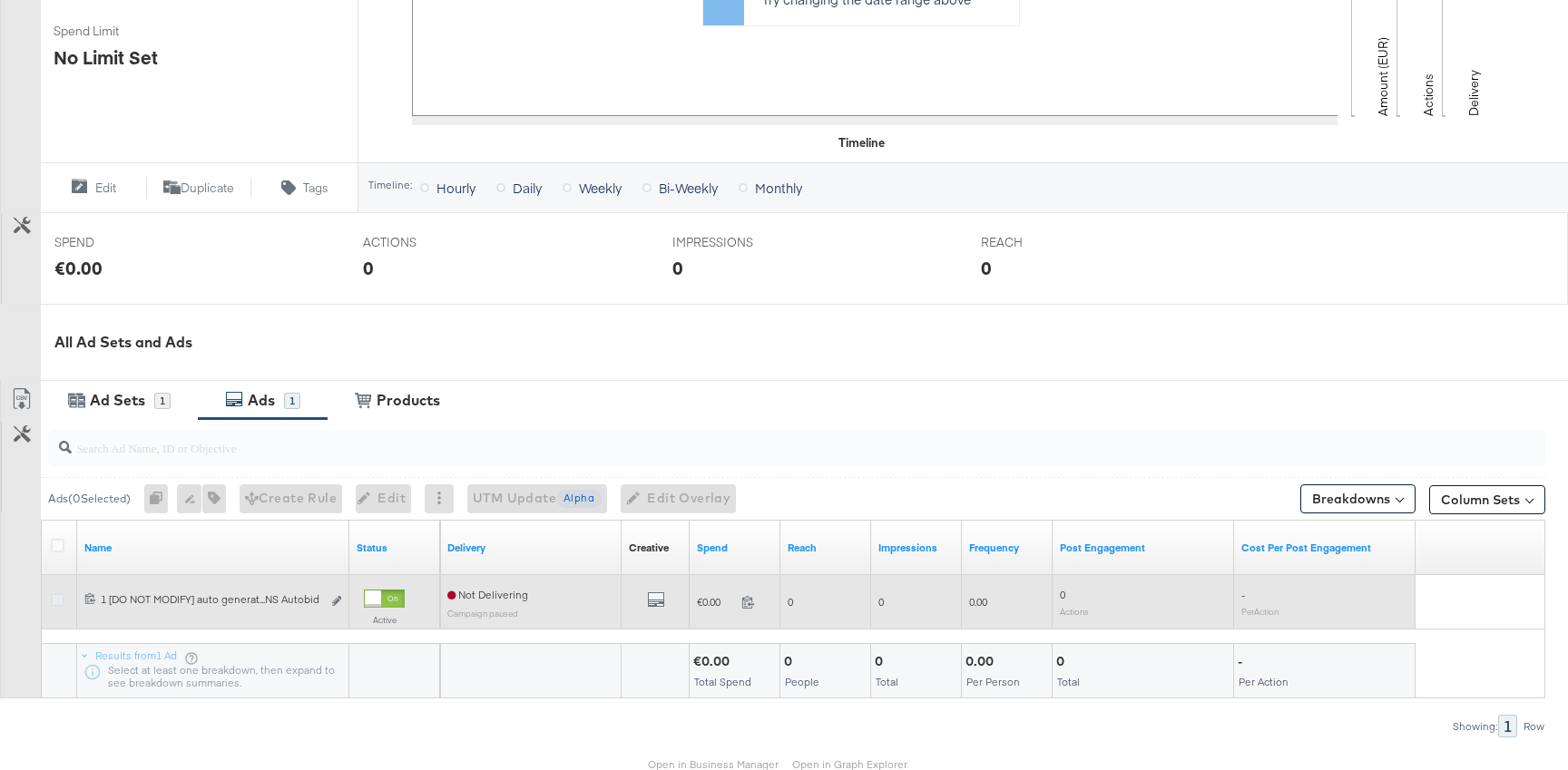
click at [61, 597] on icon at bounding box center [58, 600] width 14 height 14
click at [0, 0] on input "checkbox" at bounding box center [0, 0] width 0 height 0
click at [334, 597] on button "Edit ad" at bounding box center [336, 602] width 11 height 20
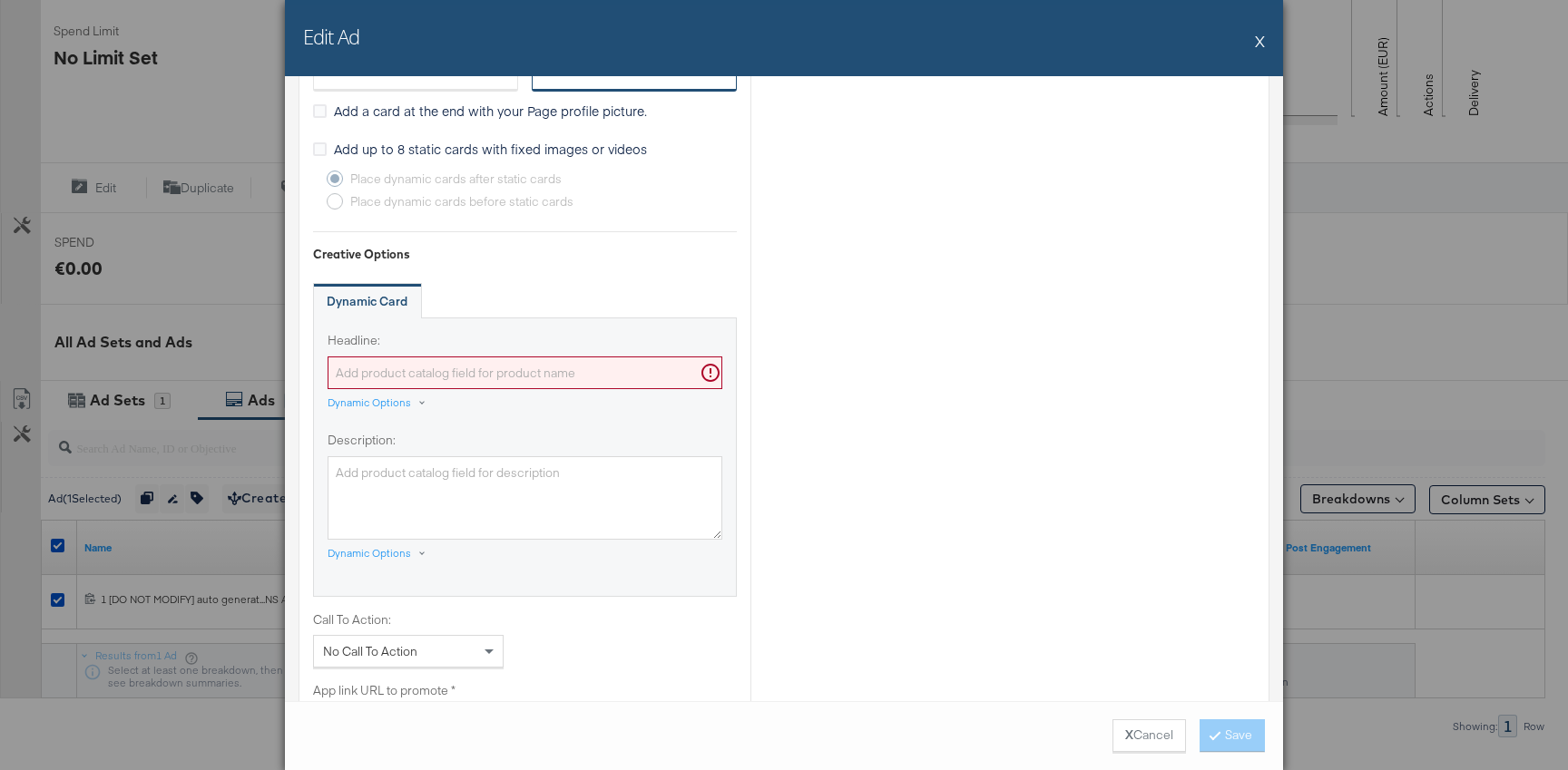
scroll to position [871, 0]
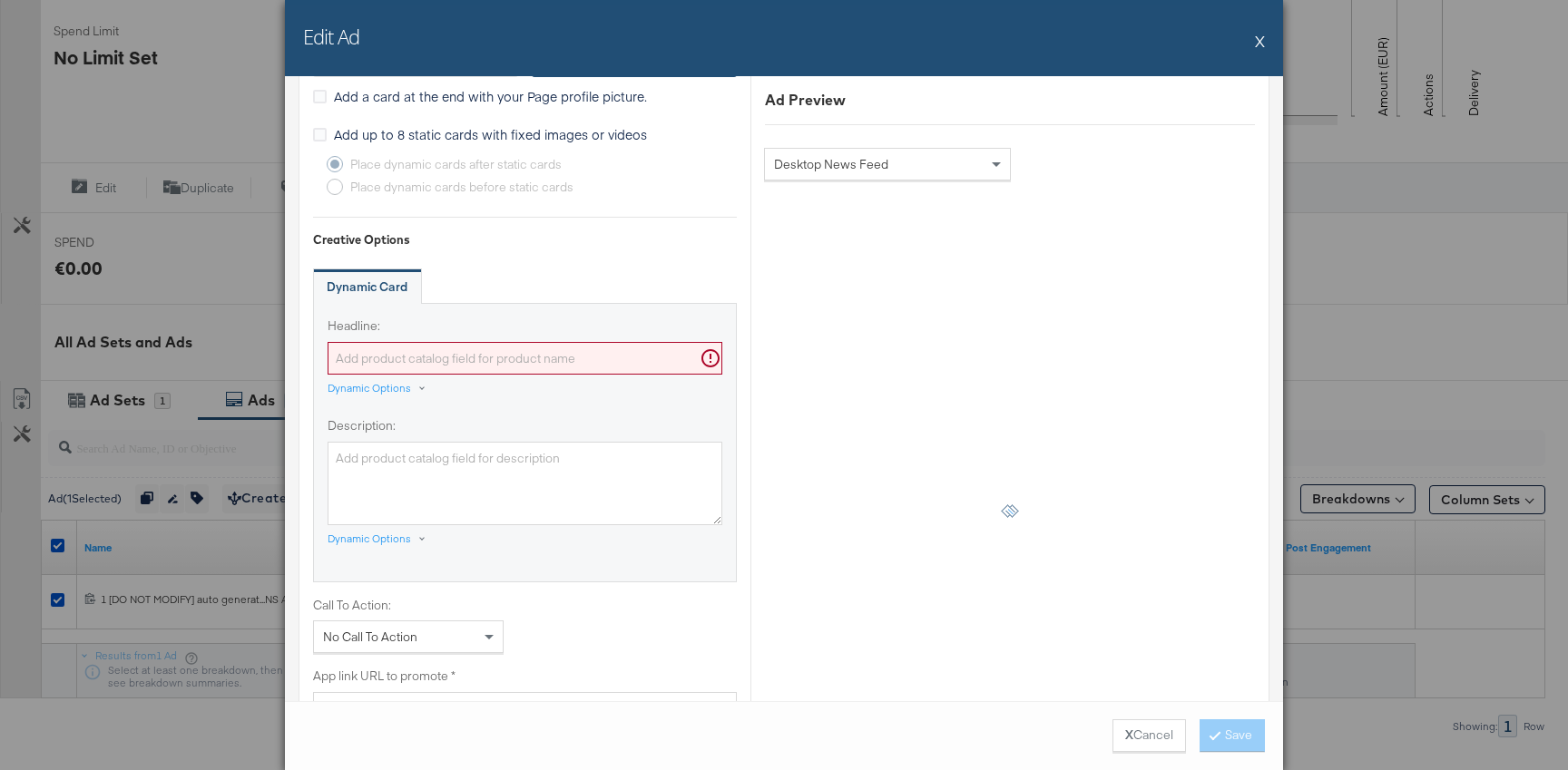
click at [1260, 45] on button "X" at bounding box center [1260, 40] width 10 height 36
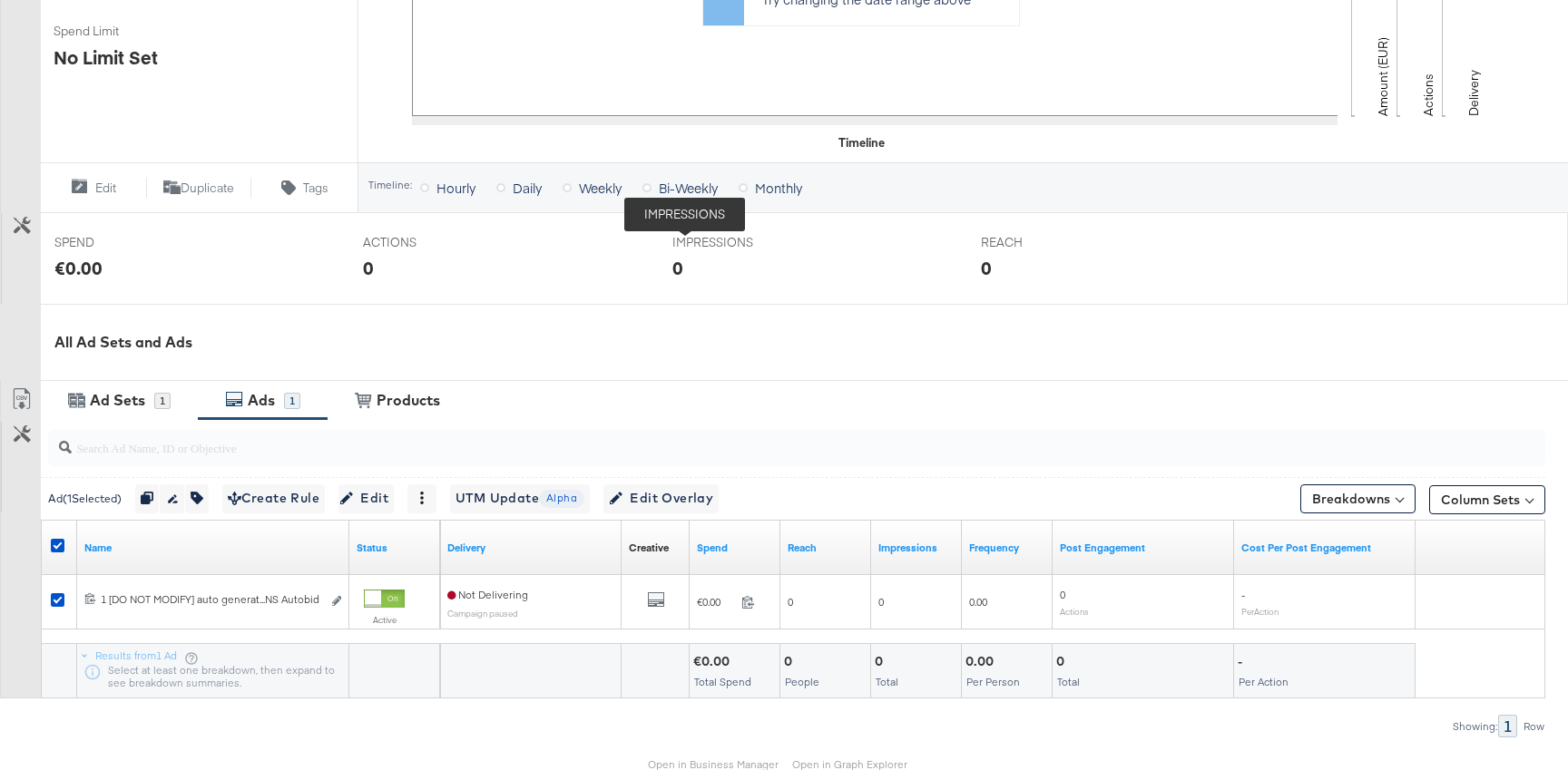
scroll to position [0, 0]
